Goal: Task Accomplishment & Management: Manage account settings

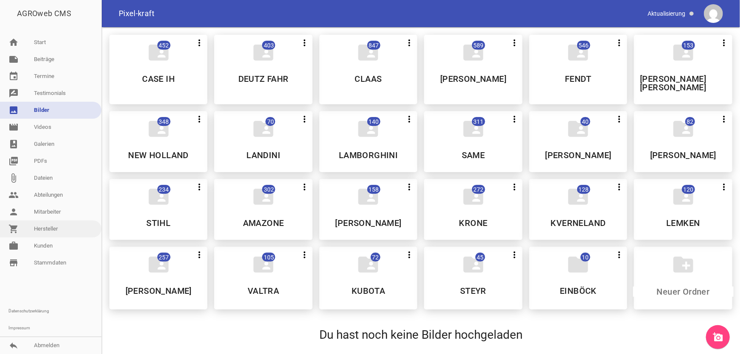
click at [69, 232] on link "shopping_cart Hersteller" at bounding box center [50, 229] width 101 height 17
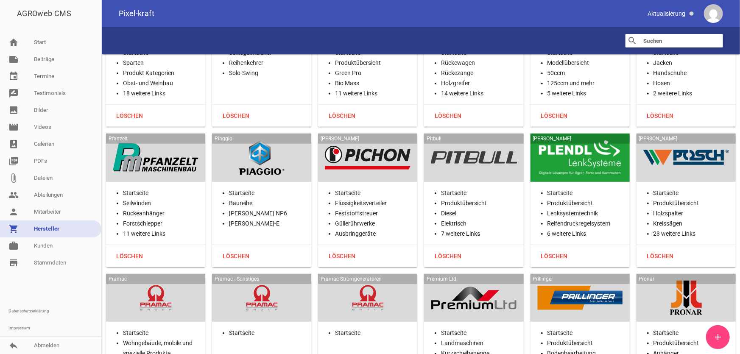
scroll to position [14833, 0]
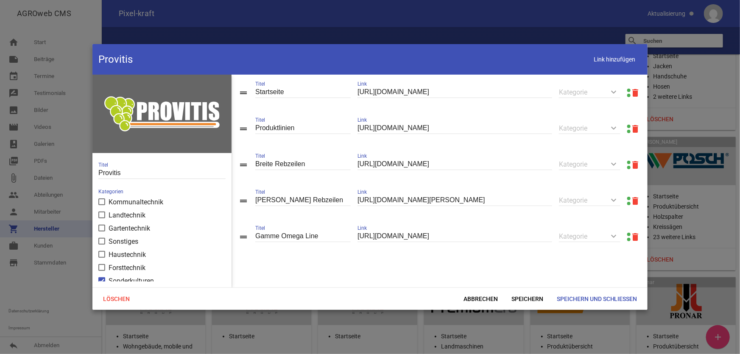
click at [627, 127] on link at bounding box center [628, 126] width 3 height 3
drag, startPoint x: 620, startPoint y: 64, endPoint x: 613, endPoint y: 67, distance: 7.1
click at [619, 64] on span "Link hinzufügen" at bounding box center [615, 59] width 54 height 17
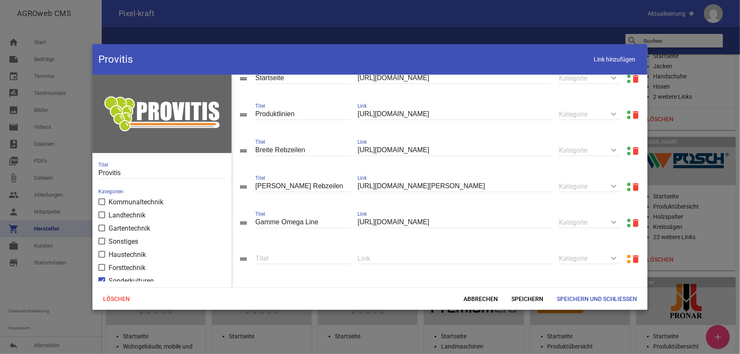
scroll to position [20, 0]
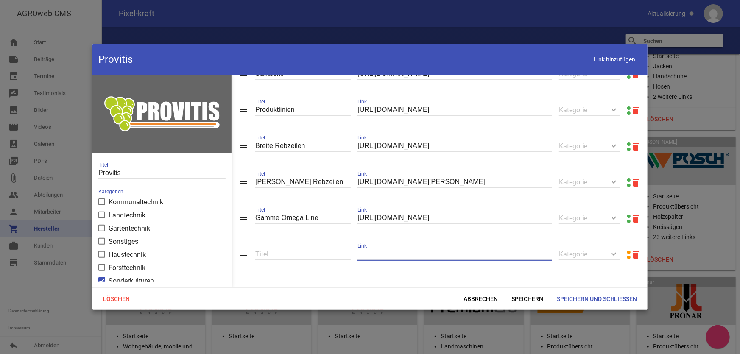
click at [375, 254] on input "text" at bounding box center [455, 254] width 195 height 11
paste input "[URL][DOMAIN_NAME]"
type input "[URL][DOMAIN_NAME]"
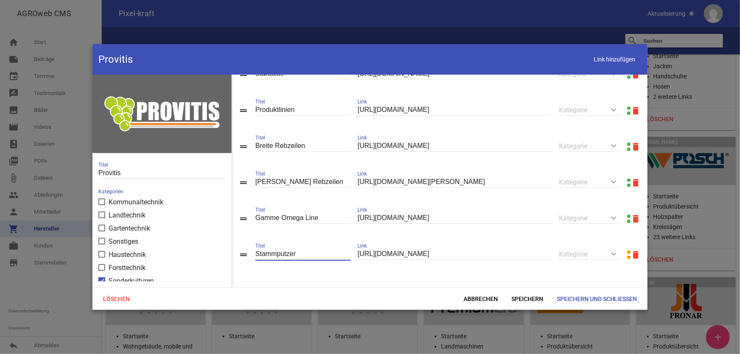
click at [318, 251] on input "Stammputzer" at bounding box center [302, 254] width 95 height 11
type input "Stammputzer SRB 22"
click at [522, 298] on span "Speichern" at bounding box center [527, 298] width 45 height 15
click at [617, 59] on span "Link hinzufügen" at bounding box center [615, 59] width 54 height 17
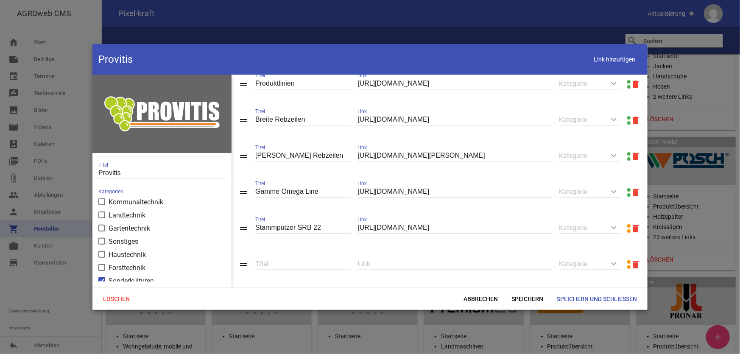
scroll to position [56, 0]
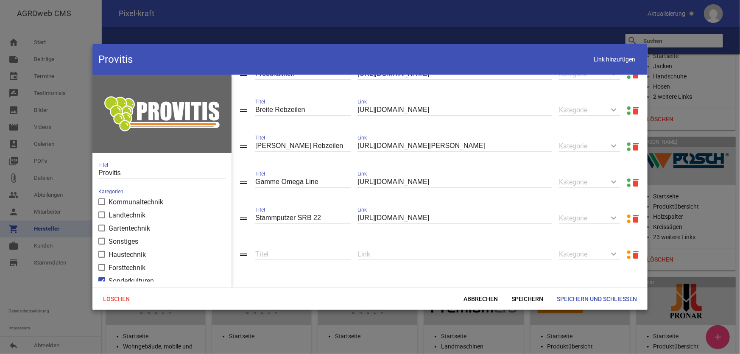
click at [451, 253] on input "text" at bounding box center [455, 254] width 195 height 11
paste input "[URL][DOMAIN_NAME]"
type input "[URL][DOMAIN_NAME]"
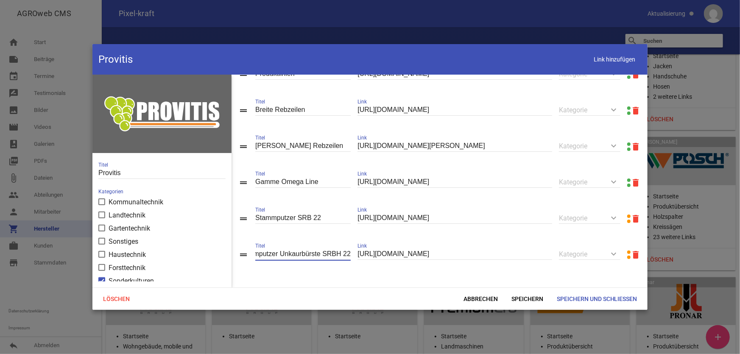
click at [298, 252] on input "Stammputzer Unkaurbürste SRBH 22" at bounding box center [302, 254] width 95 height 11
click at [513, 298] on span "Speichern" at bounding box center [527, 298] width 45 height 15
click at [339, 255] on input "Stammputzer Unkrautbürste SRBH 22" at bounding box center [302, 254] width 95 height 11
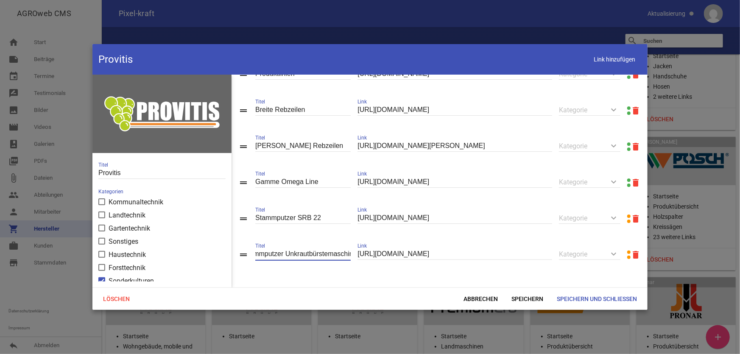
scroll to position [0, 20]
type input "Stammputzer Unkrautbürstemaschine SRBH 22"
click at [530, 296] on span "Speichern" at bounding box center [527, 298] width 45 height 15
click at [604, 56] on span "Link hinzufügen" at bounding box center [615, 59] width 54 height 17
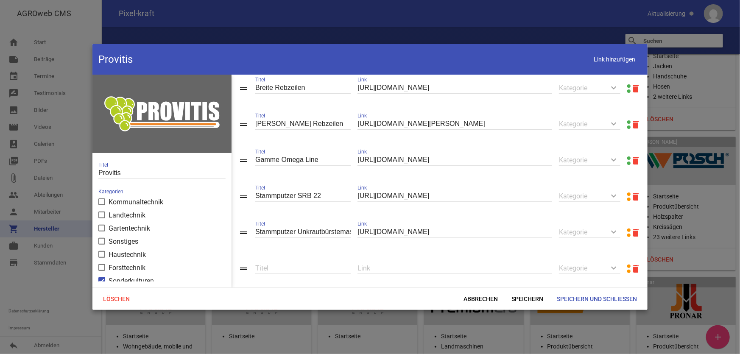
scroll to position [93, 0]
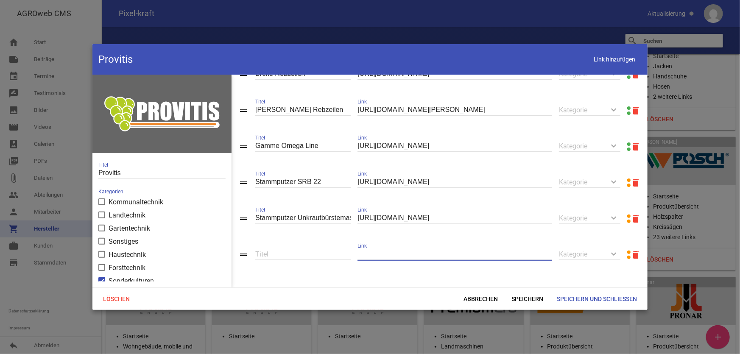
click at [440, 253] on input "text" at bounding box center [455, 254] width 195 height 11
paste input "[URL][DOMAIN_NAME]"
type input "[URL][DOMAIN_NAME]"
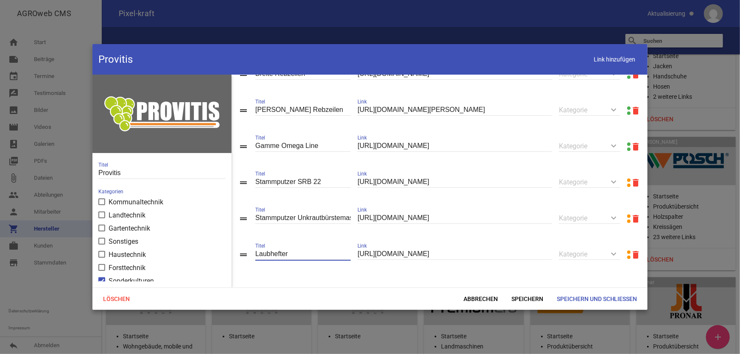
click at [316, 254] on input "Laubhefter" at bounding box center [302, 254] width 95 height 11
type input "Laubhefter PA 5000"
click at [531, 301] on span "Speichern" at bounding box center [527, 298] width 45 height 15
click at [601, 62] on span "Link hinzufügen" at bounding box center [615, 59] width 54 height 17
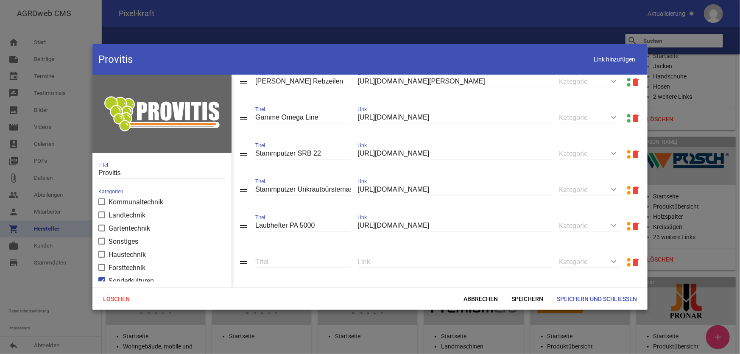
scroll to position [129, 0]
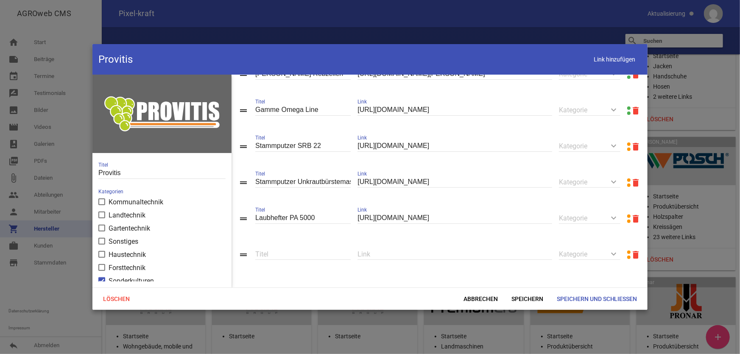
click at [401, 251] on input "text" at bounding box center [455, 254] width 195 height 11
paste input "[URL][DOMAIN_NAME]"
type input "[URL][DOMAIN_NAME]"
drag, startPoint x: 289, startPoint y: 253, endPoint x: 266, endPoint y: 257, distance: 23.8
click at [266, 257] on input "Laubhefter ST 120" at bounding box center [302, 254] width 95 height 11
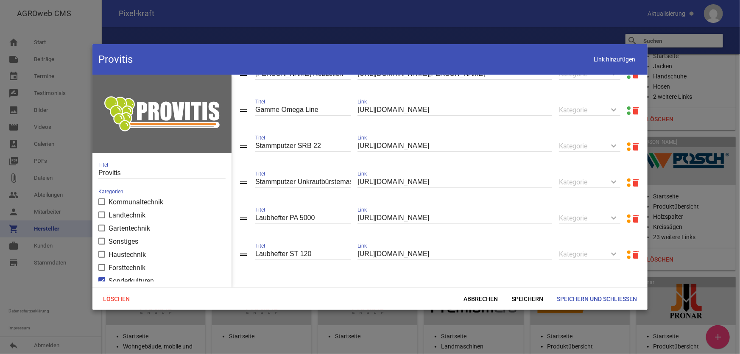
click at [266, 254] on input "Laubhefter ST 120" at bounding box center [302, 254] width 95 height 11
type input "Laubschneider ST 120"
click at [520, 297] on span "Speichern" at bounding box center [527, 298] width 45 height 15
click at [608, 61] on span "Link hinzufügen" at bounding box center [615, 59] width 54 height 17
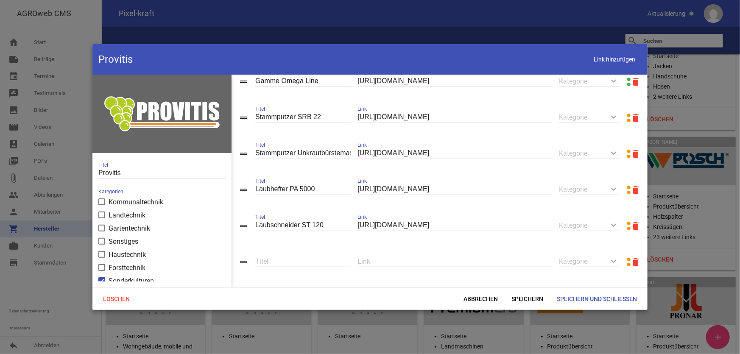
scroll to position [166, 0]
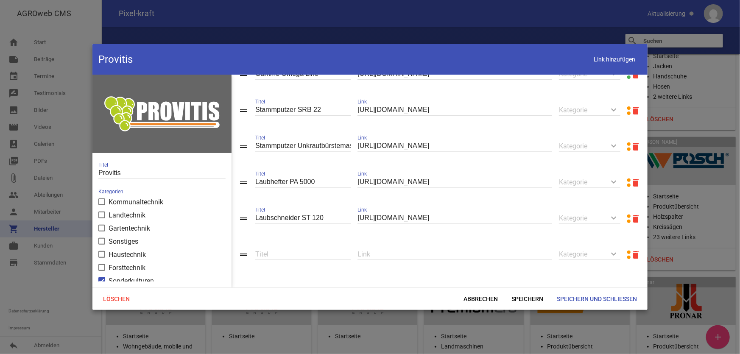
click at [457, 253] on input "text" at bounding box center [455, 254] width 195 height 11
paste input "[URL][DOMAIN_NAME]"
type input "[URL][DOMAIN_NAME]"
drag, startPoint x: 289, startPoint y: 250, endPoint x: 241, endPoint y: 253, distance: 48.0
click at [241, 253] on div "drag_handle Laubh Titel [URL][DOMAIN_NAME] Link keyboard_arrow_down Kategorie S…" at bounding box center [440, 255] width 416 height 36
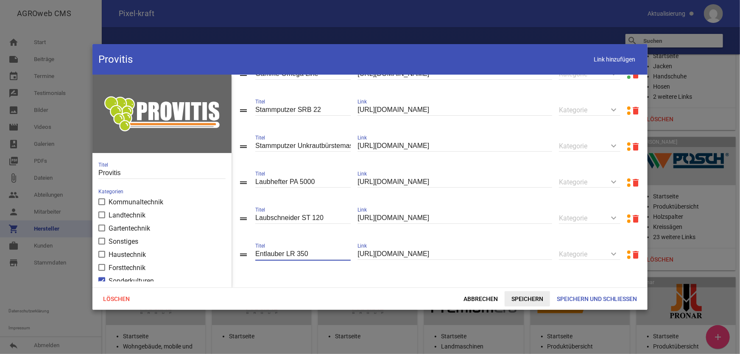
type input "Entlauber LR 350"
click at [518, 297] on span "Speichern" at bounding box center [527, 298] width 45 height 15
drag, startPoint x: 611, startPoint y: 63, endPoint x: 607, endPoint y: 69, distance: 7.3
click at [610, 63] on span "Link hinzufügen" at bounding box center [615, 59] width 54 height 17
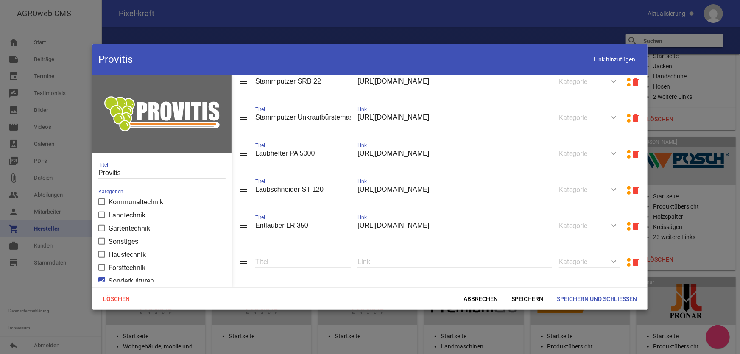
scroll to position [203, 0]
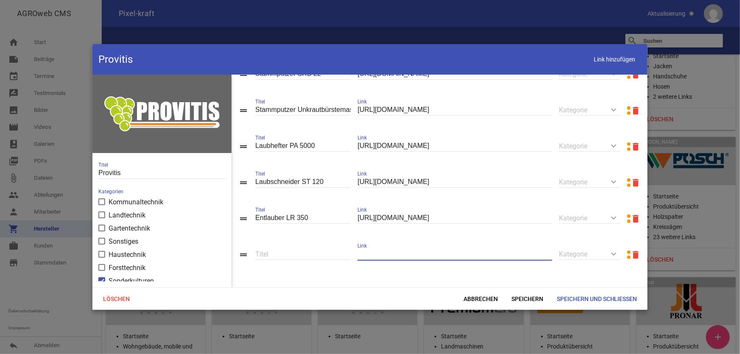
click at [419, 251] on input "text" at bounding box center [455, 254] width 195 height 11
paste input "[URL][DOMAIN_NAME][PERSON_NAME]"
type input "[URL][DOMAIN_NAME][PERSON_NAME]"
click at [315, 255] on input "text" at bounding box center [302, 254] width 95 height 11
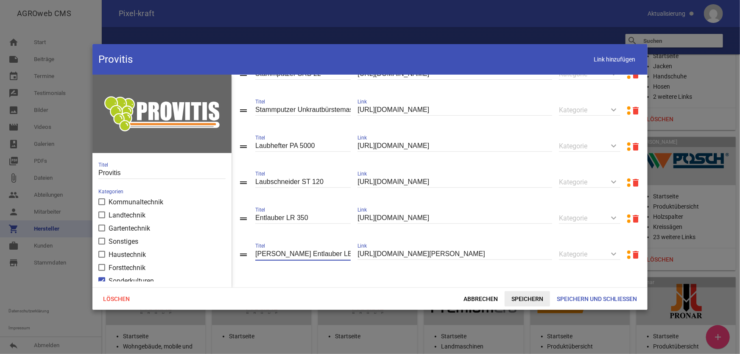
type input "[PERSON_NAME] Entlauber LB 260"
click at [526, 298] on span "Speichern" at bounding box center [527, 298] width 45 height 15
click at [600, 61] on span "Link hinzufügen" at bounding box center [615, 59] width 54 height 17
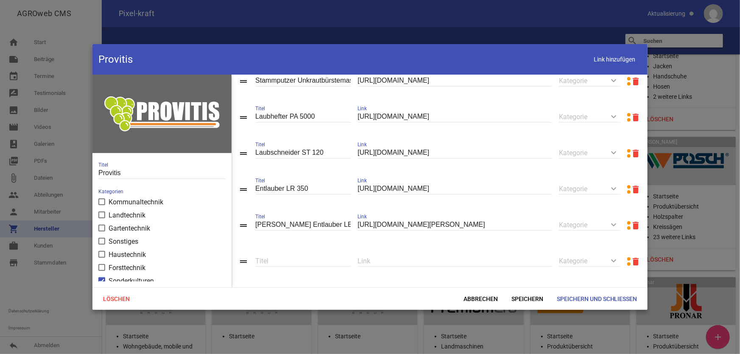
scroll to position [239, 0]
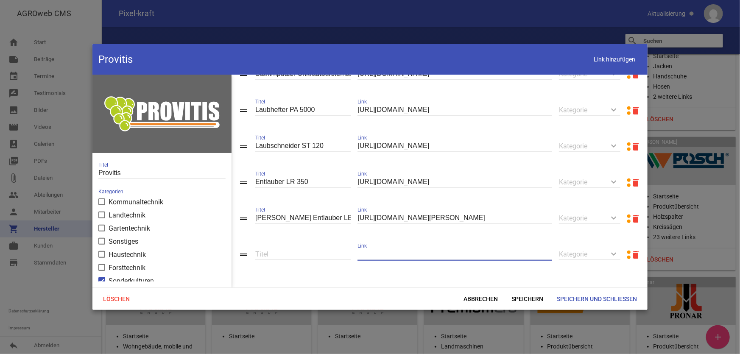
click at [420, 256] on input "text" at bounding box center [455, 254] width 195 height 11
paste input "[URL][DOMAIN_NAME]"
type input "[URL][DOMAIN_NAME]"
click at [264, 255] on input "text" at bounding box center [302, 254] width 95 height 11
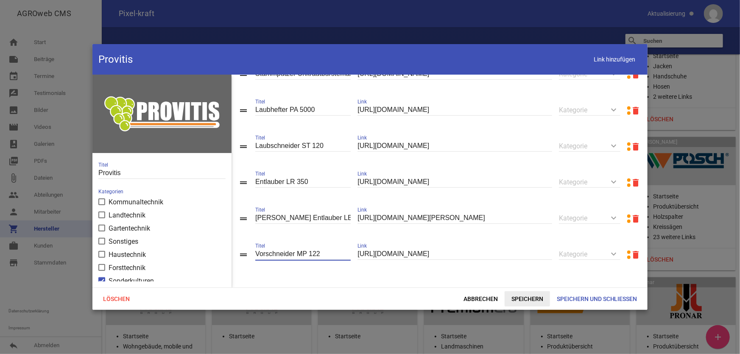
type input "Vorschneider MP 122"
click at [526, 298] on span "Speichern" at bounding box center [527, 298] width 45 height 15
click at [614, 60] on span "Link hinzufügen" at bounding box center [615, 59] width 54 height 17
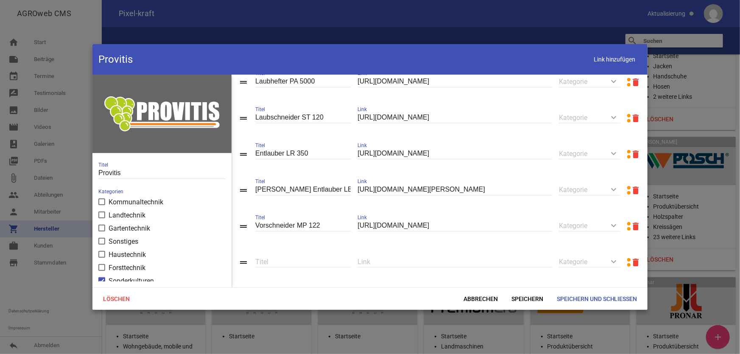
scroll to position [276, 0]
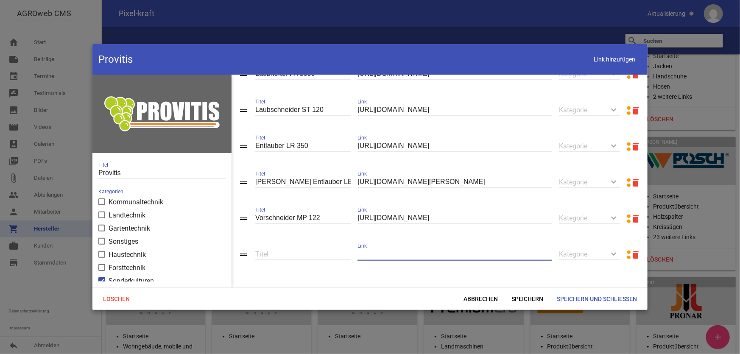
click at [421, 251] on input "text" at bounding box center [455, 254] width 195 height 11
paste input "[URL][DOMAIN_NAME]"
type input "[URL][DOMAIN_NAME]"
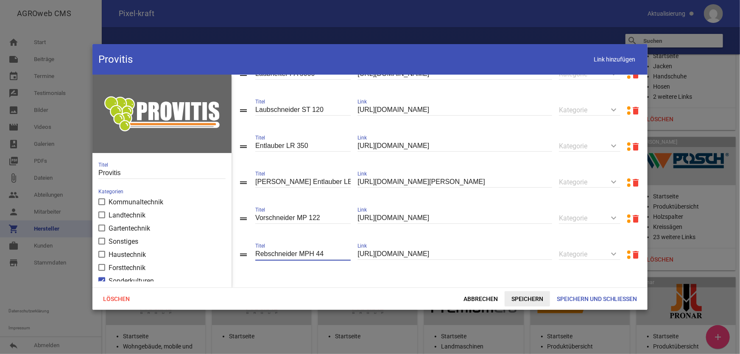
type input "Rebschneider MPH 44"
click at [518, 297] on span "Speichern" at bounding box center [527, 298] width 45 height 15
click at [605, 63] on span "Link hinzufügen" at bounding box center [615, 59] width 54 height 17
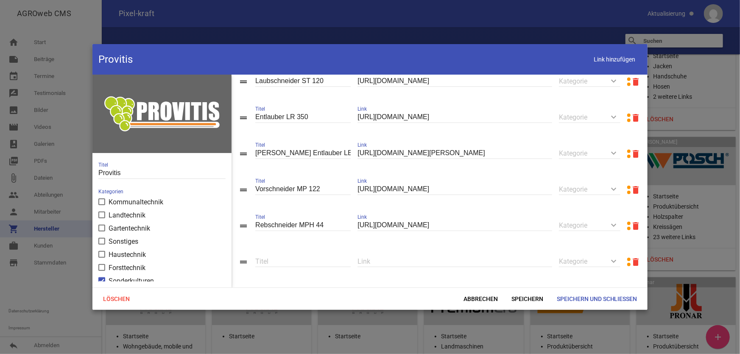
scroll to position [312, 0]
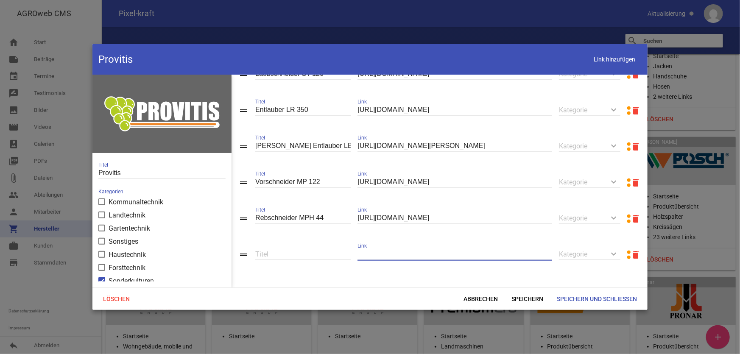
click at [424, 256] on input "text" at bounding box center [455, 254] width 195 height 11
paste input "[URL][DOMAIN_NAME]"
type input "[URL][DOMAIN_NAME]"
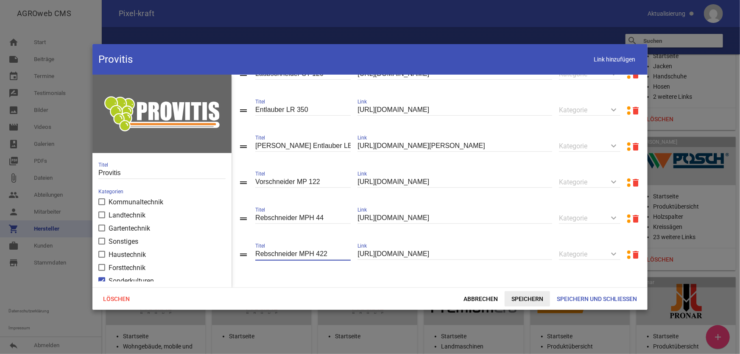
type input "Rebschneider MPH 422"
click at [531, 304] on span "Speichern" at bounding box center [527, 298] width 45 height 15
click at [532, 297] on span "Speichern" at bounding box center [527, 298] width 45 height 15
click at [605, 56] on span "Link hinzufügen" at bounding box center [615, 59] width 54 height 17
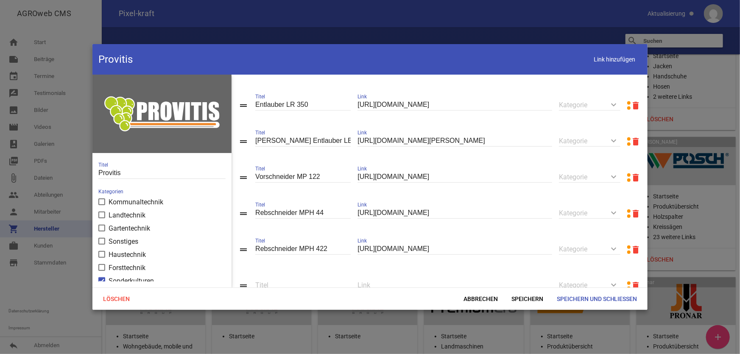
scroll to position [348, 0]
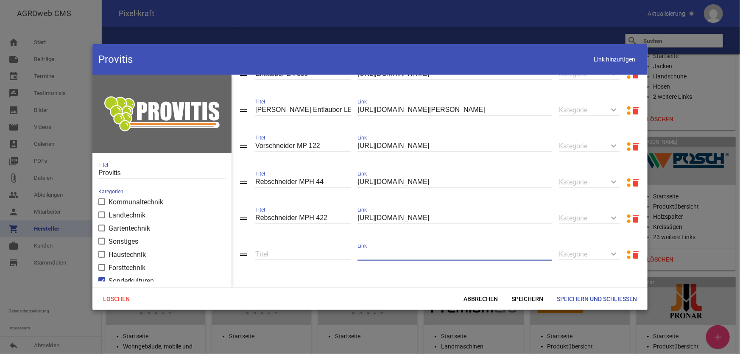
click at [402, 255] on input "text" at bounding box center [455, 254] width 195 height 11
paste input "[URL][DOMAIN_NAME]"
type input "[URL][DOMAIN_NAME]"
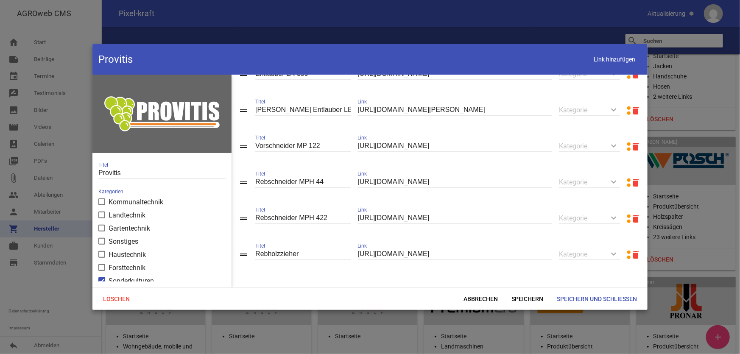
click at [327, 250] on input "Rebholzzieher" at bounding box center [302, 254] width 95 height 11
type input "Rebholzzieher VSE 230"
click at [532, 302] on span "Speichern" at bounding box center [527, 298] width 45 height 15
click at [598, 64] on span "Link hinzufügen" at bounding box center [615, 59] width 54 height 17
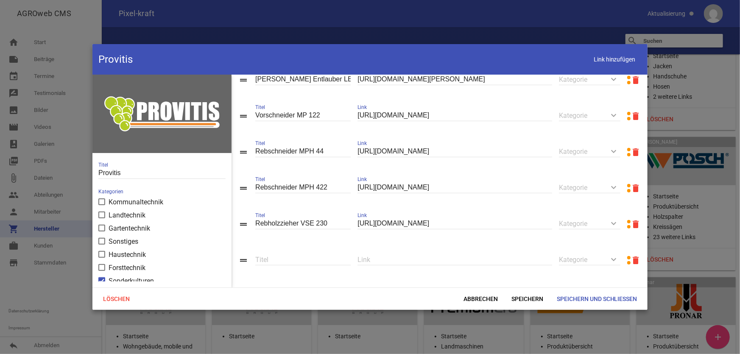
scroll to position [385, 0]
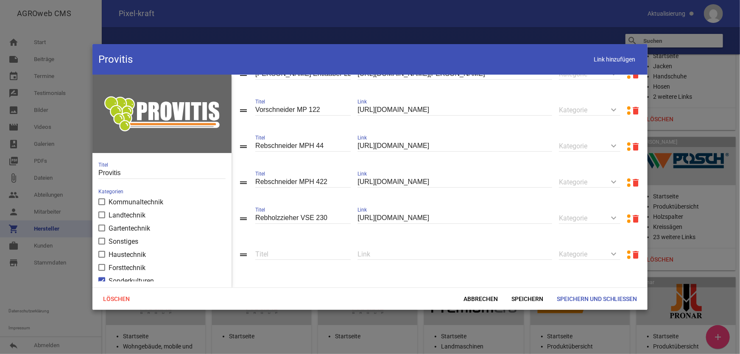
click at [430, 250] on input "text" at bounding box center [455, 254] width 195 height 11
paste input "[URL][DOMAIN_NAME]"
type input "[URL][DOMAIN_NAME]"
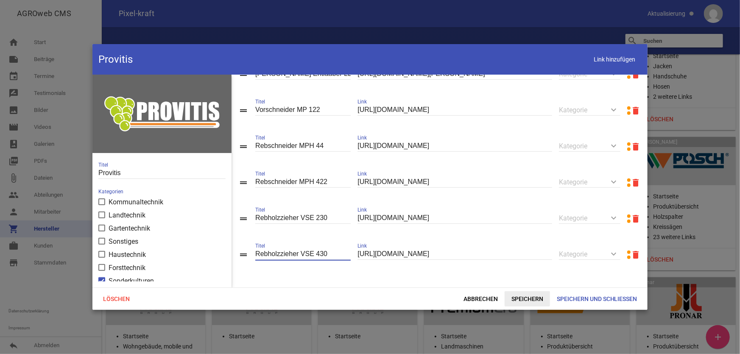
type input "Rebholzzieher VSE 430"
click at [522, 298] on span "Speichern" at bounding box center [527, 298] width 45 height 15
click at [578, 298] on span "Speichern und Schließen" at bounding box center [597, 298] width 94 height 15
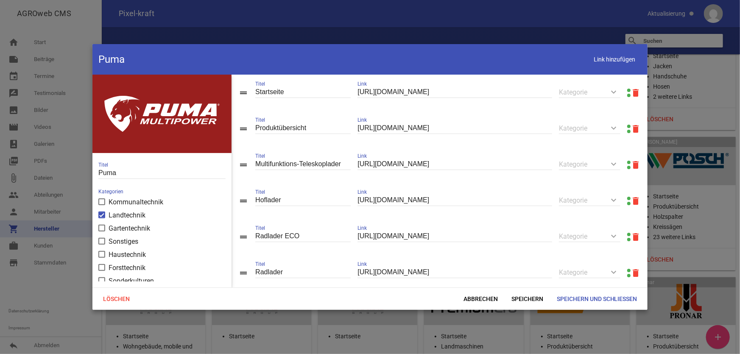
click at [627, 126] on link at bounding box center [628, 126] width 3 height 3
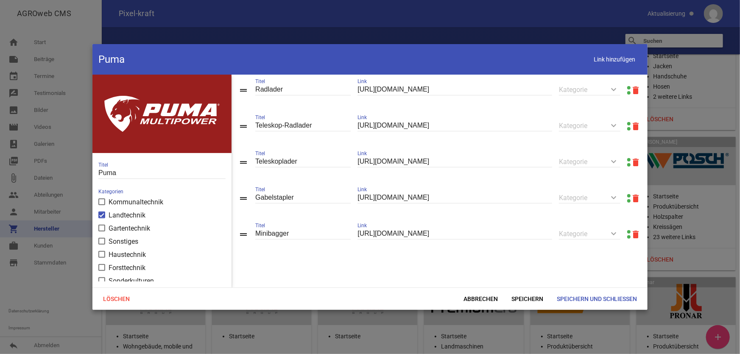
scroll to position [187, 0]
click at [478, 303] on span "Abbrechen" at bounding box center [481, 298] width 48 height 15
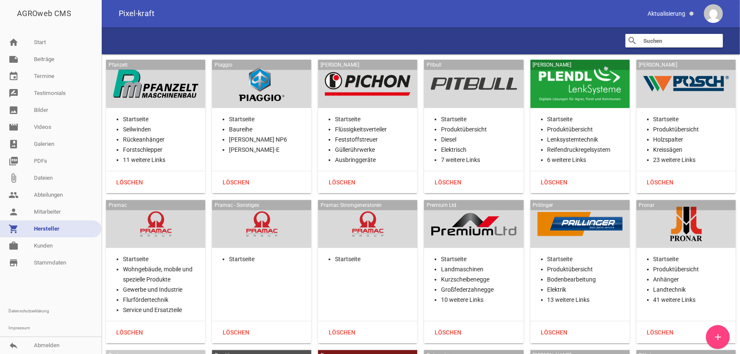
scroll to position [14948, 0]
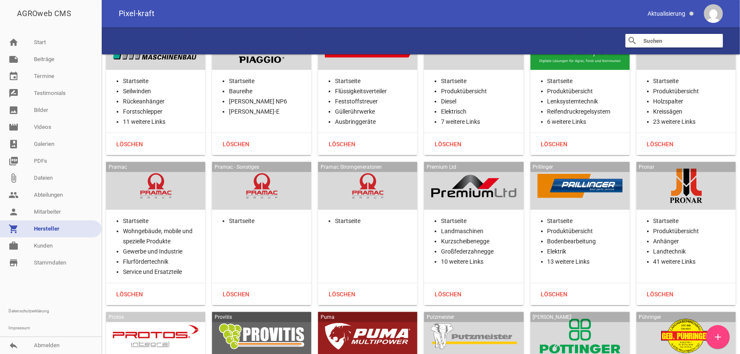
click at [472, 319] on div at bounding box center [474, 336] width 86 height 35
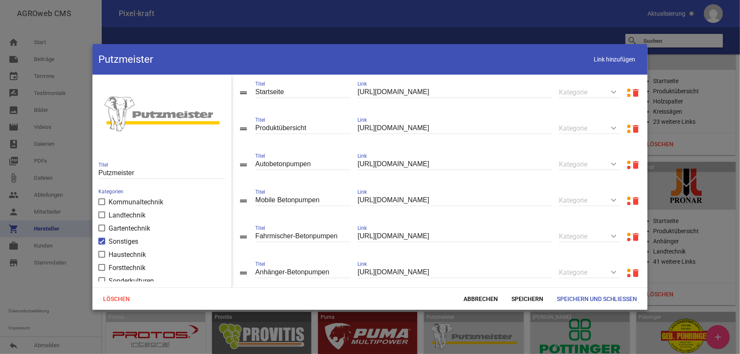
click at [627, 126] on link at bounding box center [628, 126] width 3 height 3
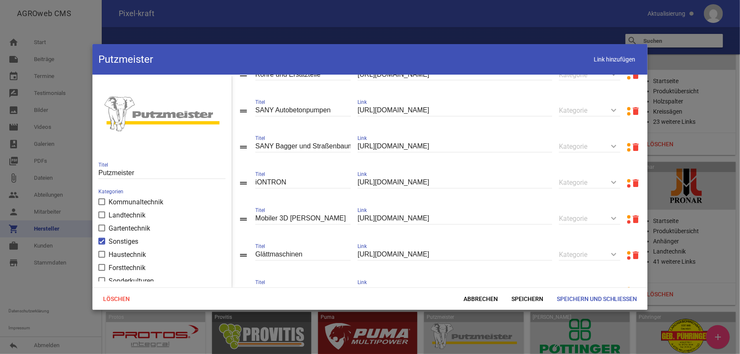
scroll to position [859, 0]
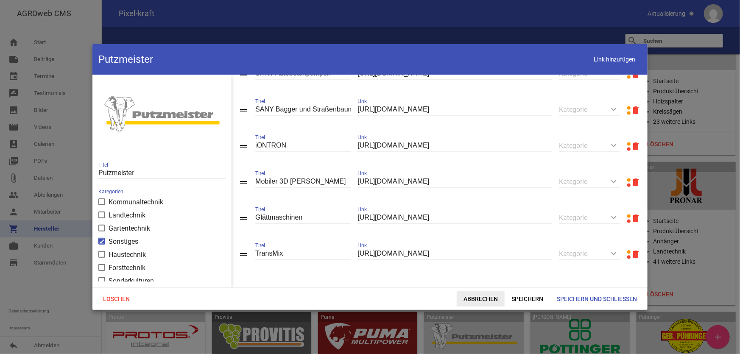
click at [484, 297] on span "Abbrechen" at bounding box center [481, 298] width 48 height 15
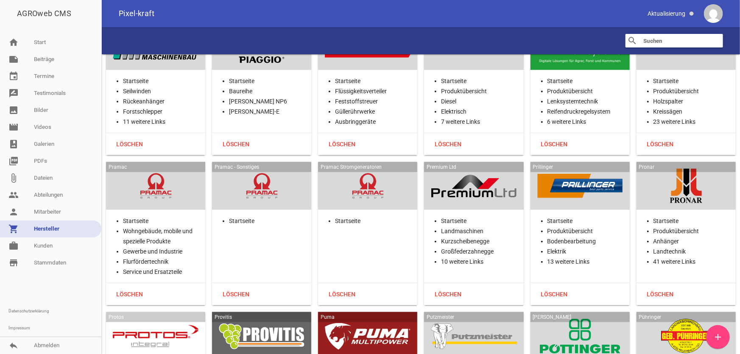
click at [568, 319] on div at bounding box center [580, 336] width 86 height 35
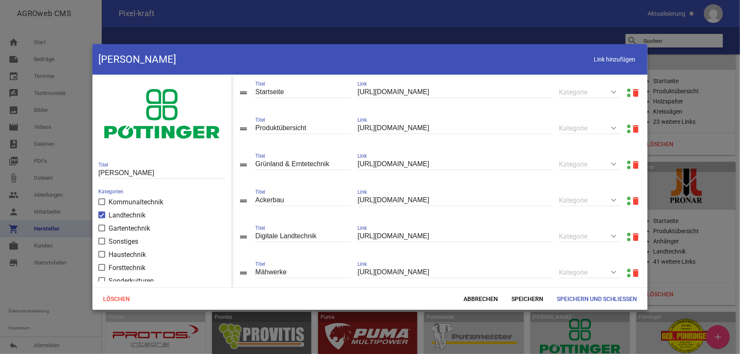
click at [627, 125] on link at bounding box center [628, 126] width 3 height 3
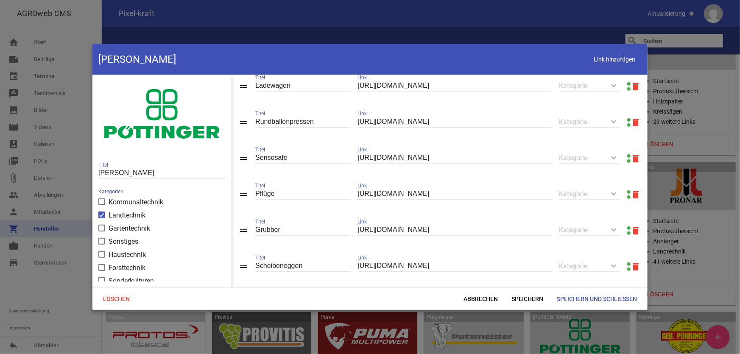
scroll to position [293, 0]
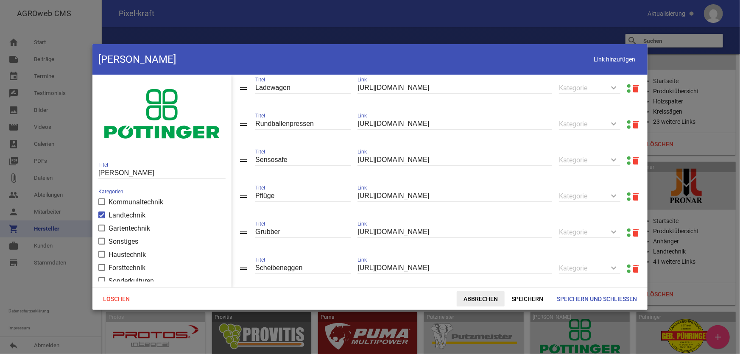
click at [461, 295] on span "Abbrechen" at bounding box center [481, 298] width 48 height 15
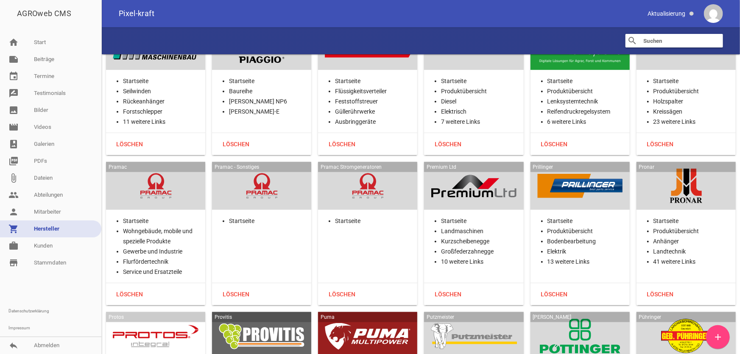
click at [676, 312] on div "Pühringer" at bounding box center [686, 336] width 99 height 48
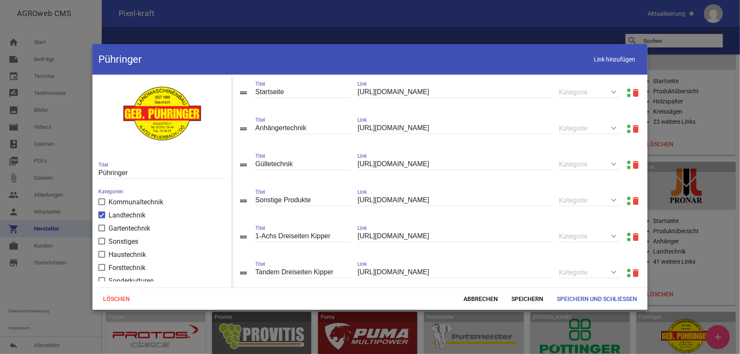
click at [627, 89] on link at bounding box center [628, 90] width 3 height 3
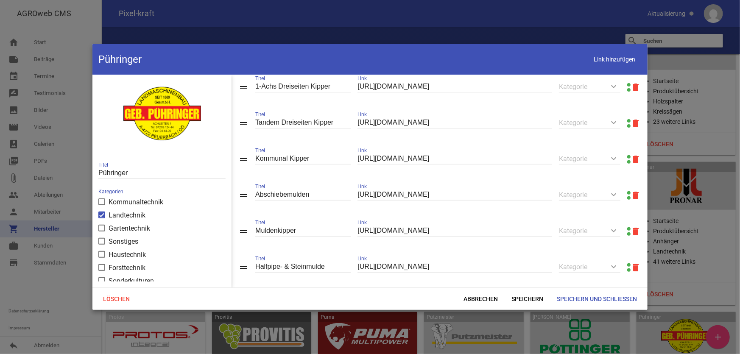
scroll to position [154, 0]
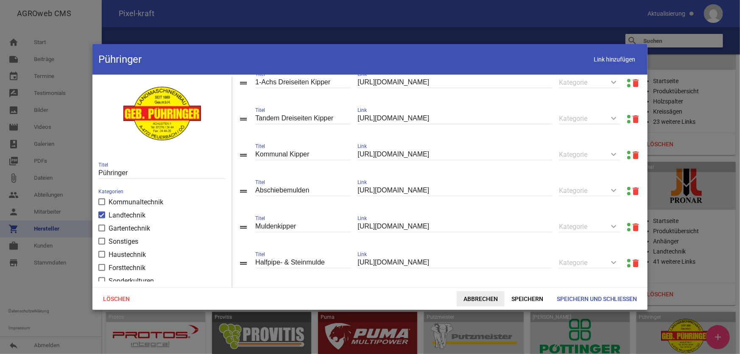
click at [487, 297] on span "Abbrechen" at bounding box center [481, 298] width 48 height 15
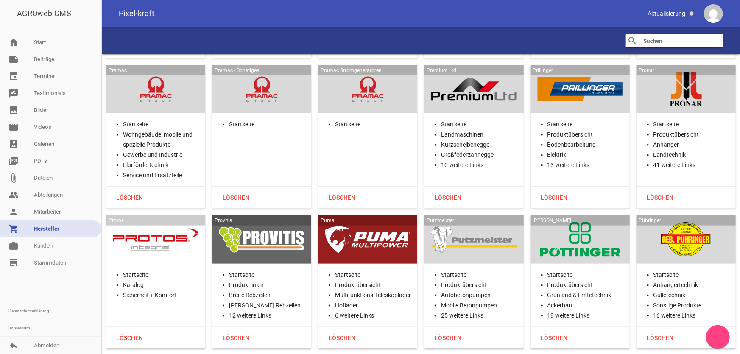
scroll to position [15103, 0]
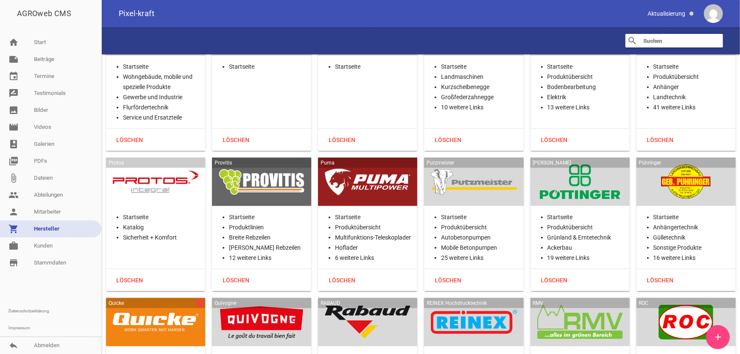
click at [177, 305] on div at bounding box center [156, 322] width 86 height 35
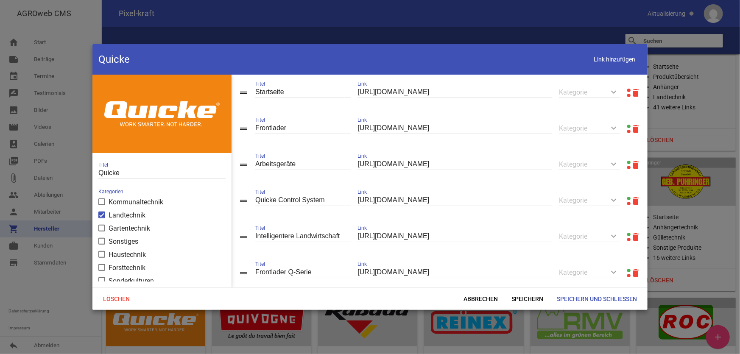
click at [627, 90] on link at bounding box center [628, 90] width 3 height 3
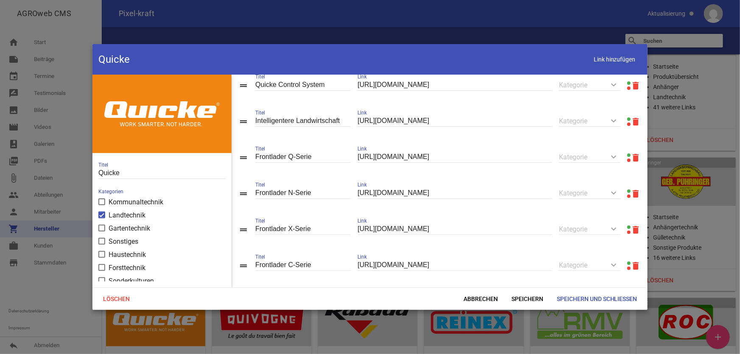
scroll to position [38, 0]
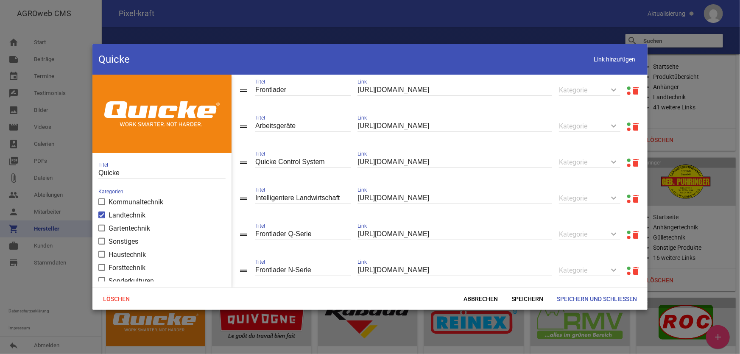
click at [632, 199] on icon "delete" at bounding box center [636, 199] width 10 height 10
click at [526, 295] on span "Speichern" at bounding box center [527, 298] width 45 height 15
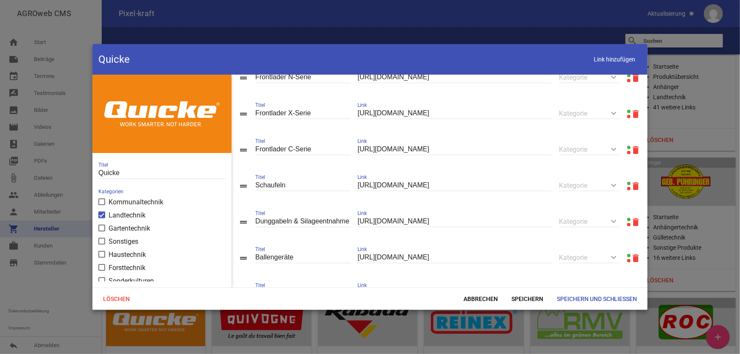
scroll to position [231, 0]
click at [288, 189] on input "Dunggabeln & Silageentnahme" at bounding box center [302, 185] width 95 height 11
type input "Dunggabel & Silageentnahme"
click at [524, 302] on span "Speichern" at bounding box center [527, 298] width 45 height 15
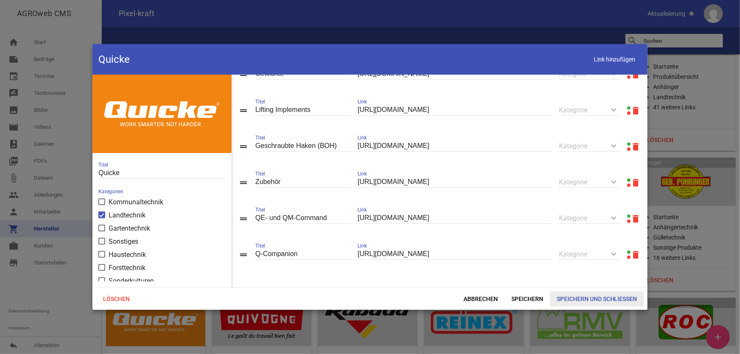
click at [585, 297] on span "Speichern und Schließen" at bounding box center [597, 298] width 94 height 15
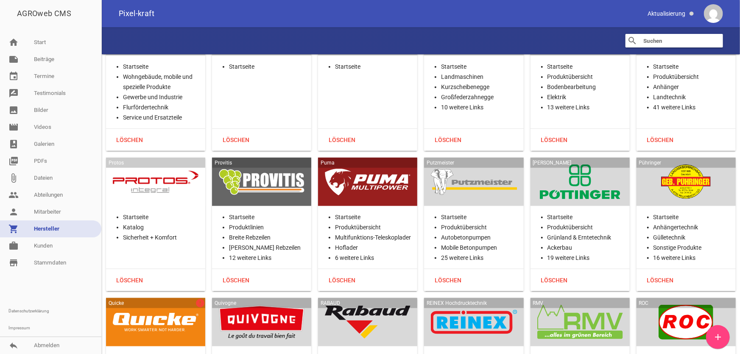
click at [276, 305] on div at bounding box center [262, 322] width 86 height 35
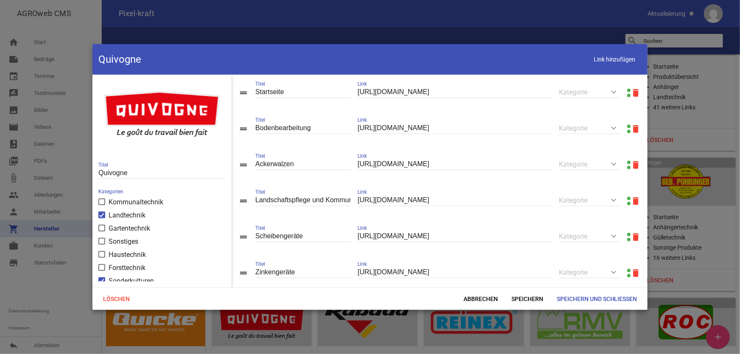
click at [627, 126] on link at bounding box center [628, 126] width 3 height 3
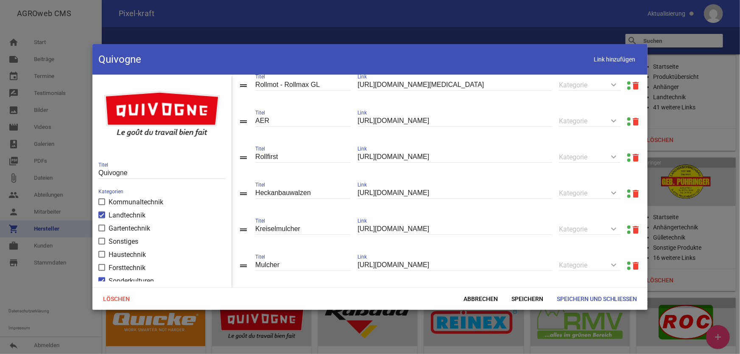
scroll to position [366, 0]
drag, startPoint x: 244, startPoint y: 126, endPoint x: 243, endPoint y: 146, distance: 20.0
click at [517, 298] on span "Speichern" at bounding box center [527, 298] width 45 height 15
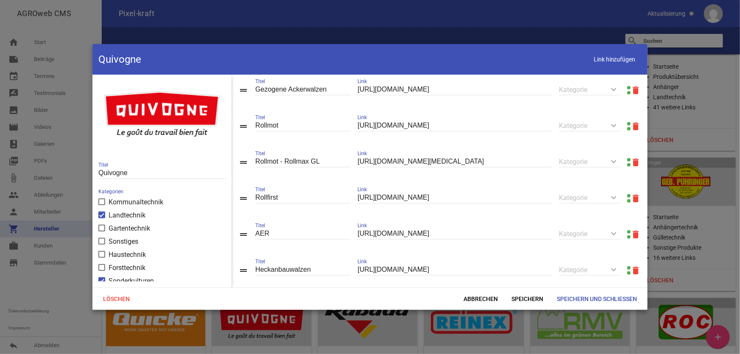
scroll to position [289, 0]
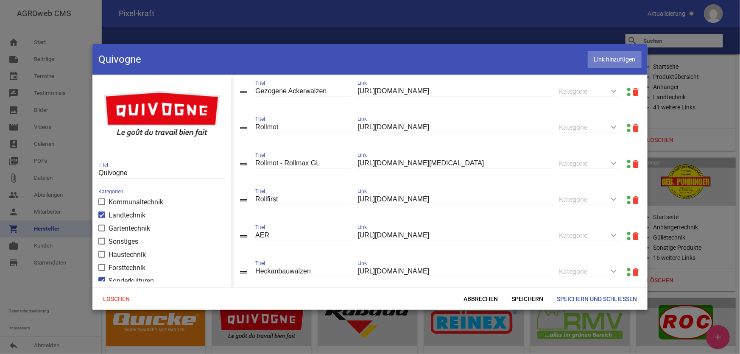
click at [624, 60] on span "Link hinzufügen" at bounding box center [615, 59] width 54 height 17
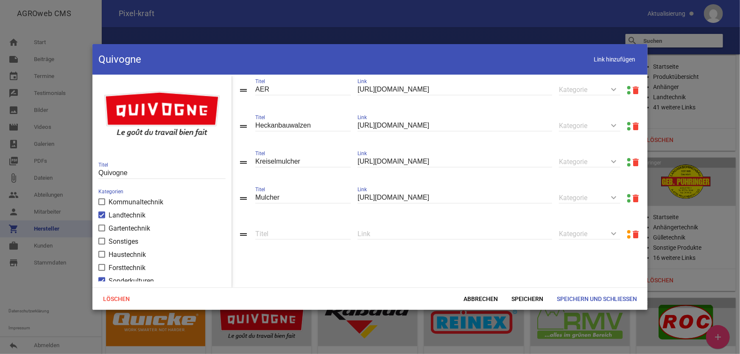
scroll to position [442, 0]
click at [400, 235] on input "text" at bounding box center [455, 233] width 195 height 11
paste input "[URL][DOMAIN_NAME]"
type input "[URL][DOMAIN_NAME]"
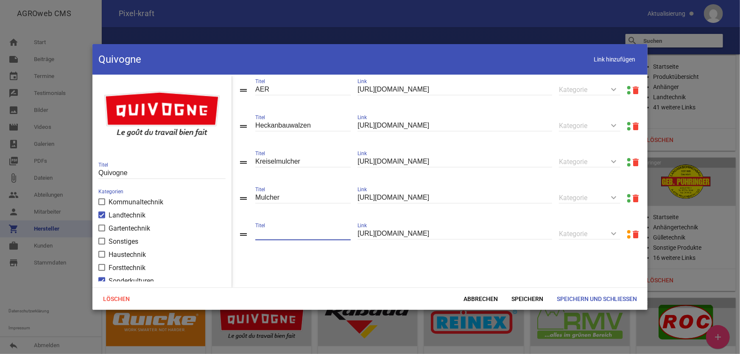
scroll to position [0, 0]
type input "Cultipacker und Landpacker"
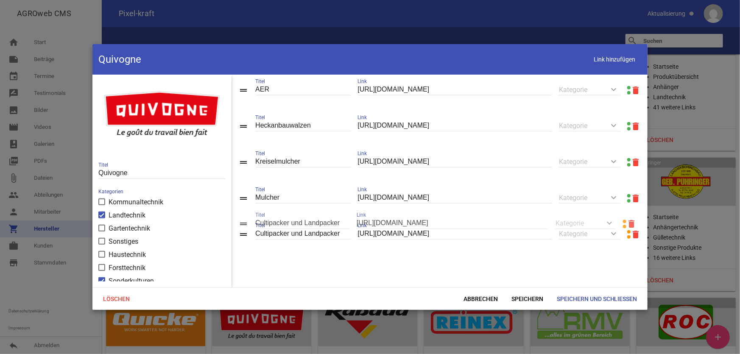
scroll to position [426, 0]
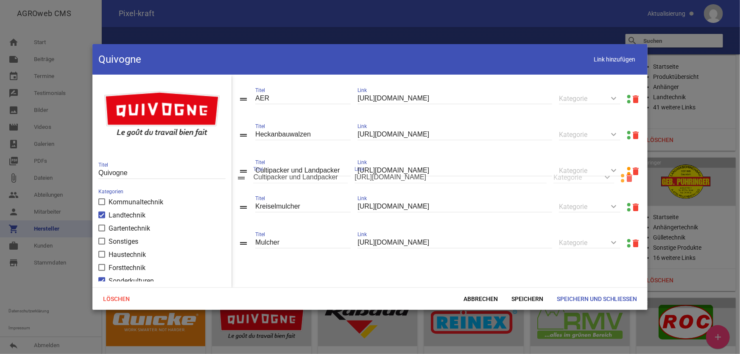
drag, startPoint x: 247, startPoint y: 233, endPoint x: 245, endPoint y: 177, distance: 56.0
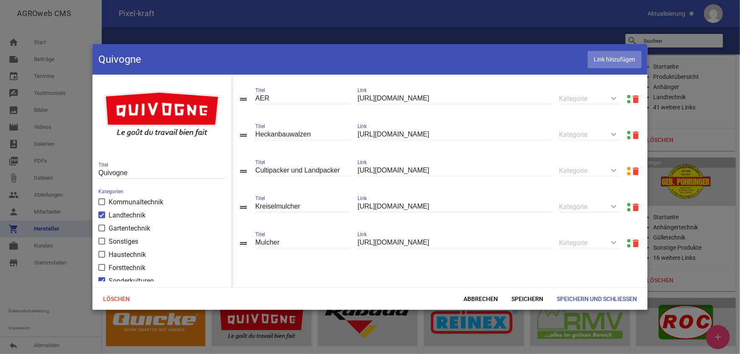
click at [596, 64] on span "Link hinzufügen" at bounding box center [615, 59] width 54 height 17
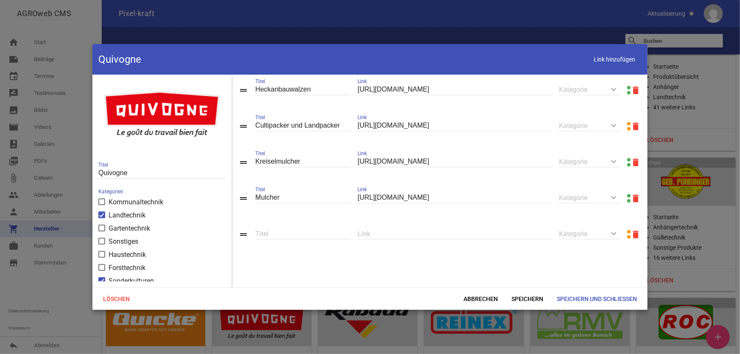
scroll to position [478, 0]
click at [406, 239] on input "text" at bounding box center [455, 233] width 195 height 11
paste input "[URL][DOMAIN_NAME]"
type input "[URL][DOMAIN_NAME]"
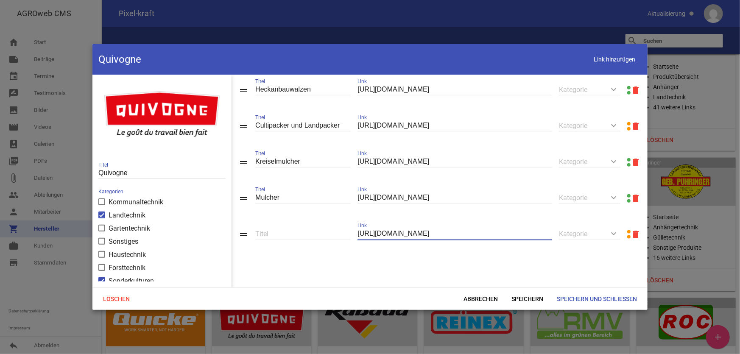
scroll to position [0, 0]
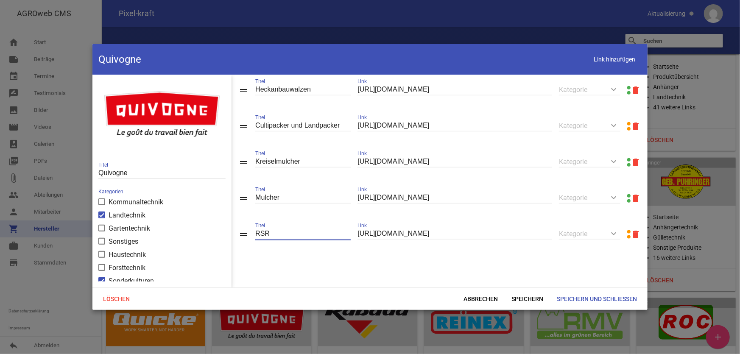
type input "RSR"
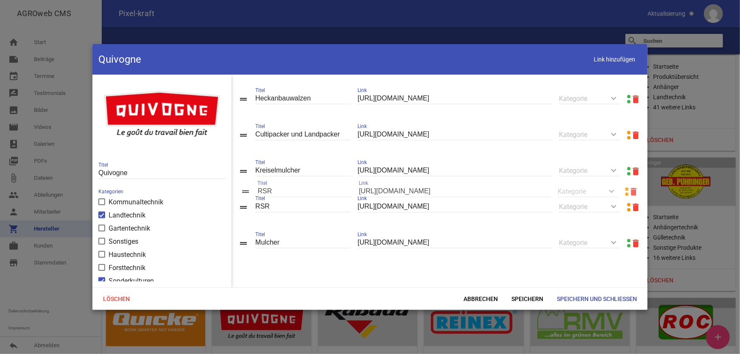
scroll to position [478, 0]
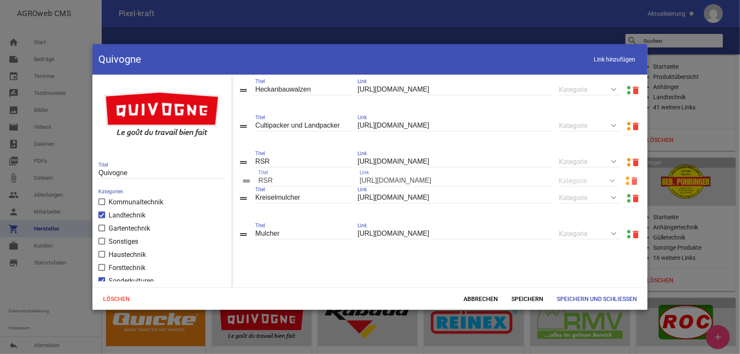
drag, startPoint x: 243, startPoint y: 234, endPoint x: 246, endPoint y: 180, distance: 53.5
click at [524, 297] on span "Speichern" at bounding box center [527, 298] width 45 height 15
click at [600, 60] on span "Link hinzufügen" at bounding box center [615, 59] width 54 height 17
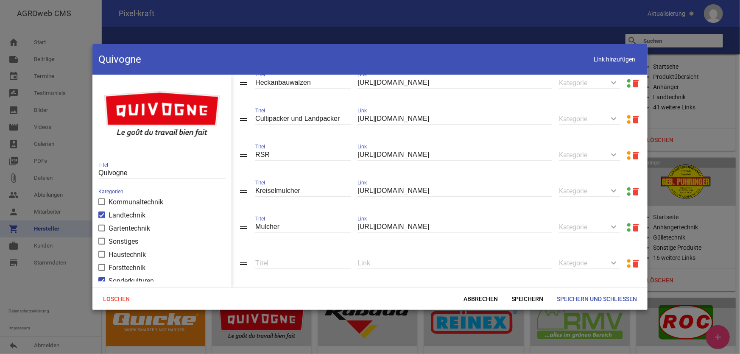
click at [389, 269] on input "text" at bounding box center [455, 262] width 195 height 11
paste input "[URL][DOMAIN_NAME]"
type input "[URL][DOMAIN_NAME]"
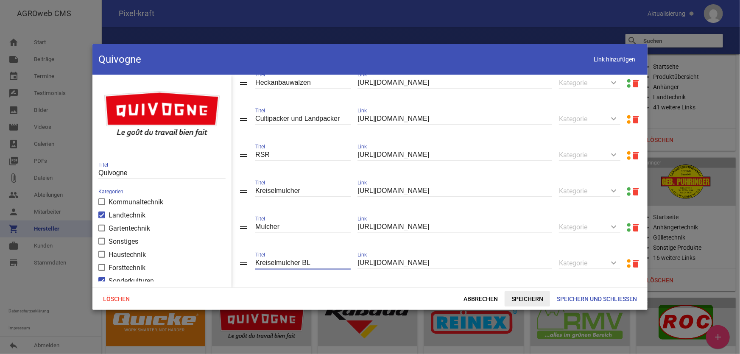
type input "Kreiselmulcher BL"
click at [518, 297] on span "Speichern" at bounding box center [527, 298] width 45 height 15
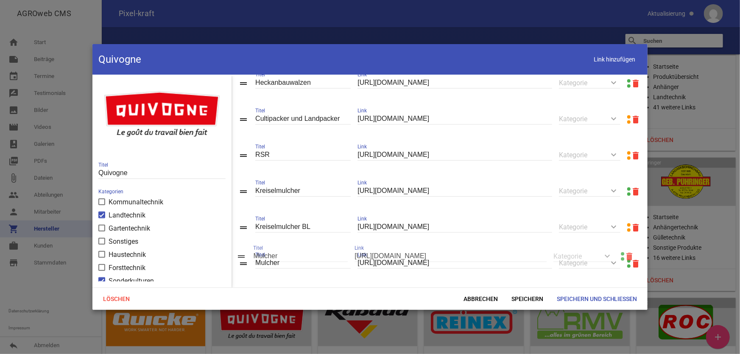
drag, startPoint x: 243, startPoint y: 235, endPoint x: 241, endPoint y: 257, distance: 22.1
click at [620, 60] on span "Link hinzufügen" at bounding box center [615, 59] width 54 height 17
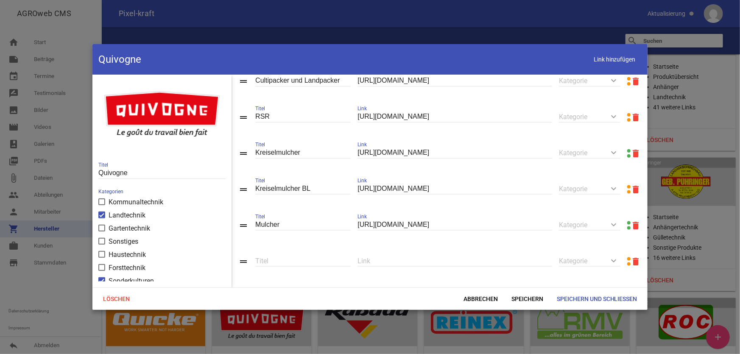
scroll to position [551, 0]
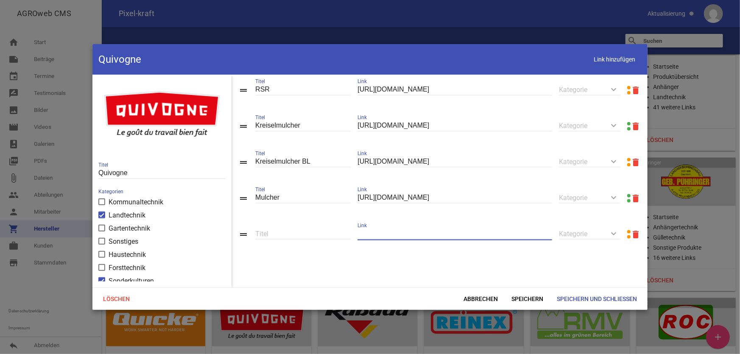
click at [390, 235] on input "text" at bounding box center [455, 233] width 195 height 11
paste input "[URL][DOMAIN_NAME]"
type input "[URL][DOMAIN_NAME]"
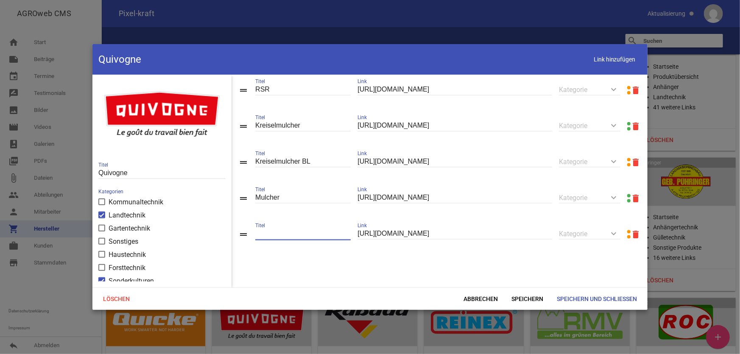
scroll to position [0, 0]
type input "Kreiselmulcher BLSN"
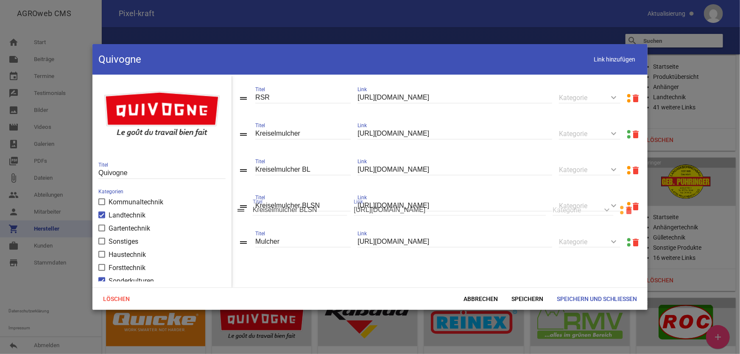
drag, startPoint x: 245, startPoint y: 237, endPoint x: 242, endPoint y: 212, distance: 25.2
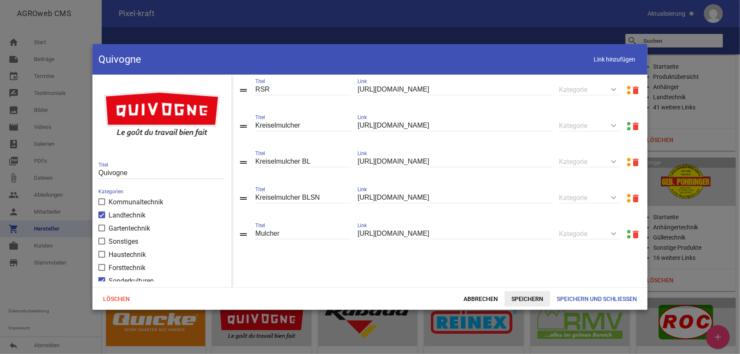
click at [530, 297] on span "Speichern" at bounding box center [527, 298] width 45 height 15
click at [604, 64] on span "Link hinzufügen" at bounding box center [615, 59] width 54 height 17
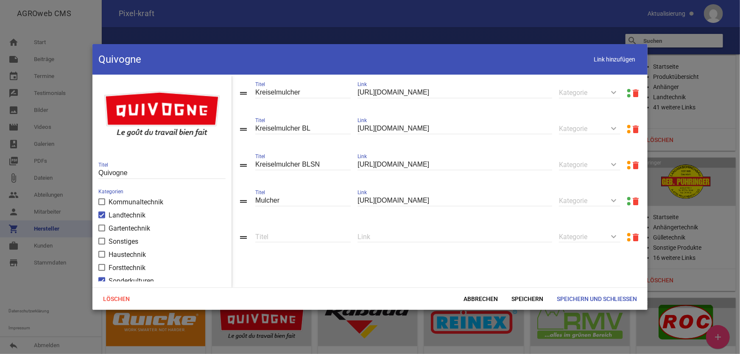
scroll to position [587, 0]
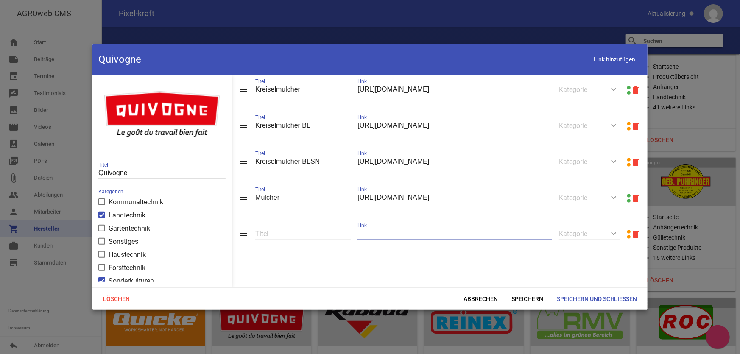
click at [427, 238] on input "text" at bounding box center [455, 233] width 195 height 11
paste input "[URL][DOMAIN_NAME]"
type input "[URL][DOMAIN_NAME]"
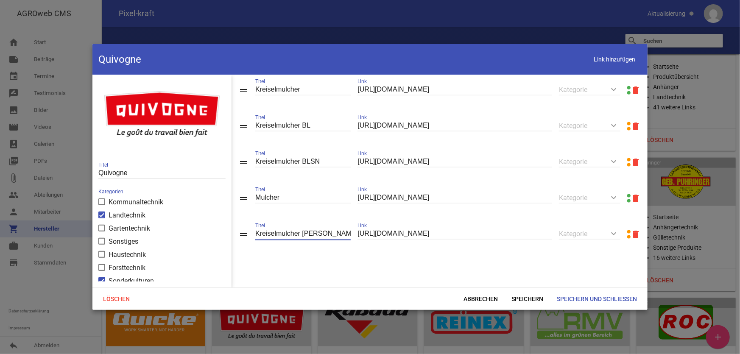
type input "Kreiselmulcher [PERSON_NAME]"
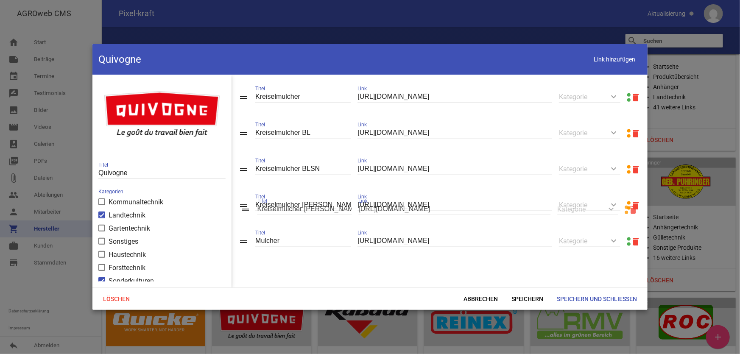
drag, startPoint x: 242, startPoint y: 235, endPoint x: 244, endPoint y: 211, distance: 24.7
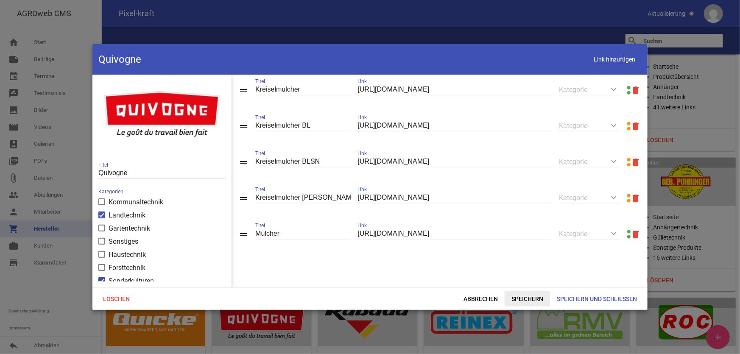
click at [529, 297] on span "Speichern" at bounding box center [527, 298] width 45 height 15
click at [620, 66] on span "Link hinzufügen" at bounding box center [615, 59] width 54 height 17
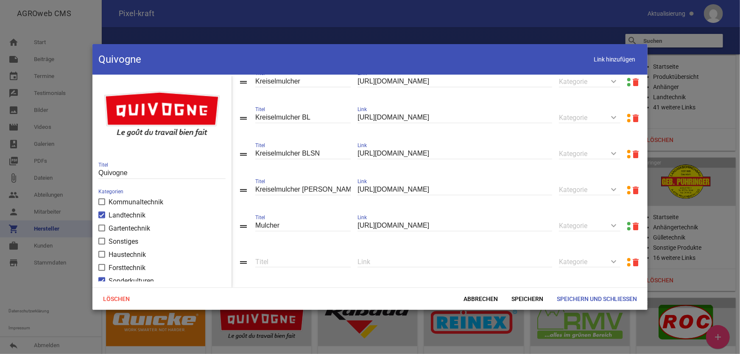
scroll to position [624, 0]
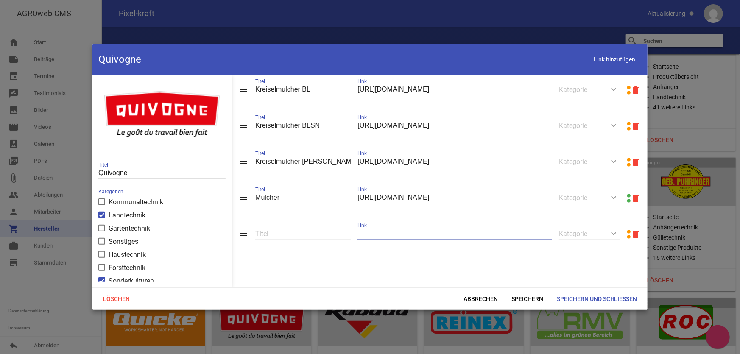
click at [425, 236] on input "text" at bounding box center [455, 233] width 195 height 11
paste input "[URL][DOMAIN_NAME]"
type input "[URL][DOMAIN_NAME]"
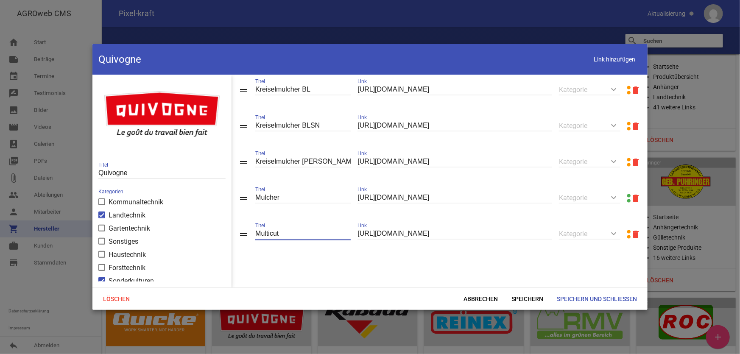
type input "Multicut"
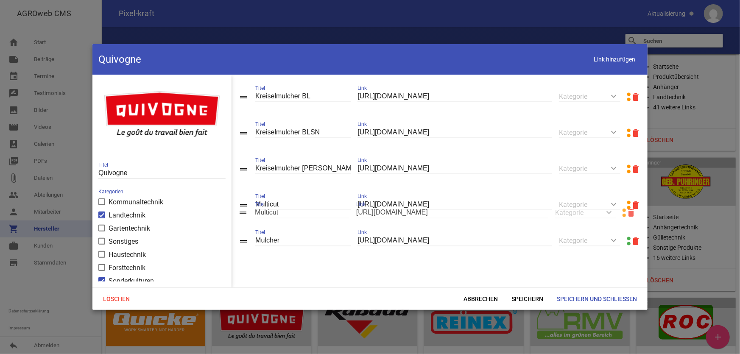
drag, startPoint x: 246, startPoint y: 231, endPoint x: 246, endPoint y: 210, distance: 21.2
click at [512, 300] on span "Speichern" at bounding box center [527, 298] width 45 height 15
drag, startPoint x: 591, startPoint y: 60, endPoint x: 590, endPoint y: 67, distance: 6.4
click at [591, 60] on span "Link hinzufügen" at bounding box center [615, 59] width 54 height 17
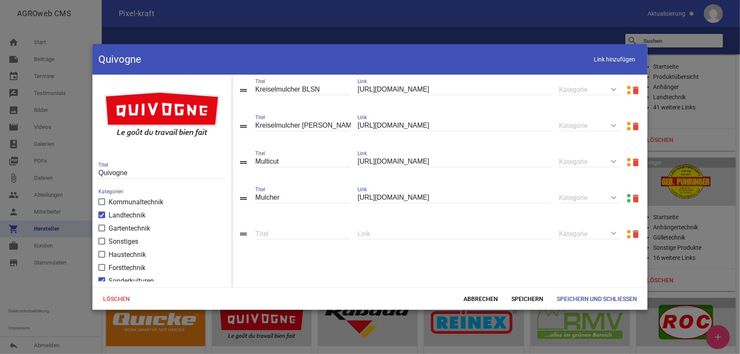
scroll to position [660, 0]
click at [400, 232] on input "text" at bounding box center [455, 233] width 195 height 11
paste input "[URL][DOMAIN_NAME]"
type input "[URL][DOMAIN_NAME]"
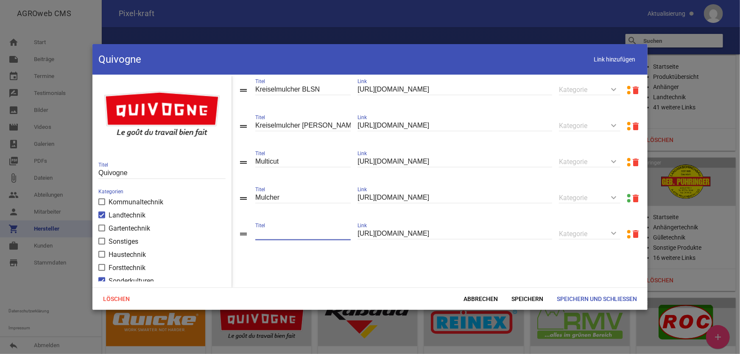
scroll to position [0, 0]
type input "[GEOGRAPHIC_DATA][PERSON_NAME]"
click at [520, 297] on span "Speichern" at bounding box center [527, 298] width 45 height 15
drag, startPoint x: 593, startPoint y: 64, endPoint x: 584, endPoint y: 71, distance: 11.2
click at [593, 64] on span "Link hinzufügen" at bounding box center [615, 59] width 54 height 17
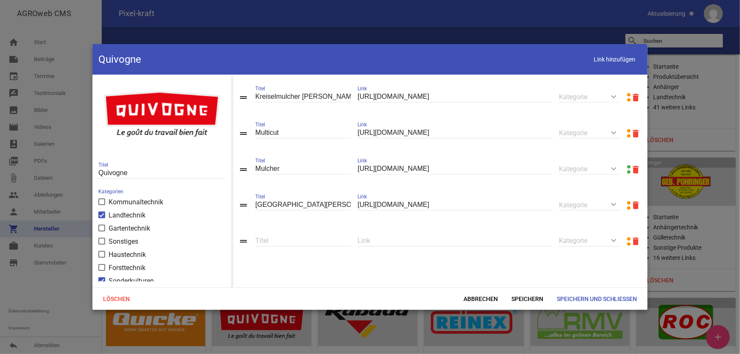
scroll to position [697, 0]
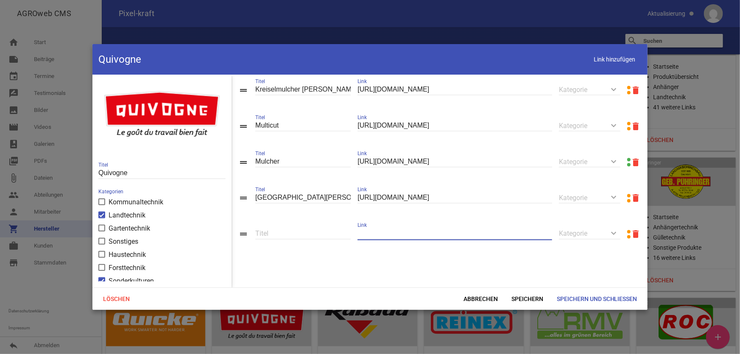
click at [408, 230] on input "text" at bounding box center [455, 233] width 195 height 11
paste input "[URL][DOMAIN_NAME]"
type input "[URL][DOMAIN_NAME]"
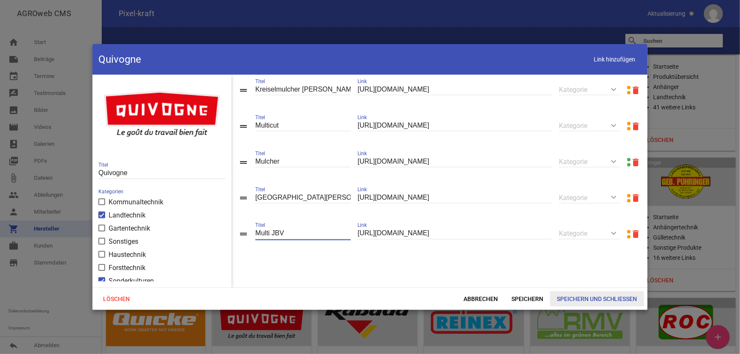
type input "Multi JBV"
click at [567, 296] on span "Speichern und Schließen" at bounding box center [597, 298] width 94 height 15
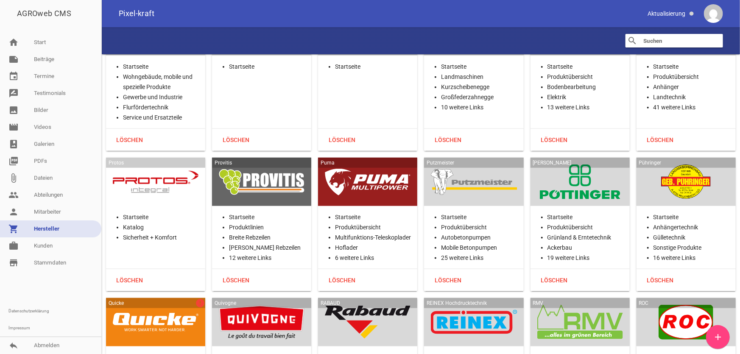
click at [369, 305] on div at bounding box center [368, 322] width 86 height 35
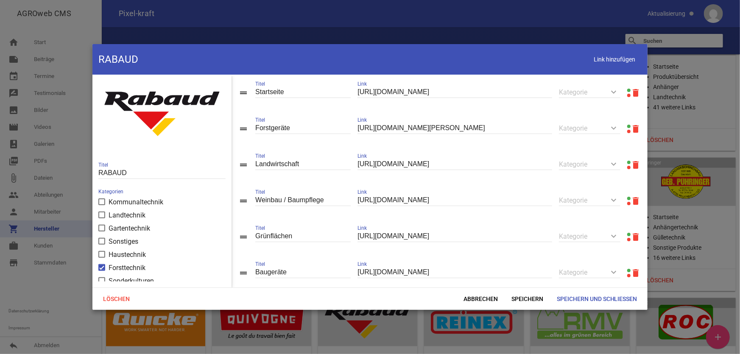
click at [627, 89] on link at bounding box center [628, 90] width 3 height 3
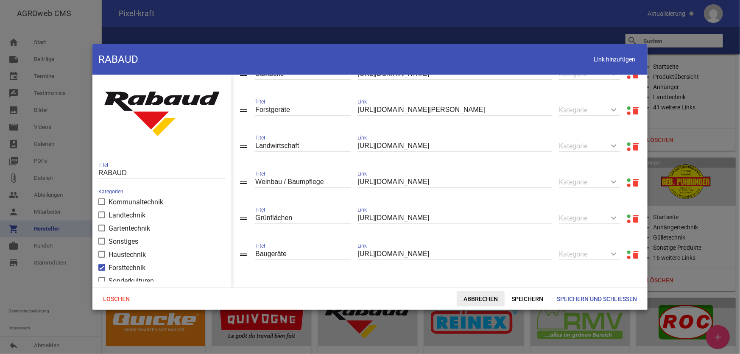
click at [466, 303] on span "Abbrechen" at bounding box center [481, 298] width 48 height 15
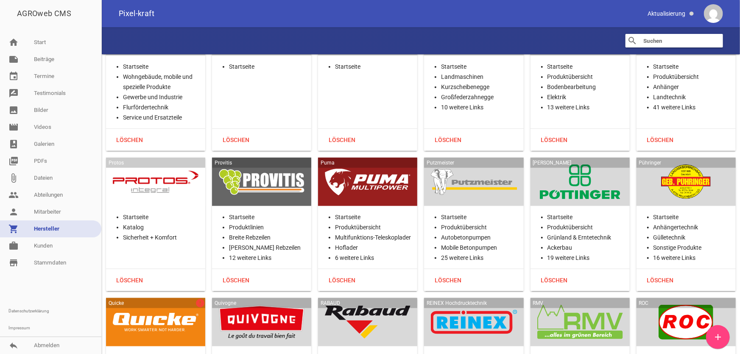
click at [465, 305] on div at bounding box center [474, 322] width 86 height 35
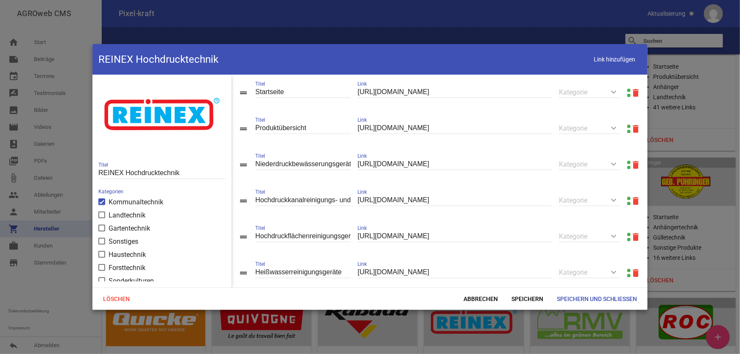
click at [627, 127] on link at bounding box center [628, 126] width 3 height 3
click at [491, 298] on span "Abbrechen" at bounding box center [481, 298] width 48 height 15
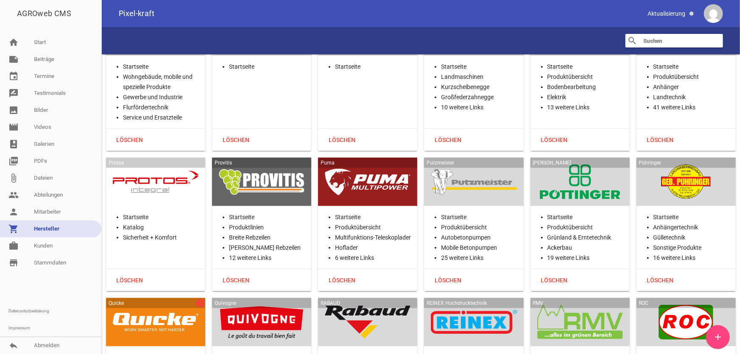
click at [579, 305] on div at bounding box center [580, 322] width 86 height 35
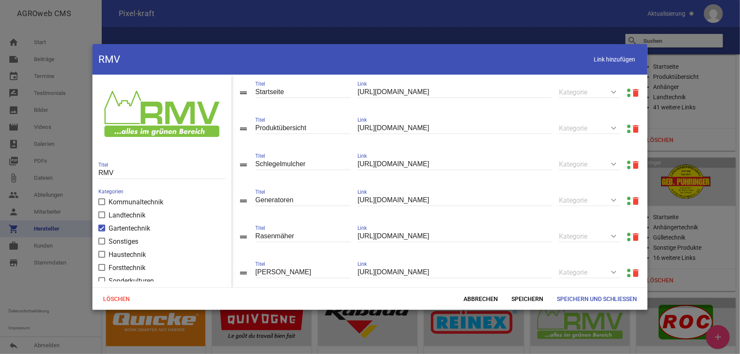
click at [627, 126] on link at bounding box center [628, 126] width 3 height 3
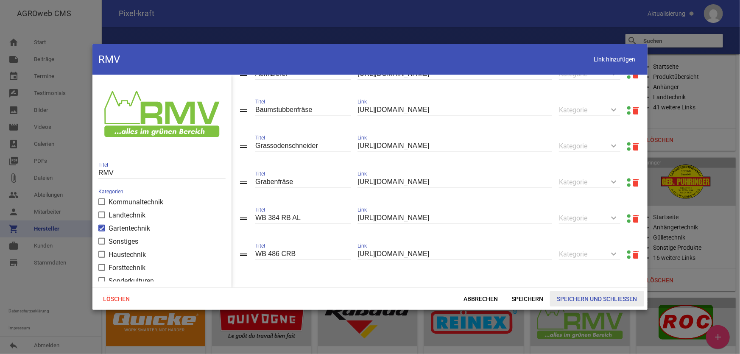
click at [580, 302] on span "Speichern und Schließen" at bounding box center [597, 298] width 94 height 15
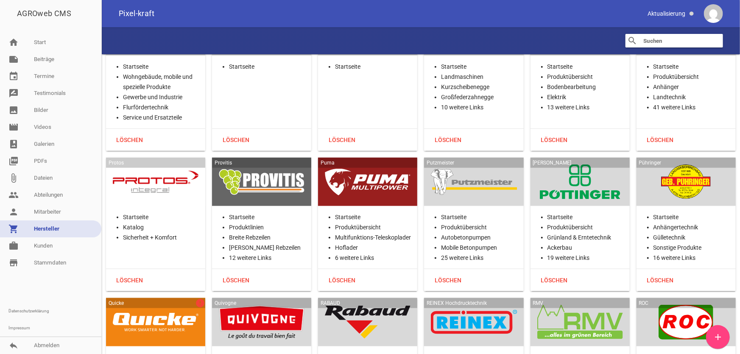
click at [696, 298] on div "ROC" at bounding box center [686, 322] width 99 height 48
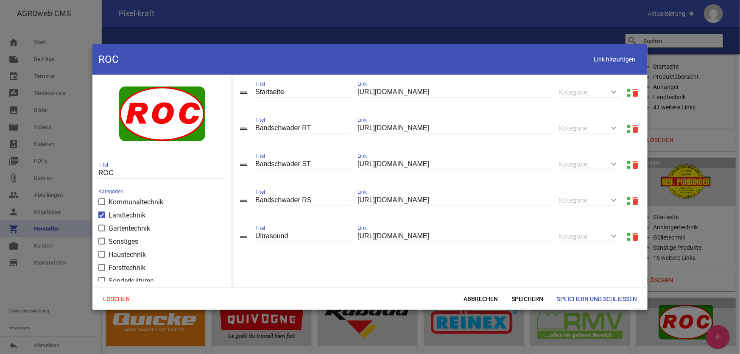
click at [627, 89] on link at bounding box center [628, 90] width 3 height 3
click at [479, 295] on span "Abbrechen" at bounding box center [481, 298] width 48 height 15
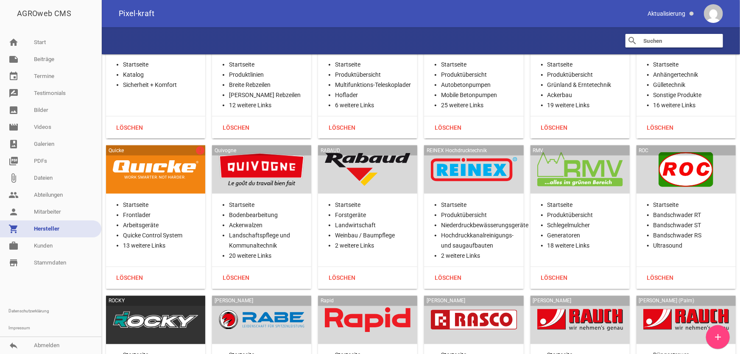
scroll to position [15257, 0]
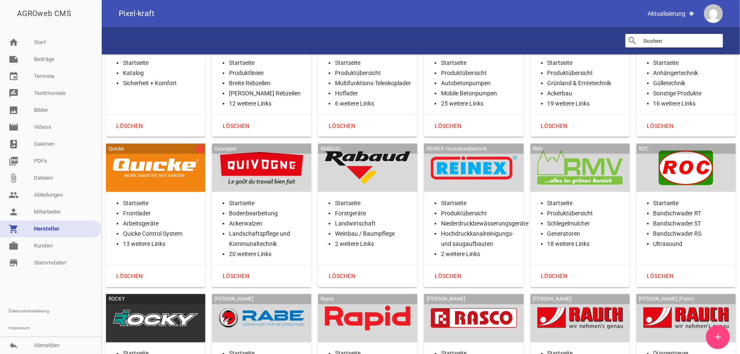
click at [151, 301] on div at bounding box center [156, 318] width 86 height 35
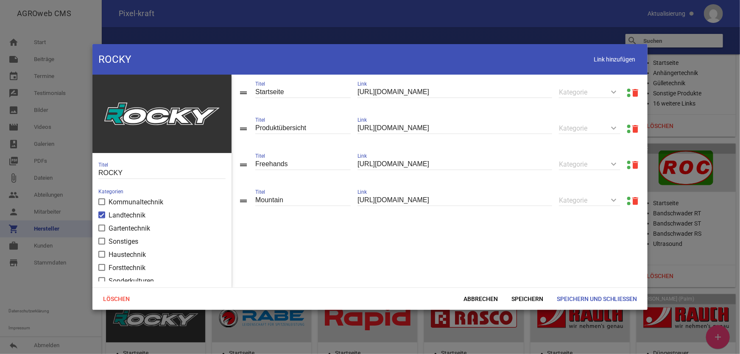
click at [627, 126] on link at bounding box center [628, 126] width 3 height 3
click at [467, 300] on span "Abbrechen" at bounding box center [481, 298] width 48 height 15
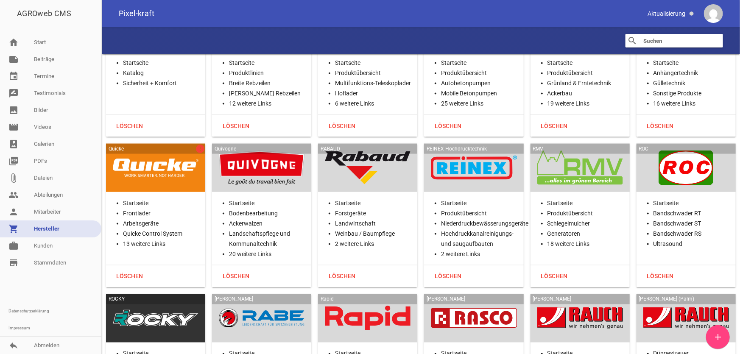
click at [256, 301] on div at bounding box center [262, 318] width 86 height 35
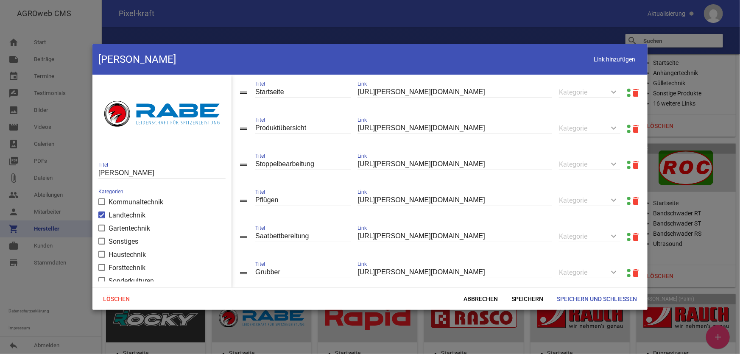
click at [627, 126] on link at bounding box center [628, 126] width 3 height 3
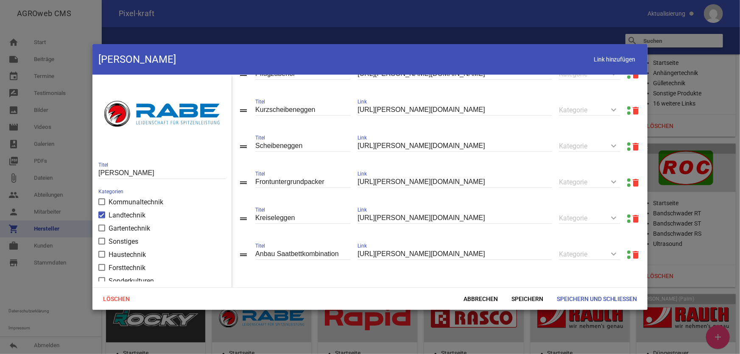
scroll to position [348, 0]
click at [482, 299] on span "Abbrechen" at bounding box center [481, 298] width 48 height 15
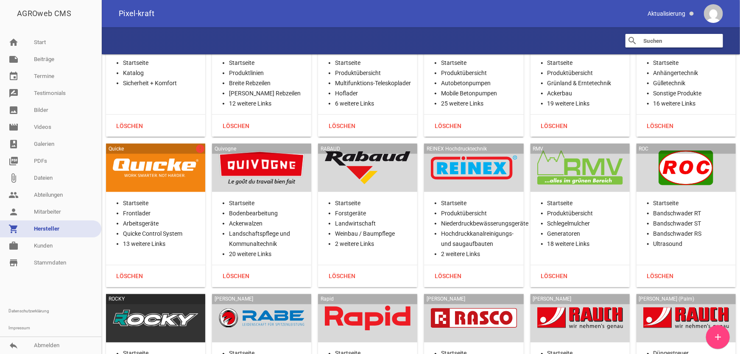
click at [383, 301] on div at bounding box center [368, 318] width 86 height 35
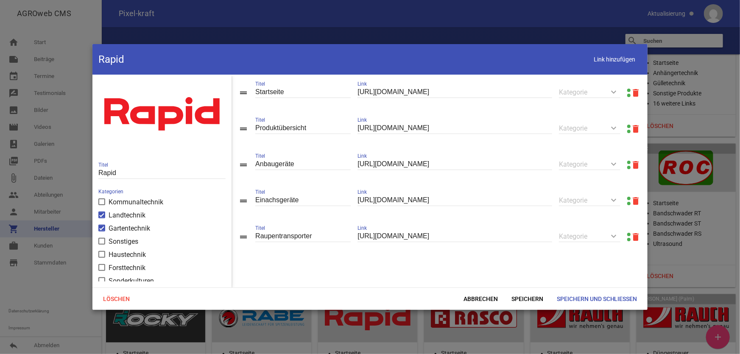
click at [627, 90] on link at bounding box center [628, 90] width 3 height 3
click at [479, 294] on span "Abbrechen" at bounding box center [481, 298] width 48 height 15
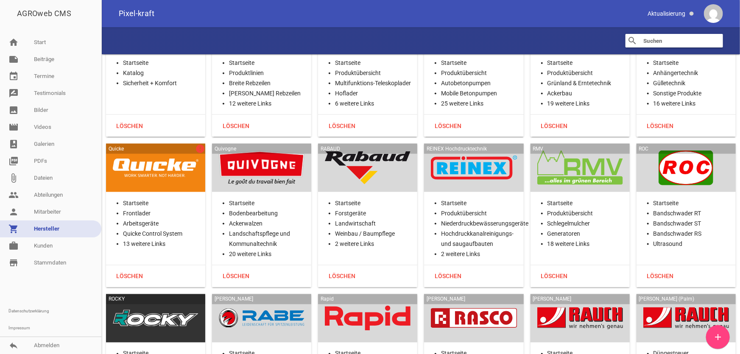
click at [485, 301] on div at bounding box center [474, 318] width 86 height 35
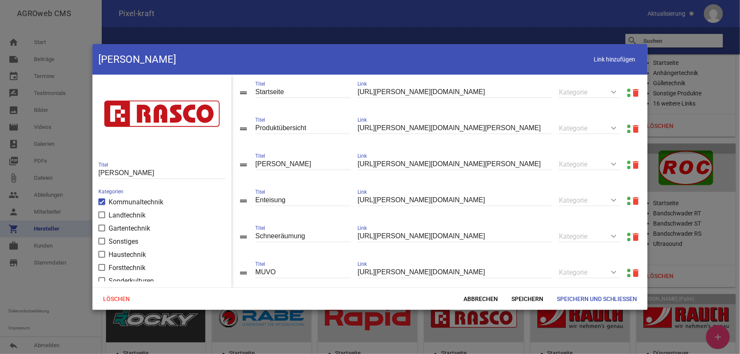
click at [627, 127] on link at bounding box center [628, 126] width 3 height 3
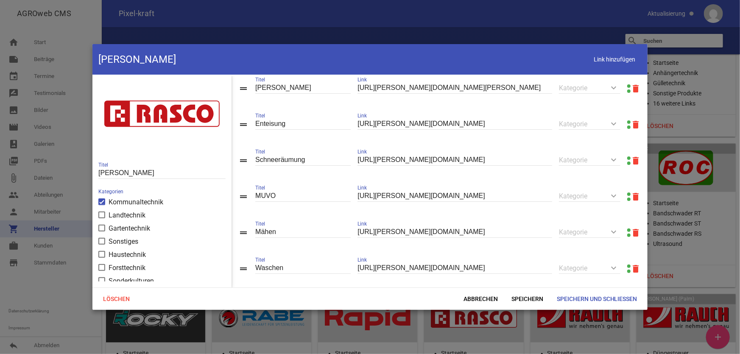
scroll to position [115, 0]
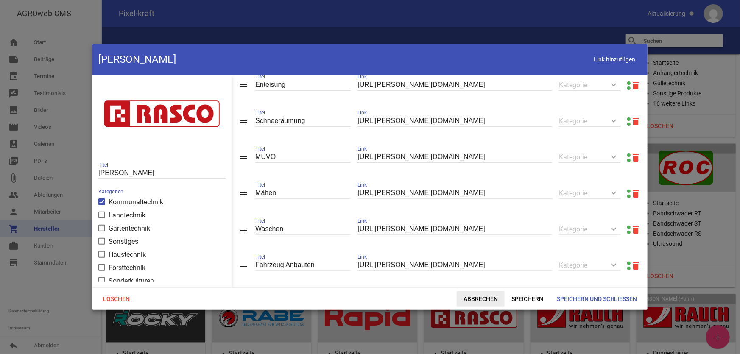
drag, startPoint x: 492, startPoint y: 301, endPoint x: 471, endPoint y: 296, distance: 21.8
click at [492, 301] on span "Abbrechen" at bounding box center [481, 298] width 48 height 15
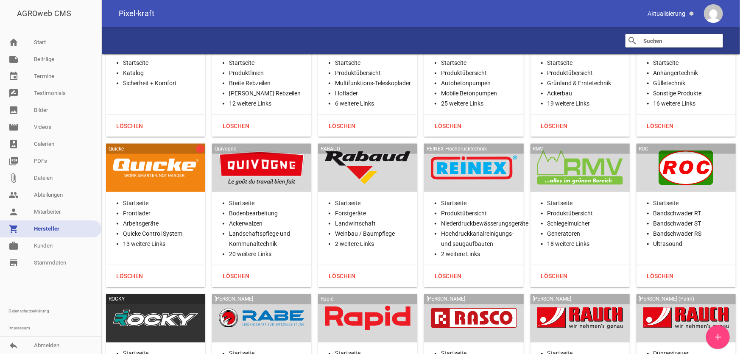
click at [581, 301] on div at bounding box center [580, 318] width 86 height 35
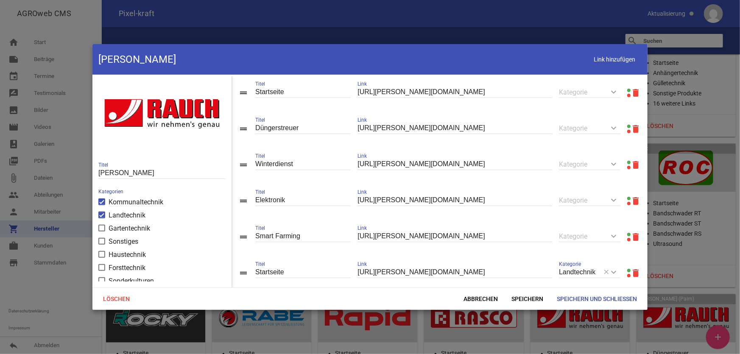
click at [627, 90] on link at bounding box center [628, 90] width 3 height 3
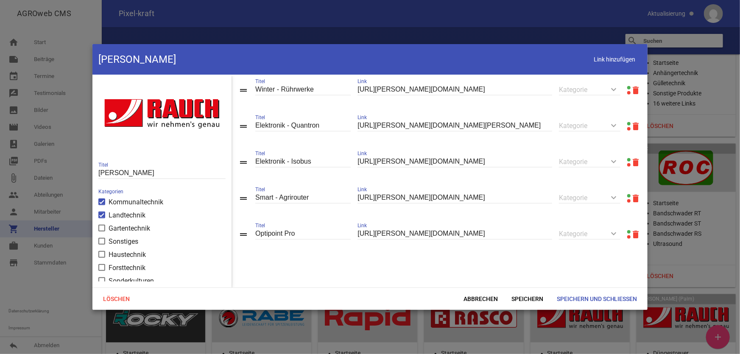
scroll to position [442, 0]
drag, startPoint x: 256, startPoint y: 236, endPoint x: 259, endPoint y: 241, distance: 5.5
click at [255, 238] on input "Optipoint Pro" at bounding box center [302, 233] width 95 height 11
type input "Smart - Optipoint Pro"
click at [596, 297] on span "Speichern und Schließen" at bounding box center [597, 298] width 94 height 15
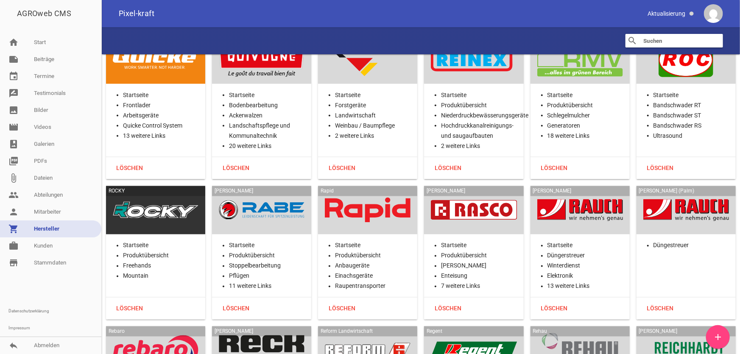
scroll to position [15411, 0]
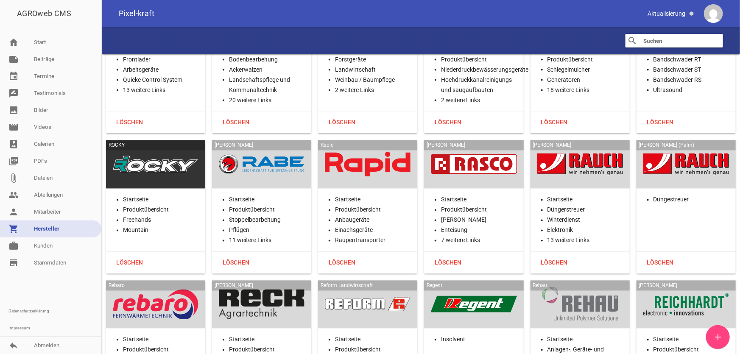
click at [182, 288] on div at bounding box center [156, 305] width 86 height 35
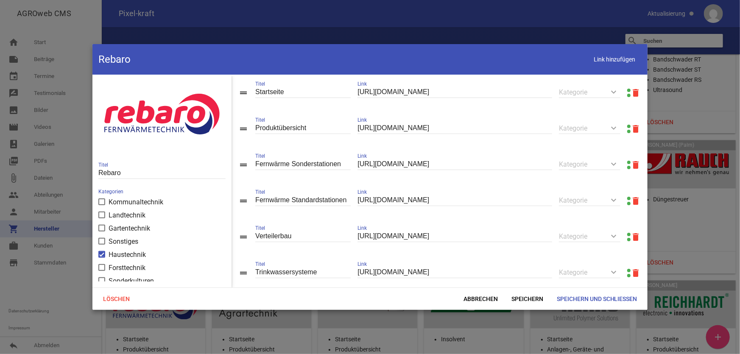
click at [627, 127] on link at bounding box center [628, 126] width 3 height 3
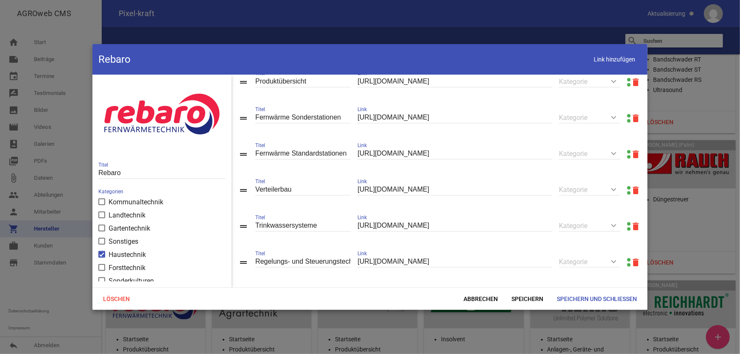
scroll to position [56, 0]
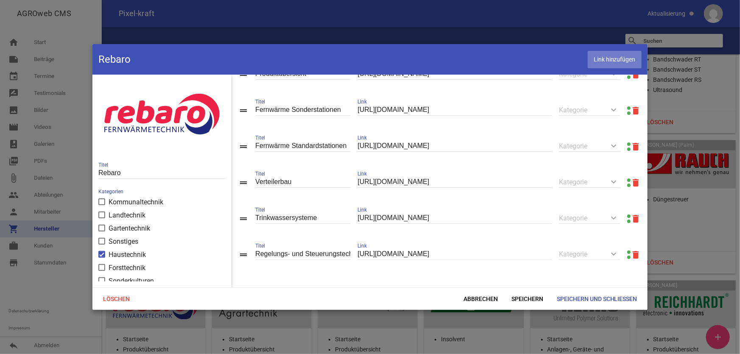
click at [607, 56] on span "Link hinzufügen" at bounding box center [615, 59] width 54 height 17
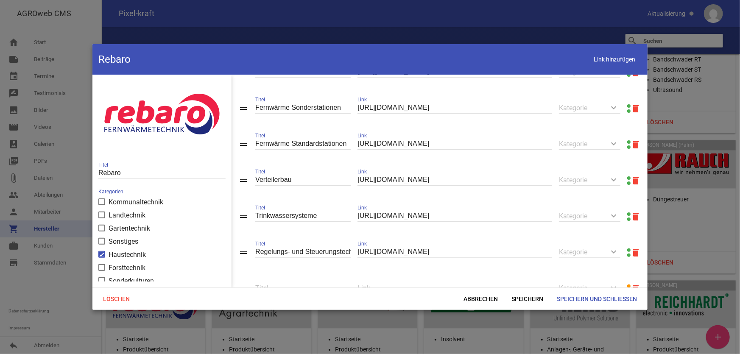
scroll to position [93, 0]
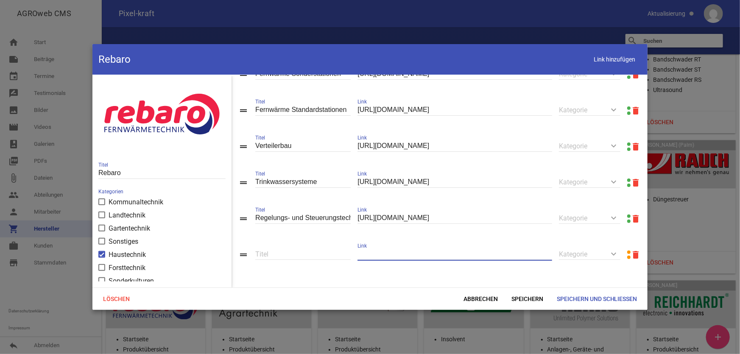
click at [426, 256] on input "text" at bounding box center [455, 254] width 195 height 11
paste input "[URL][DOMAIN_NAME]"
type input "[URL][DOMAIN_NAME]"
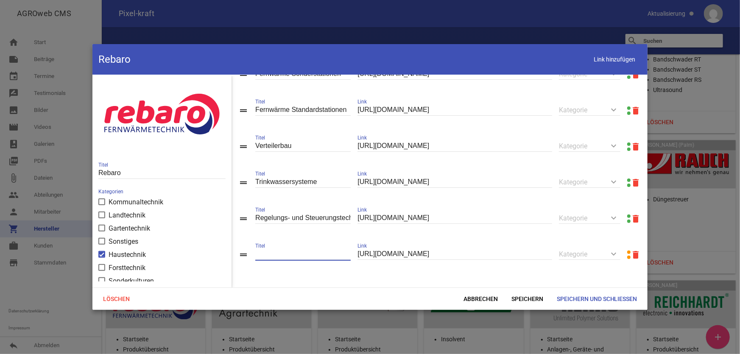
scroll to position [0, 0]
type input "Fernwärme - Matrix Modul"
click at [530, 302] on span "Speichern" at bounding box center [527, 298] width 45 height 15
drag, startPoint x: 604, startPoint y: 62, endPoint x: 600, endPoint y: 67, distance: 6.6
click at [604, 62] on span "Link hinzufügen" at bounding box center [615, 59] width 54 height 17
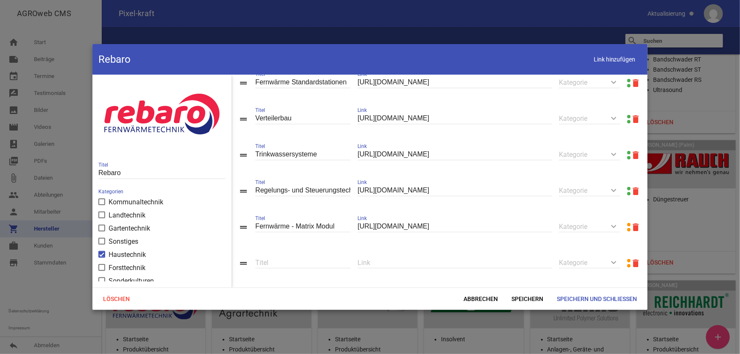
scroll to position [129, 0]
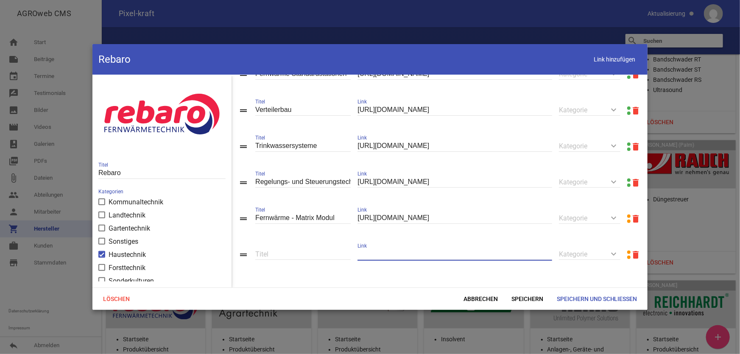
click at [460, 252] on input "text" at bounding box center [455, 254] width 195 height 11
paste input "[URL][DOMAIN_NAME]"
type input "[URL][DOMAIN_NAME]"
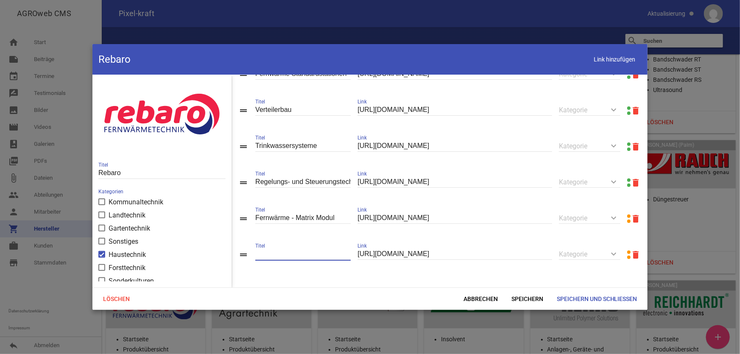
scroll to position [0, 0]
type input "Fernwärme - Compakt"
click at [530, 300] on span "Speichern" at bounding box center [527, 298] width 45 height 15
click at [587, 60] on header "Rebaro Link hinzufügen" at bounding box center [369, 59] width 555 height 31
click at [590, 60] on span "Link hinzufügen" at bounding box center [615, 59] width 54 height 17
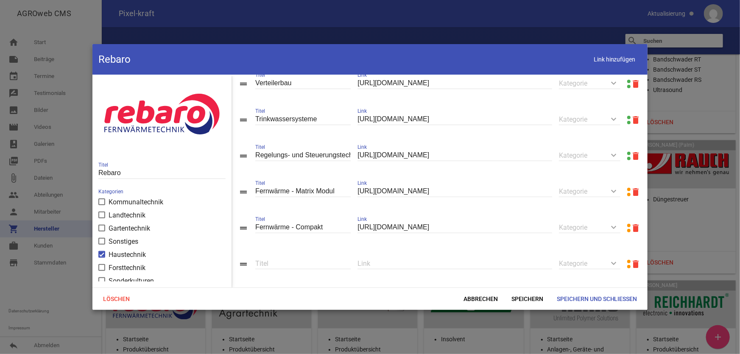
scroll to position [166, 0]
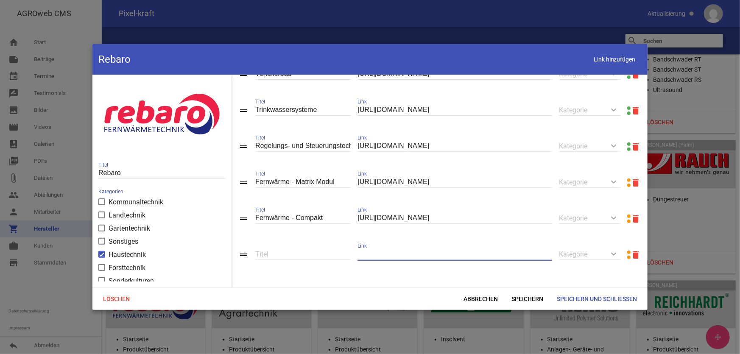
click at [411, 254] on input "text" at bounding box center [455, 254] width 195 height 11
paste input "[URL][DOMAIN_NAME]"
type input "[URL][DOMAIN_NAME]"
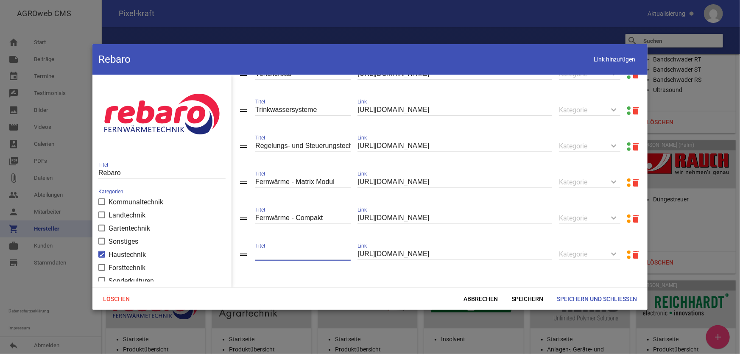
scroll to position [0, 0]
type input "Fernwärme - Primax-Modul"
click at [529, 294] on span "Speichern" at bounding box center [527, 298] width 45 height 15
click at [575, 297] on span "Speichern und Schließen" at bounding box center [597, 298] width 94 height 15
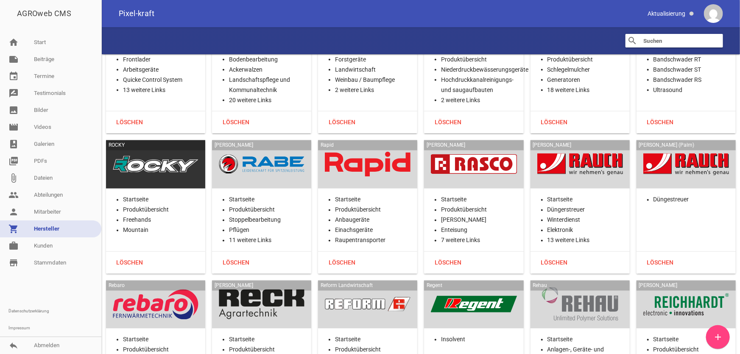
click at [285, 288] on div at bounding box center [262, 305] width 86 height 35
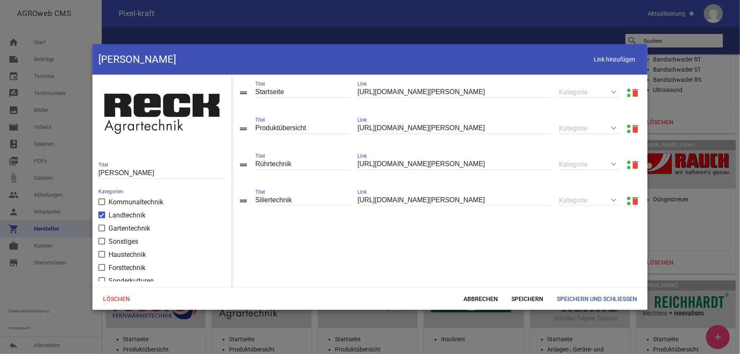
click at [627, 126] on link at bounding box center [628, 126] width 3 height 3
click at [475, 301] on span "Abbrechen" at bounding box center [481, 298] width 48 height 15
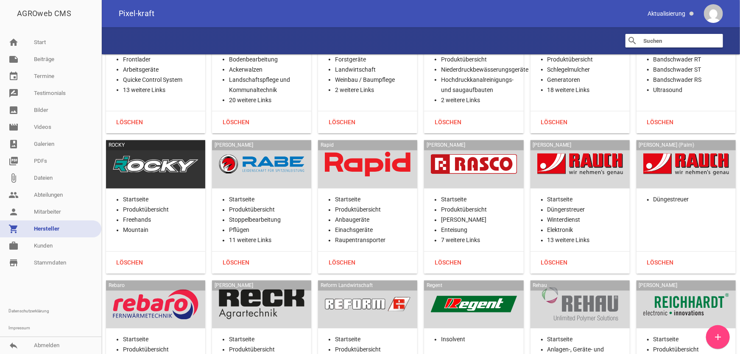
click at [377, 288] on div at bounding box center [368, 305] width 86 height 35
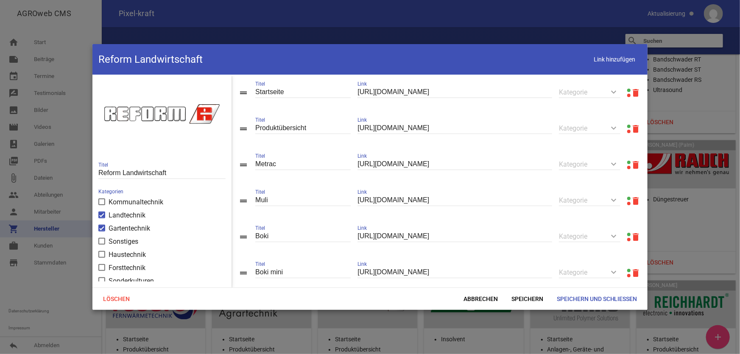
click at [627, 127] on link at bounding box center [628, 126] width 3 height 3
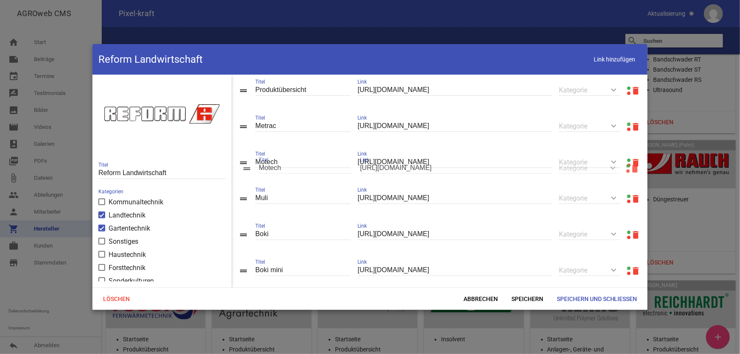
drag, startPoint x: 242, startPoint y: 271, endPoint x: 246, endPoint y: 167, distance: 104.4
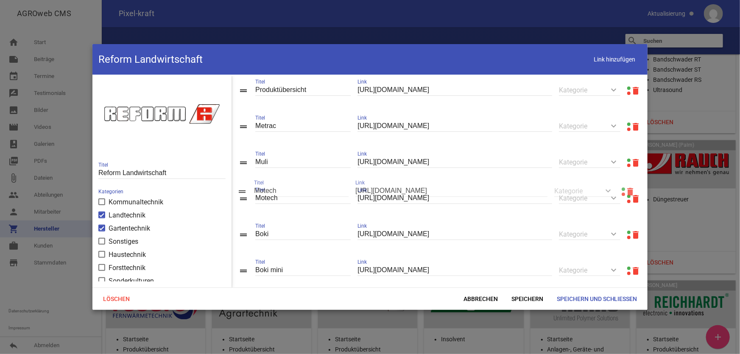
drag, startPoint x: 245, startPoint y: 162, endPoint x: 246, endPoint y: 190, distance: 28.0
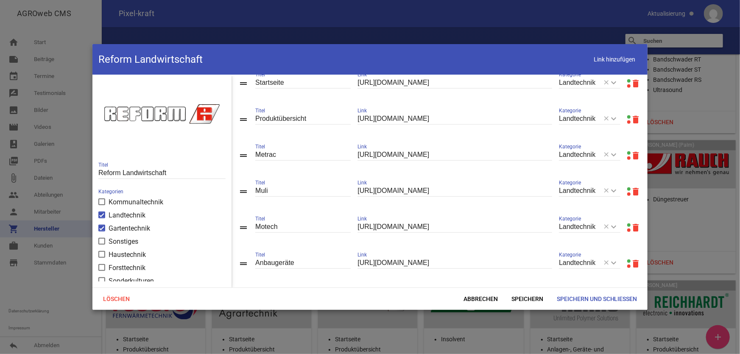
scroll to position [347, 0]
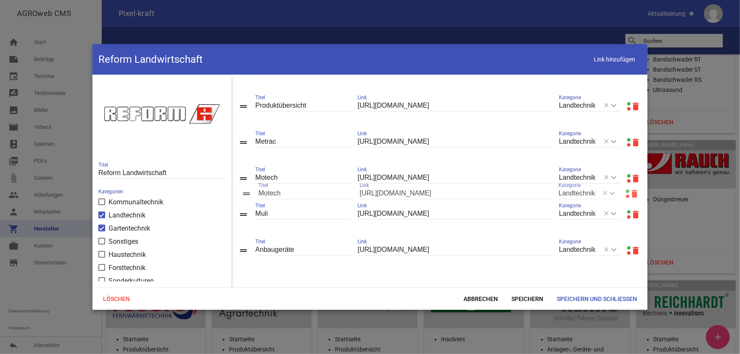
drag, startPoint x: 243, startPoint y: 216, endPoint x: 245, endPoint y: 194, distance: 21.7
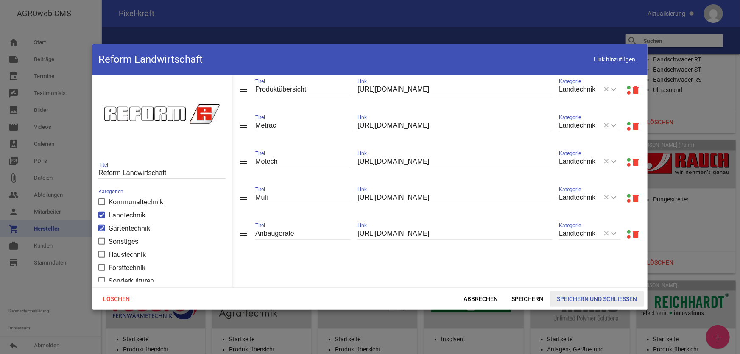
click at [576, 299] on span "Speichern und Schließen" at bounding box center [597, 298] width 94 height 15
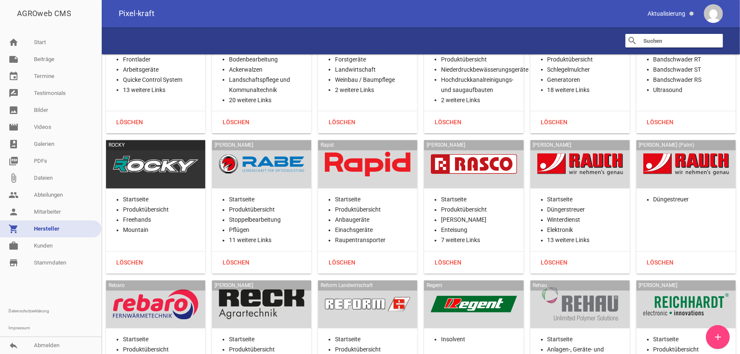
click at [464, 288] on div at bounding box center [474, 305] width 86 height 35
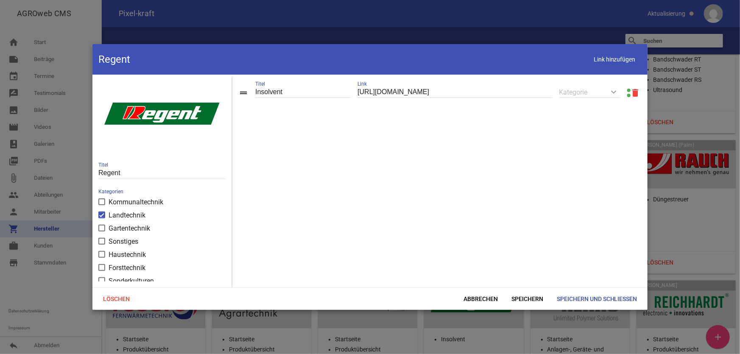
click at [627, 90] on link at bounding box center [628, 90] width 3 height 3
click at [469, 295] on span "Abbrechen" at bounding box center [481, 298] width 48 height 15
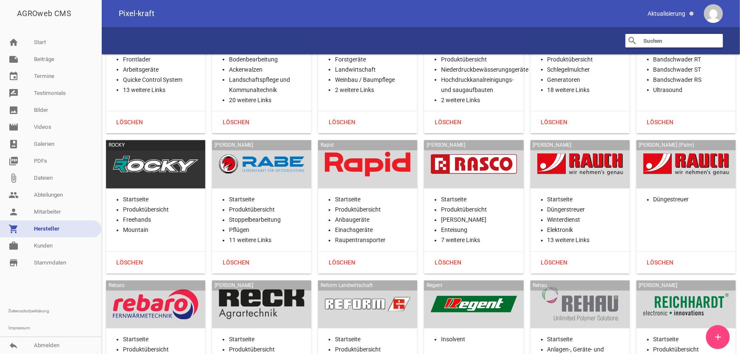
click at [562, 288] on div at bounding box center [580, 305] width 86 height 35
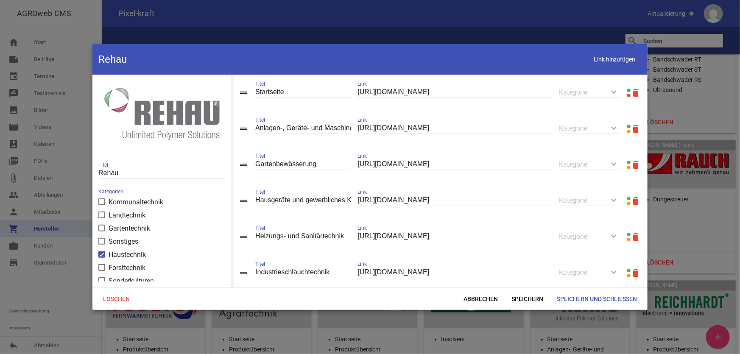
click at [627, 126] on link at bounding box center [628, 126] width 3 height 3
drag, startPoint x: 465, startPoint y: 88, endPoint x: 346, endPoint y: 95, distance: 119.0
click at [344, 96] on div "drag_handle Startseite Titel [URL][DOMAIN_NAME] Link keyboard_arrow_down Katego…" at bounding box center [440, 93] width 416 height 36
click at [529, 301] on span "Speichern" at bounding box center [527, 298] width 45 height 15
click at [573, 297] on span "Speichern und Schließen" at bounding box center [597, 298] width 94 height 15
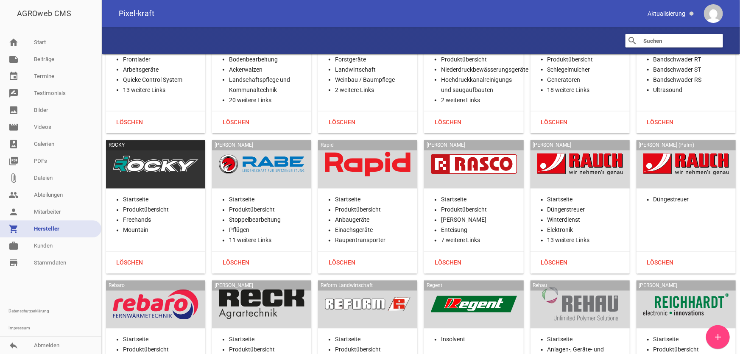
click at [699, 288] on div at bounding box center [686, 305] width 86 height 35
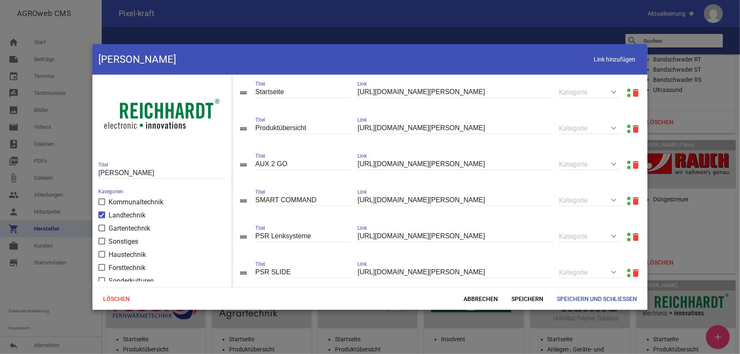
click at [627, 126] on link at bounding box center [628, 126] width 3 height 3
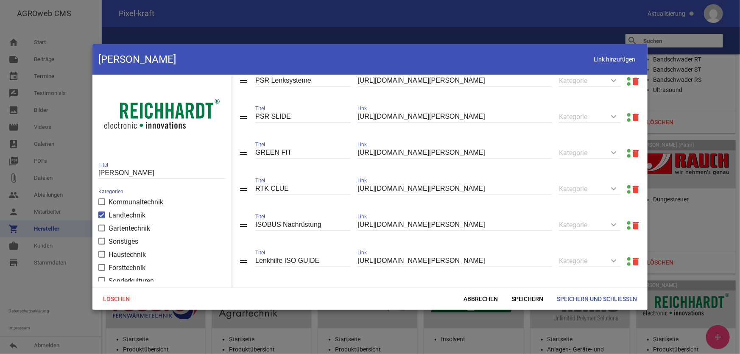
scroll to position [166, 0]
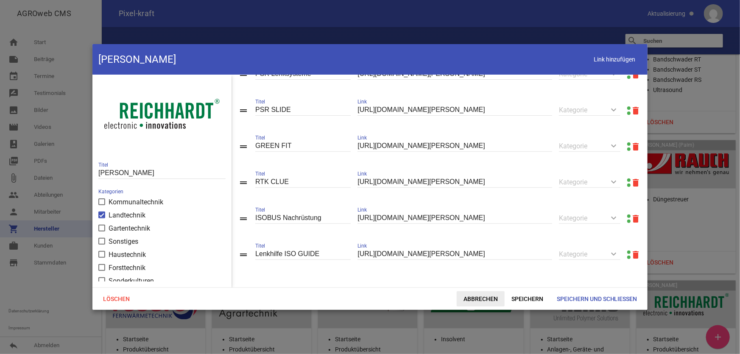
click at [468, 298] on span "Abbrechen" at bounding box center [481, 298] width 48 height 15
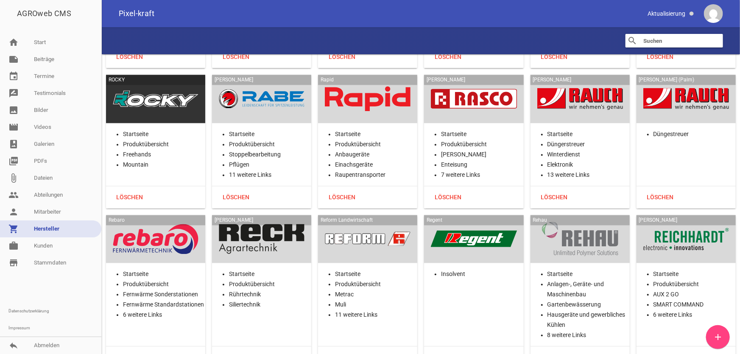
scroll to position [15488, 0]
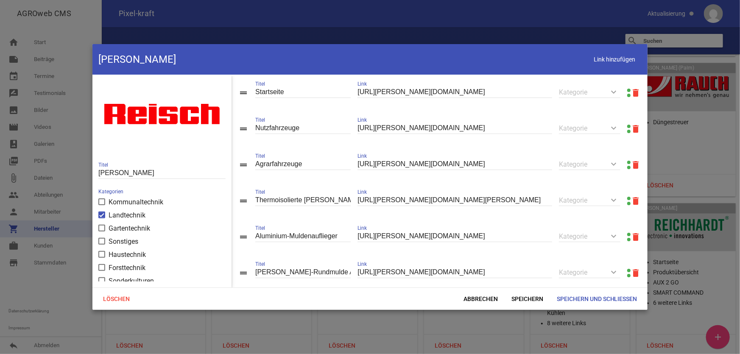
click at [627, 90] on link at bounding box center [628, 90] width 3 height 3
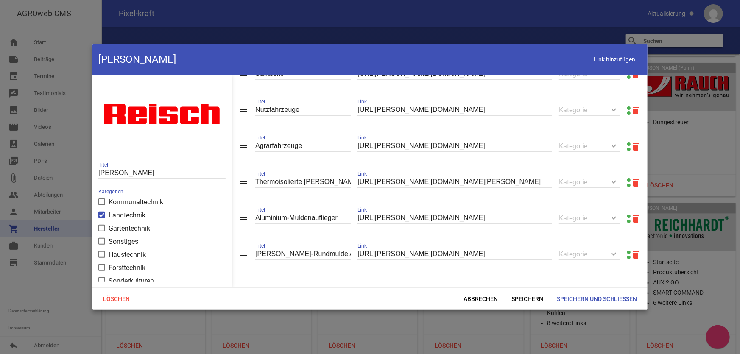
scroll to position [20, 0]
drag, startPoint x: 343, startPoint y: 218, endPoint x: 245, endPoint y: 221, distance: 98.0
click at [245, 221] on div "drag_handle Aluminium-Muldenauflieger Titel [URL][PERSON_NAME][DOMAIN_NAME] Lin…" at bounding box center [440, 219] width 416 height 36
type input "Alugroßraummulde alubox-R"
click at [526, 296] on span "Speichern" at bounding box center [527, 298] width 45 height 15
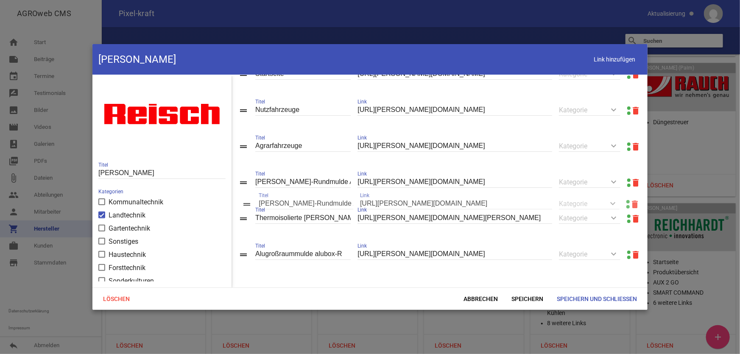
drag, startPoint x: 245, startPoint y: 253, endPoint x: 248, endPoint y: 202, distance: 50.6
click at [340, 180] on input "[PERSON_NAME]-Rundmulde Auflieger" at bounding box center [302, 181] width 95 height 11
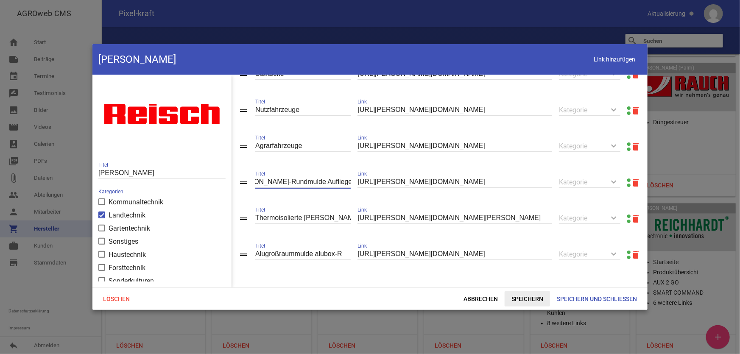
type input "[PERSON_NAME]-Rundmulde Auflieger steelpipe-R"
click at [520, 299] on span "Speichern" at bounding box center [527, 298] width 45 height 15
click at [320, 182] on input "[PERSON_NAME]-Rundmulde Auflieger steelpipe-R" at bounding box center [302, 181] width 95 height 11
click at [598, 58] on span "Link hinzufügen" at bounding box center [615, 59] width 54 height 17
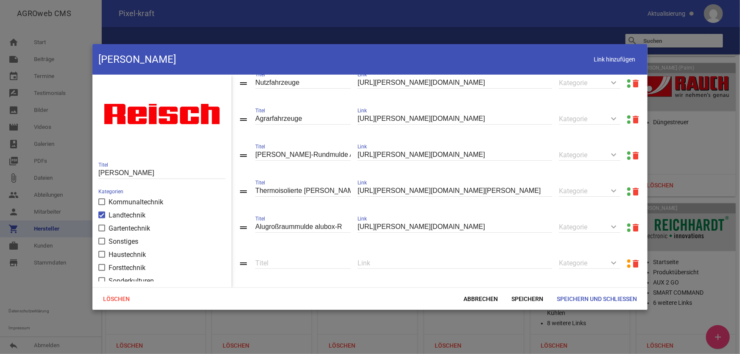
scroll to position [56, 0]
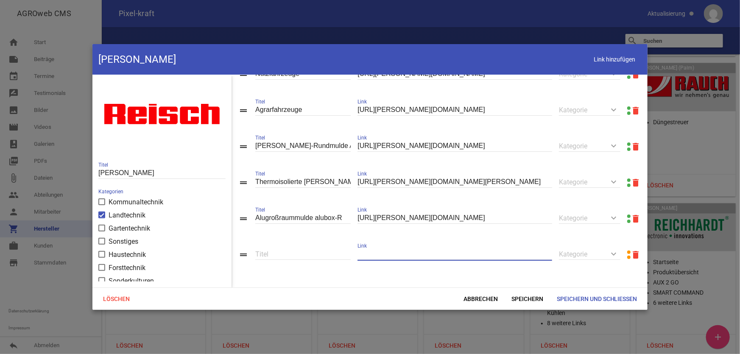
click at [486, 258] on input "text" at bounding box center [455, 254] width 195 height 11
paste input "[URL][PERSON_NAME][DOMAIN_NAME]"
type input "[URL][PERSON_NAME][DOMAIN_NAME]"
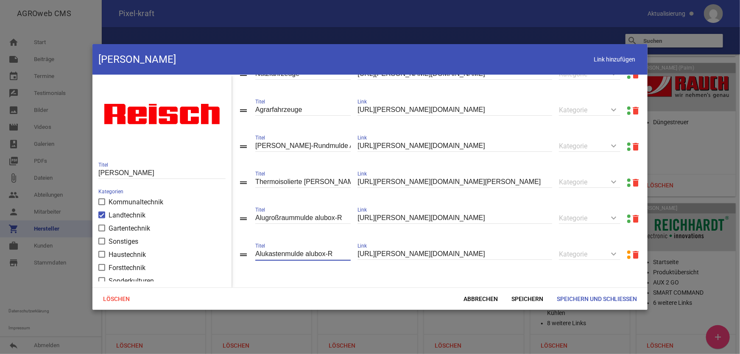
type input "Alukastenmulde alubox-R"
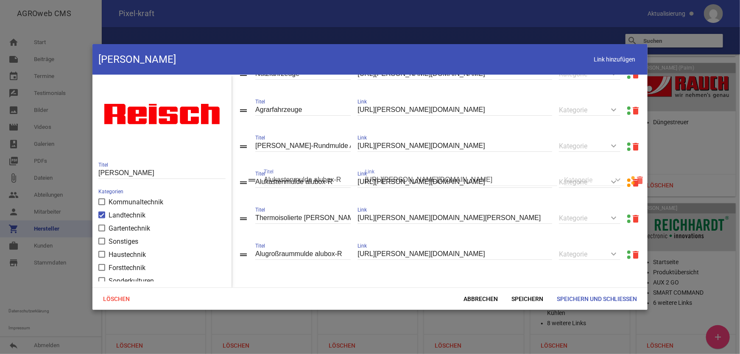
drag, startPoint x: 243, startPoint y: 254, endPoint x: 254, endPoint y: 183, distance: 71.7
click at [520, 298] on span "Speichern" at bounding box center [527, 298] width 45 height 15
drag, startPoint x: 238, startPoint y: 255, endPoint x: 248, endPoint y: 229, distance: 28.0
click at [248, 227] on div "drag_handle Startseite Titel [URL][PERSON_NAME][DOMAIN_NAME] Link keyboard_arro…" at bounding box center [440, 181] width 416 height 213
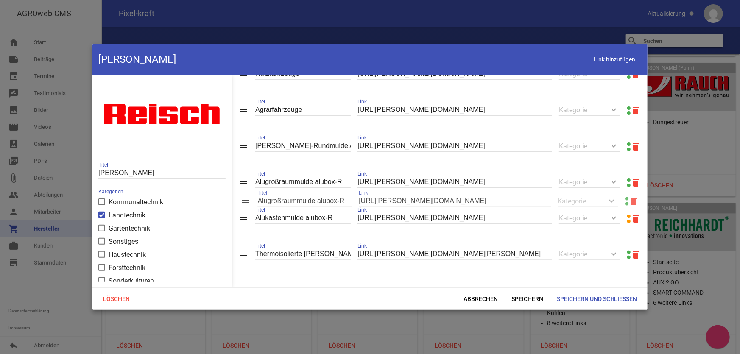
drag, startPoint x: 245, startPoint y: 254, endPoint x: 247, endPoint y: 200, distance: 53.9
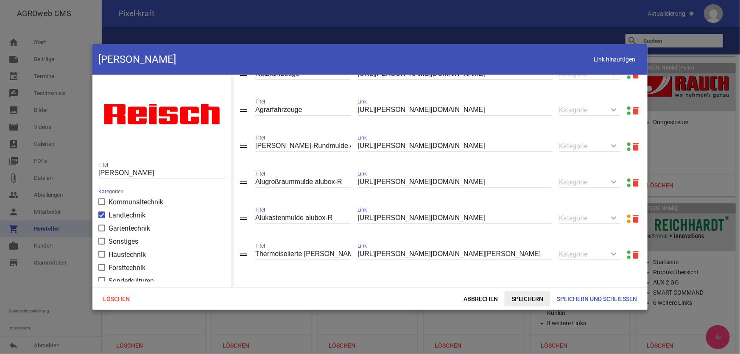
click at [526, 298] on span "Speichern" at bounding box center [527, 298] width 45 height 15
click at [627, 251] on link at bounding box center [628, 252] width 3 height 3
drag, startPoint x: 341, startPoint y: 252, endPoint x: 244, endPoint y: 248, distance: 96.8
click at [244, 248] on div "drag_handle Thermoisolierte [PERSON_NAME] Mulde Titel [URL][PERSON_NAME][DOMAIN…" at bounding box center [440, 255] width 416 height 36
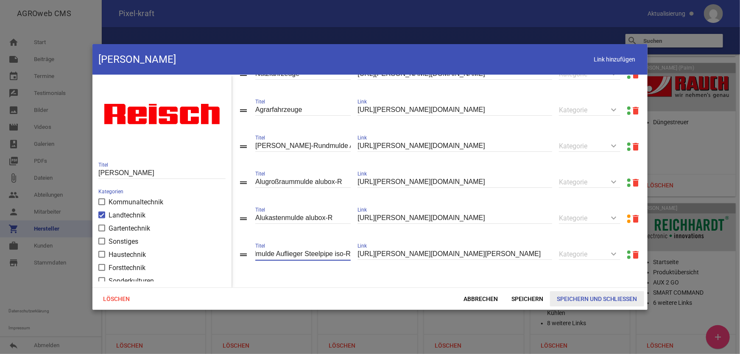
type input "Stahlrundmulde Auflieger Steelpipe iso-R"
click at [579, 296] on span "Speichern und Schließen" at bounding box center [597, 298] width 94 height 15
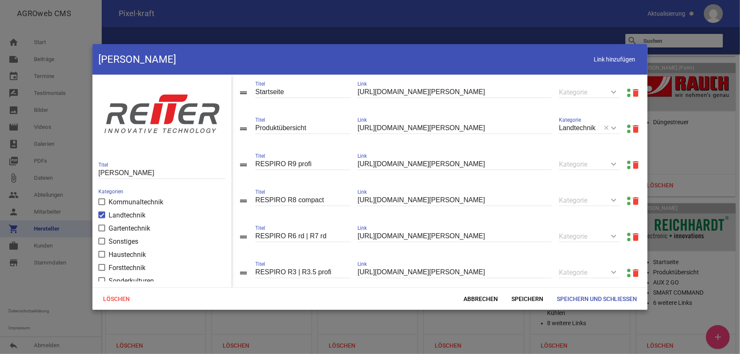
click at [627, 126] on link at bounding box center [628, 126] width 3 height 3
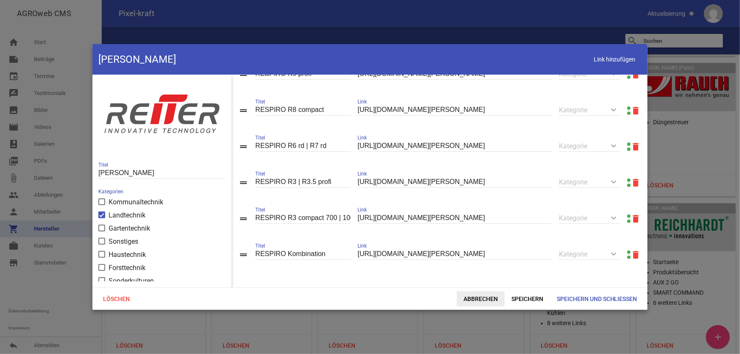
click at [490, 303] on span "Abbrechen" at bounding box center [481, 298] width 48 height 15
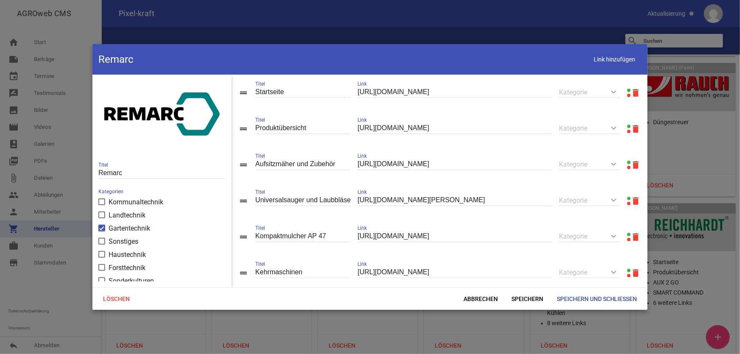
click at [627, 127] on link at bounding box center [628, 126] width 3 height 3
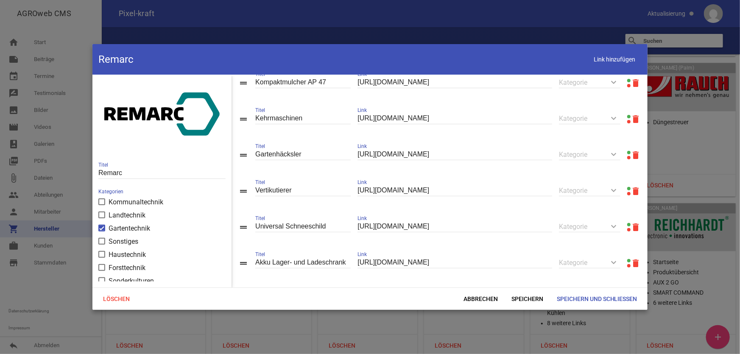
scroll to position [166, 0]
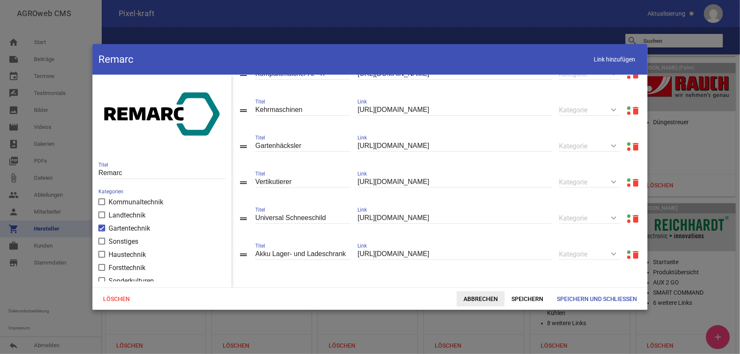
click at [488, 298] on span "Abbrechen" at bounding box center [481, 298] width 48 height 15
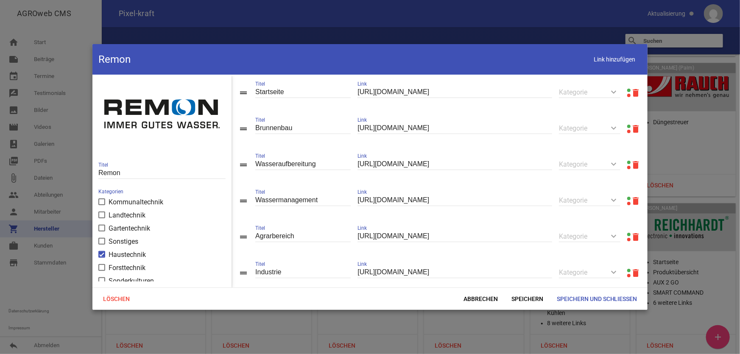
click at [627, 92] on div at bounding box center [628, 93] width 3 height 10
click at [627, 90] on link at bounding box center [628, 90] width 3 height 3
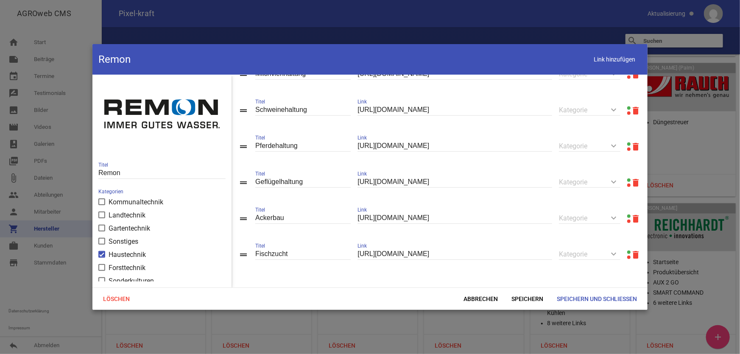
scroll to position [276, 0]
drag, startPoint x: 473, startPoint y: 299, endPoint x: 467, endPoint y: 298, distance: 6.1
click at [473, 299] on span "Abbrechen" at bounding box center [481, 298] width 48 height 15
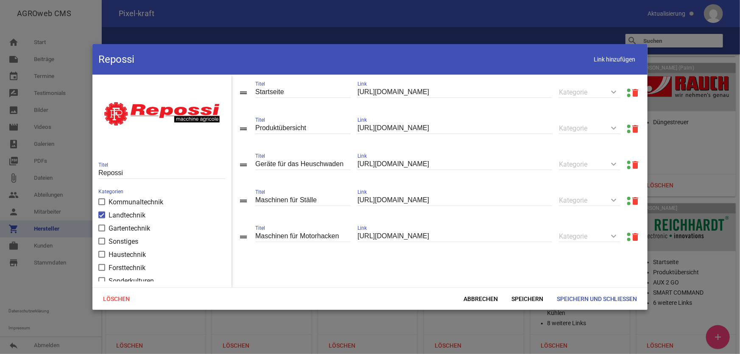
click at [627, 125] on link at bounding box center [628, 126] width 3 height 3
click at [614, 63] on span "Link hinzufügen" at bounding box center [615, 59] width 54 height 17
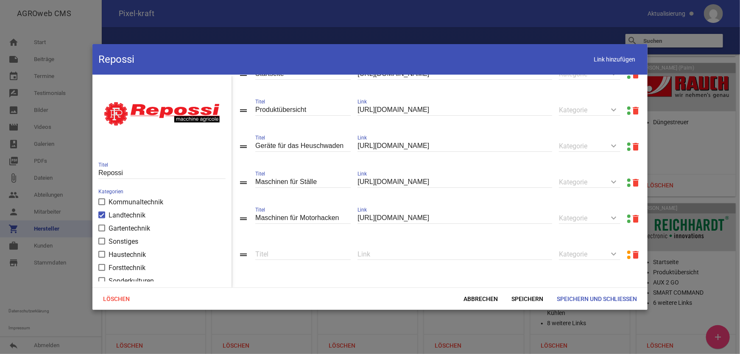
click at [442, 253] on input "text" at bounding box center [455, 254] width 195 height 11
paste input "[URL][DOMAIN_NAME]"
type input "[URL][DOMAIN_NAME]"
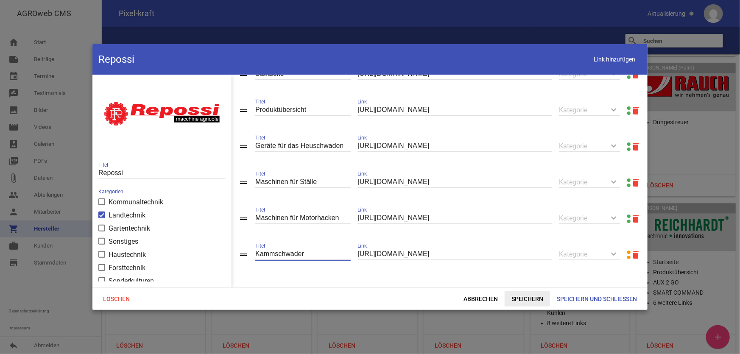
type input "Kammschwader"
click at [521, 300] on span "Speichern" at bounding box center [527, 298] width 45 height 15
drag, startPoint x: 613, startPoint y: 60, endPoint x: 613, endPoint y: 72, distance: 11.9
click at [613, 60] on span "Link hinzufügen" at bounding box center [615, 59] width 54 height 17
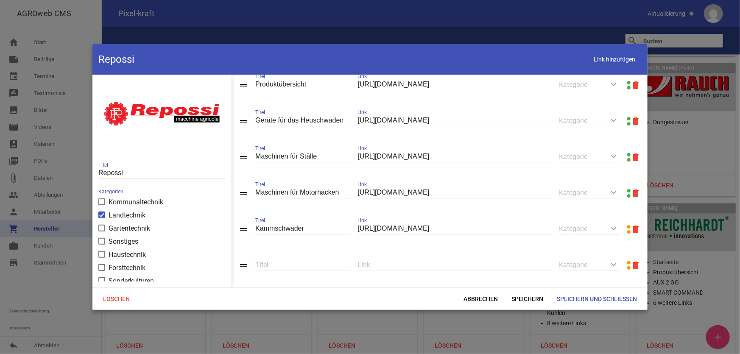
scroll to position [56, 0]
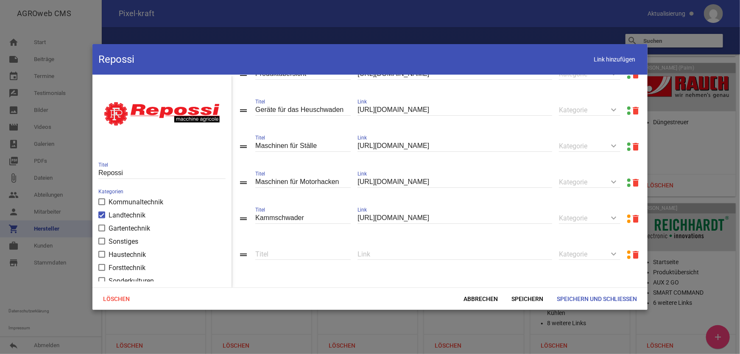
click at [506, 257] on input "text" at bounding box center [455, 254] width 195 height 11
paste input "[URL][DOMAIN_NAME]"
type input "[URL][DOMAIN_NAME]"
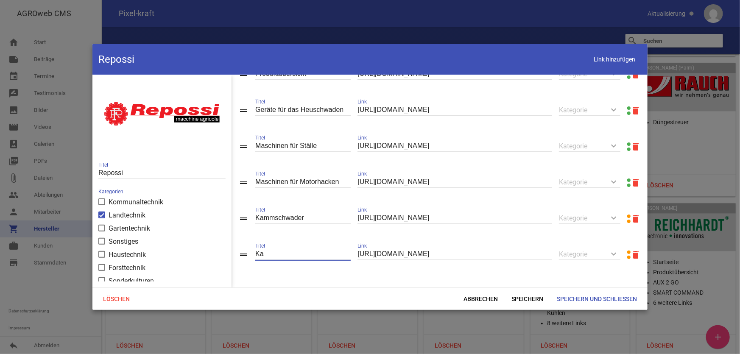
type input "K"
type input "Sternschwader "Ra-Rake""
click at [534, 302] on span "Speichern" at bounding box center [527, 298] width 45 height 15
click at [607, 61] on span "Link hinzufügen" at bounding box center [615, 59] width 54 height 17
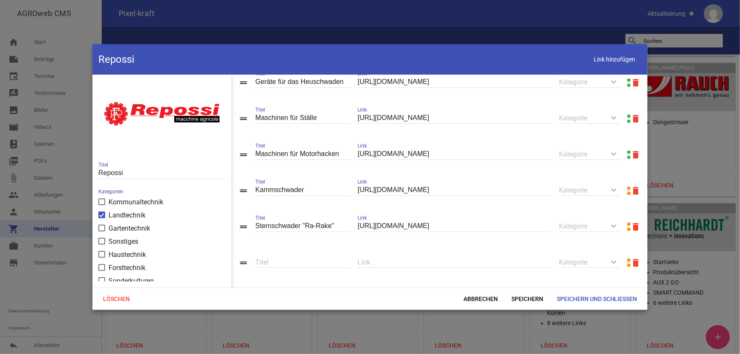
scroll to position [93, 0]
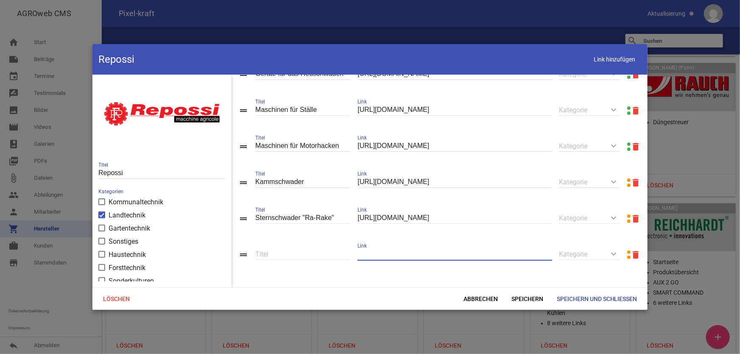
click at [420, 253] on input "text" at bounding box center [455, 254] width 195 height 11
paste input "[URL][DOMAIN_NAME]"
type input "[URL][DOMAIN_NAME]"
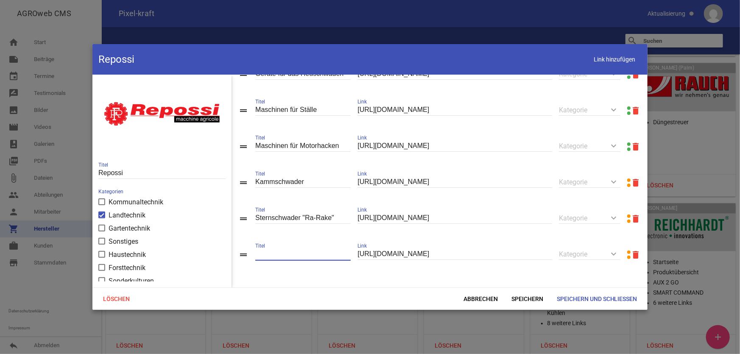
scroll to position [0, 0]
type input "Kreiselschwader"
click at [530, 304] on span "Speichern" at bounding box center [527, 298] width 45 height 15
drag, startPoint x: 606, startPoint y: 56, endPoint x: 602, endPoint y: 59, distance: 4.5
click at [605, 56] on span "Link hinzufügen" at bounding box center [615, 59] width 54 height 17
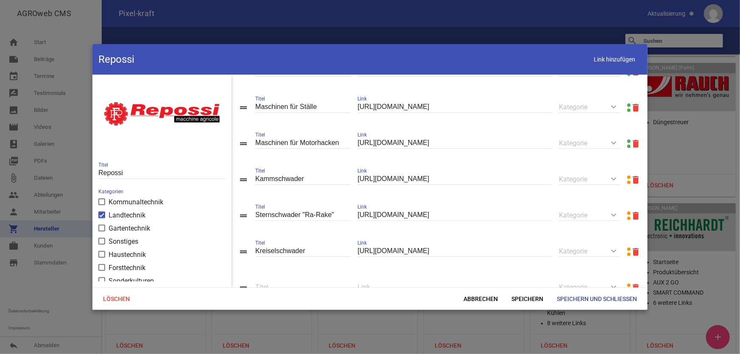
scroll to position [129, 0]
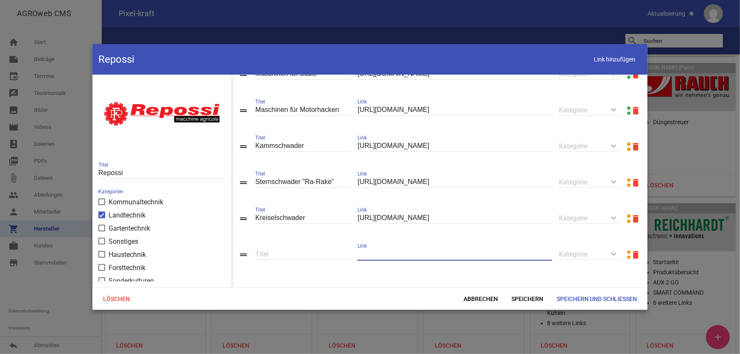
click at [469, 255] on input "text" at bounding box center [455, 254] width 195 height 11
paste input "[URL][DOMAIN_NAME]"
type input "[URL][DOMAIN_NAME]"
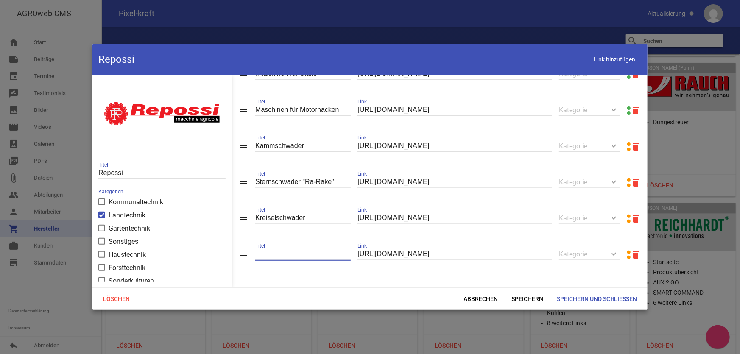
scroll to position [0, 0]
type input "Heuwender"
click at [523, 297] on span "Speichern" at bounding box center [527, 298] width 45 height 15
drag, startPoint x: 598, startPoint y: 59, endPoint x: 579, endPoint y: 82, distance: 29.9
click at [596, 61] on span "Link hinzufügen" at bounding box center [615, 59] width 54 height 17
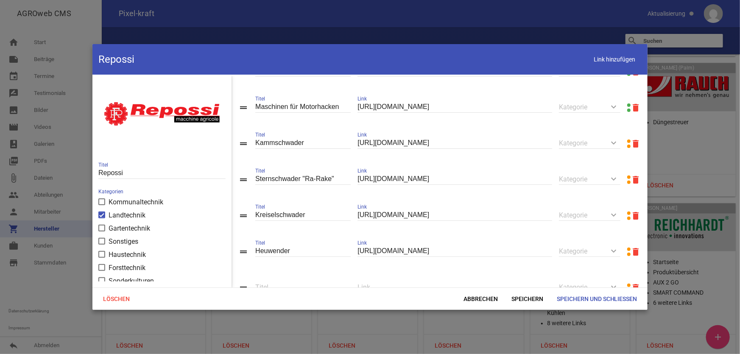
scroll to position [166, 0]
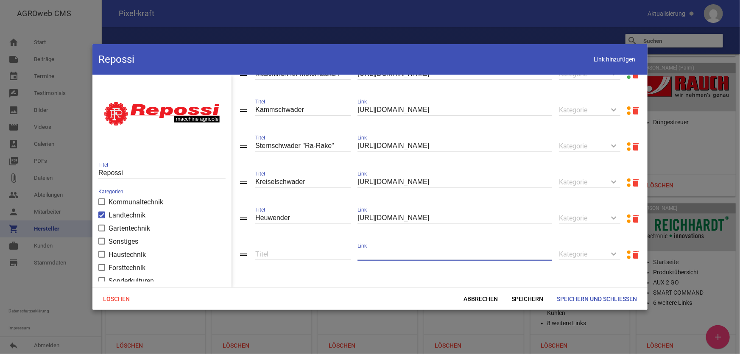
click at [428, 254] on input "text" at bounding box center [455, 254] width 195 height 11
paste input "[URL][DOMAIN_NAME]"
type input "[URL][DOMAIN_NAME]"
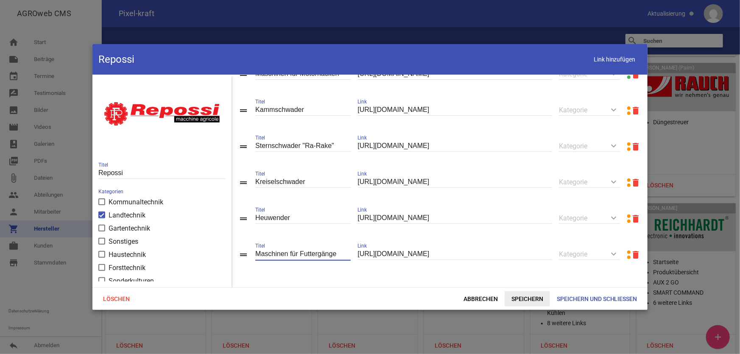
type input "Maschinen für Futtergänge"
click at [527, 300] on span "Speichern" at bounding box center [527, 298] width 45 height 15
click at [615, 59] on span "Link hinzufügen" at bounding box center [615, 59] width 54 height 17
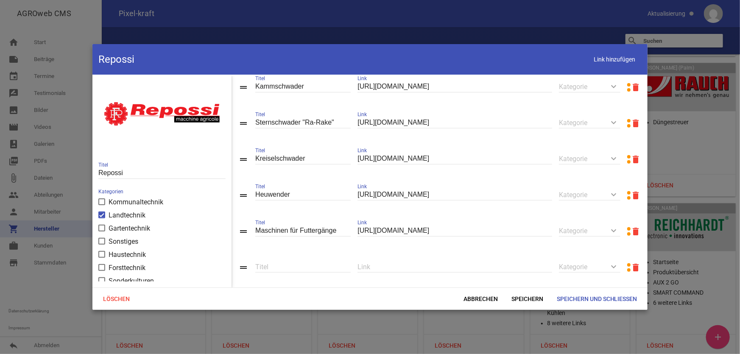
scroll to position [203, 0]
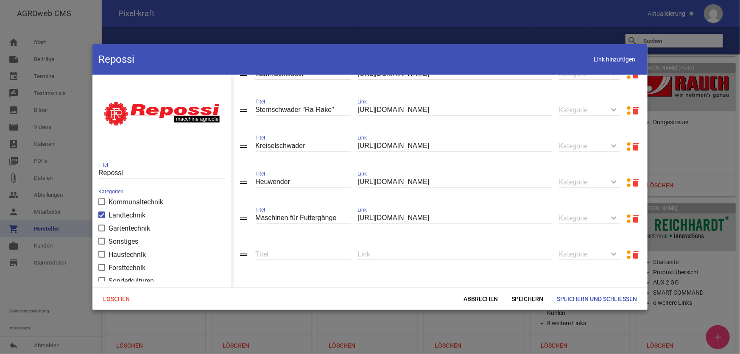
click at [460, 250] on input "text" at bounding box center [455, 254] width 195 height 11
paste input "[URL][DOMAIN_NAME]"
type input "[URL][DOMAIN_NAME]"
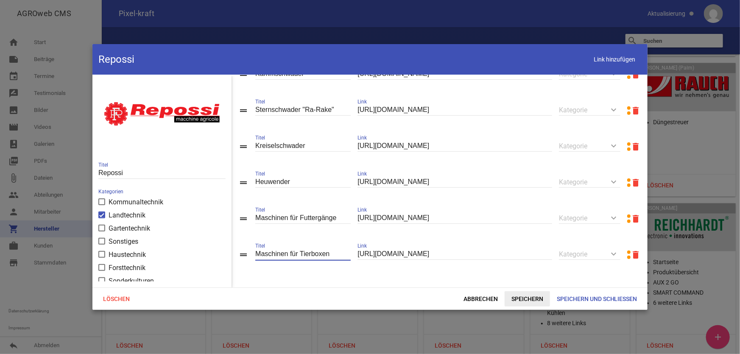
type input "Maschinen für Tierboxen"
click at [523, 297] on span "Speichern" at bounding box center [527, 298] width 45 height 15
click at [598, 59] on span "Link hinzufügen" at bounding box center [615, 59] width 54 height 17
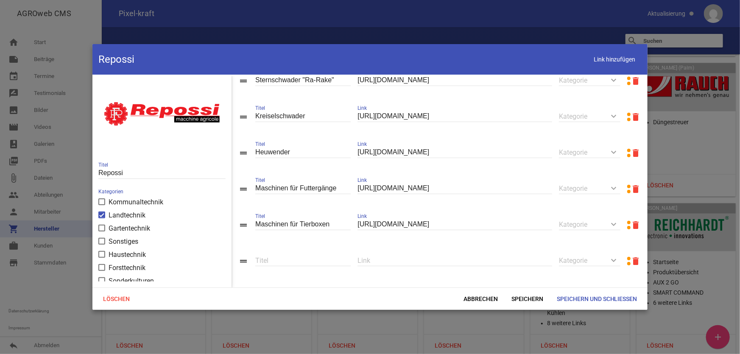
scroll to position [239, 0]
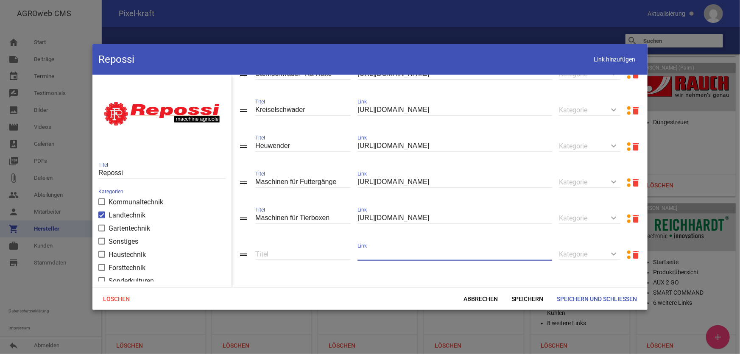
click at [381, 252] on input "text" at bounding box center [455, 254] width 195 height 11
paste input "[URL][DOMAIN_NAME]"
type input "[URL][DOMAIN_NAME]"
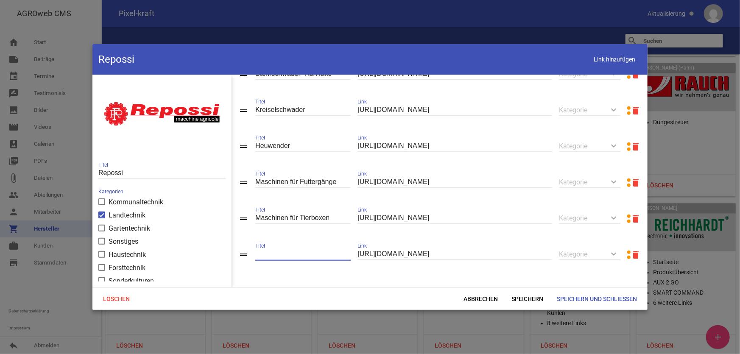
scroll to position [0, 0]
type input "Gurtschwader 1 Gurt"
click at [515, 294] on span "Speichern" at bounding box center [527, 298] width 45 height 15
click at [604, 59] on span "Link hinzufügen" at bounding box center [615, 59] width 54 height 17
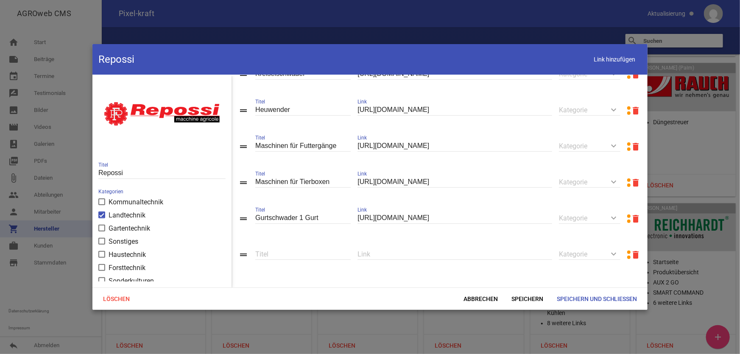
scroll to position [276, 0]
click at [404, 255] on input "text" at bounding box center [455, 254] width 195 height 11
paste input "[URL][DOMAIN_NAME]"
type input "[URL][DOMAIN_NAME]"
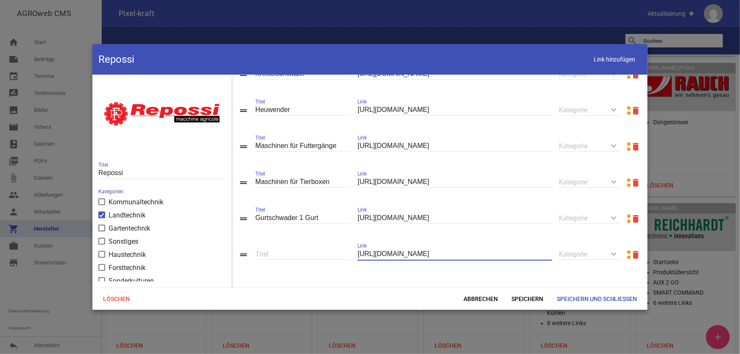
scroll to position [0, 0]
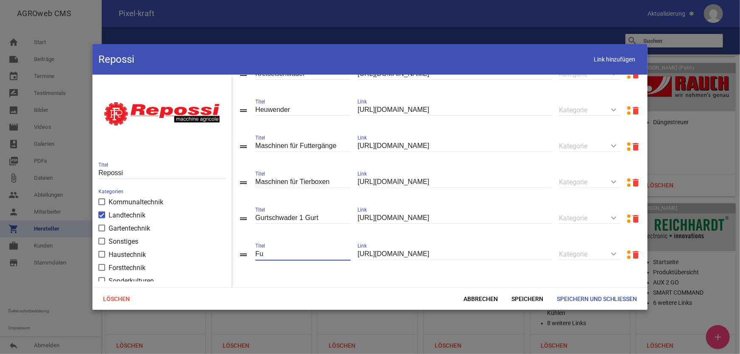
type input "F"
type input "Gurtschwader – 2 Gurt"
click at [302, 216] on input "Gurtschwader 1 Gurt" at bounding box center [302, 218] width 95 height 11
type input "Gurtschwader – 1 Gurt"
click at [509, 298] on span "Speichern" at bounding box center [527, 298] width 45 height 15
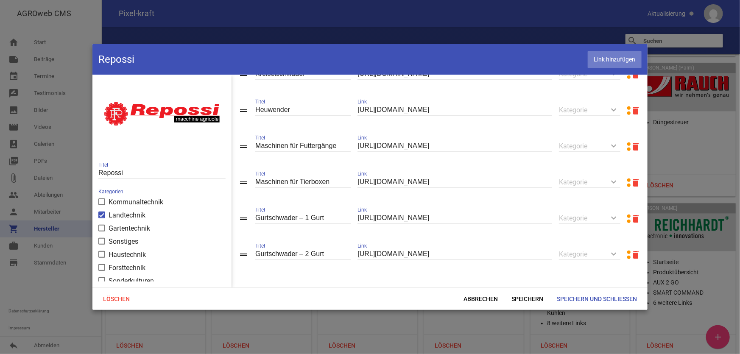
click at [598, 60] on span "Link hinzufügen" at bounding box center [615, 59] width 54 height 17
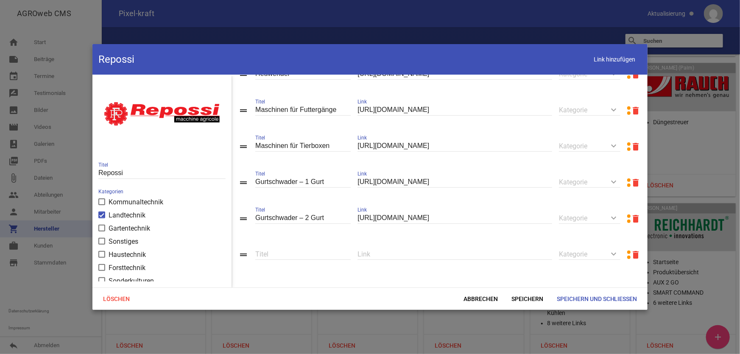
scroll to position [312, 0]
click at [482, 255] on input "text" at bounding box center [455, 254] width 195 height 11
paste input "[URL][DOMAIN_NAME]"
type input "[URL][DOMAIN_NAME]"
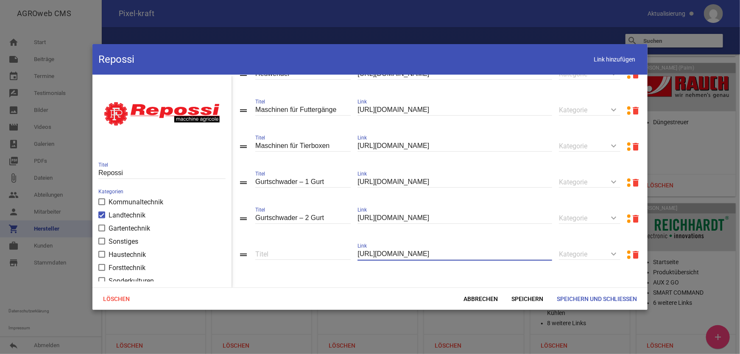
scroll to position [0, 0]
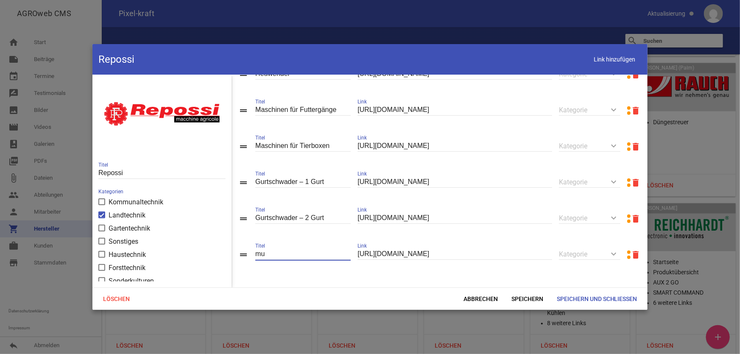
type input "m"
type input "Mulch-Mähwerk"
click at [593, 303] on span "Speichern und Schließen" at bounding box center [597, 298] width 94 height 15
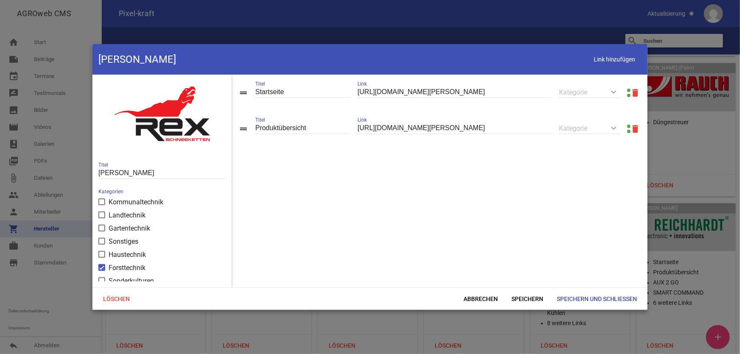
click at [627, 126] on link at bounding box center [628, 126] width 3 height 3
click at [484, 301] on span "Abbrechen" at bounding box center [481, 298] width 48 height 15
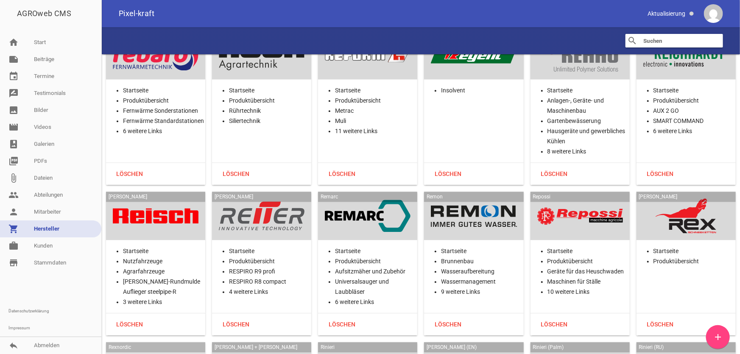
scroll to position [15681, 0]
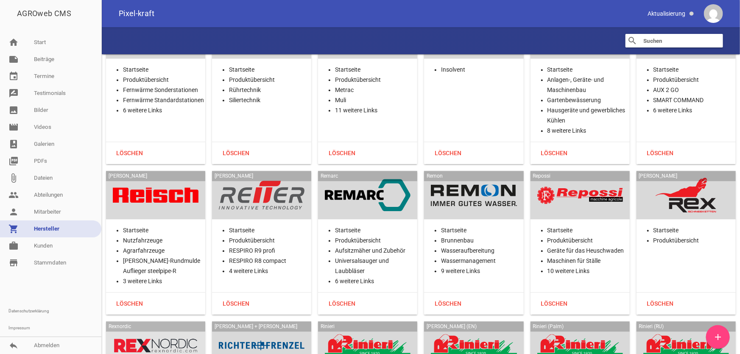
click at [164, 328] on div at bounding box center [156, 345] width 86 height 35
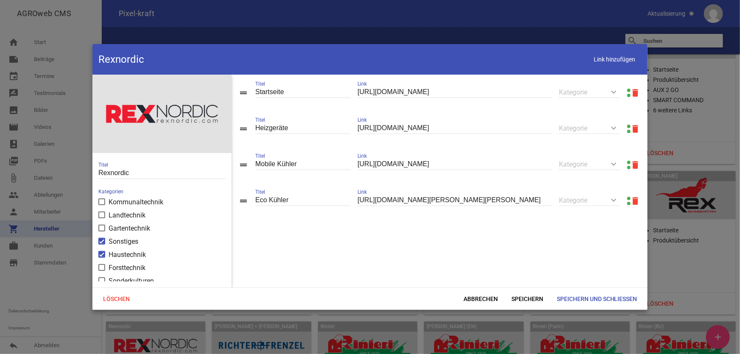
click at [627, 89] on link at bounding box center [628, 90] width 3 height 3
drag, startPoint x: 594, startPoint y: 64, endPoint x: 585, endPoint y: 70, distance: 10.7
click at [594, 64] on span "Link hinzufügen" at bounding box center [615, 59] width 54 height 17
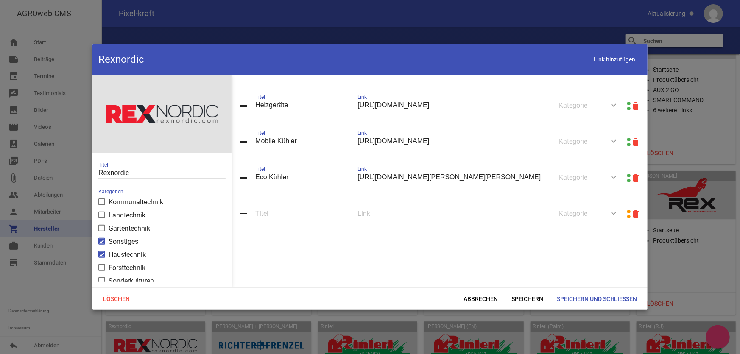
click at [424, 214] on input "text" at bounding box center [455, 213] width 195 height 11
paste input "[URL][DOMAIN_NAME][PERSON_NAME]"
type input "[URL][DOMAIN_NAME][PERSON_NAME]"
type input "Ausrüstungen"
drag, startPoint x: 319, startPoint y: 137, endPoint x: 239, endPoint y: 146, distance: 80.6
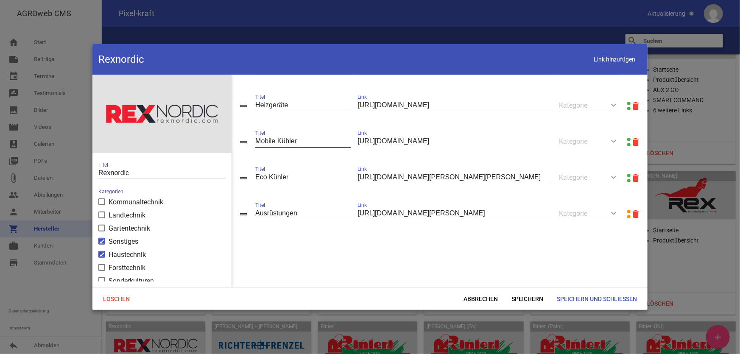
click at [239, 146] on div "drag_handle Mobile Kühler Titel [URL][DOMAIN_NAME] Link keyboard_arrow_down Kat…" at bounding box center [440, 142] width 416 height 36
type input "Kühlgeräte"
click at [621, 62] on span "Link hinzufügen" at bounding box center [615, 59] width 54 height 17
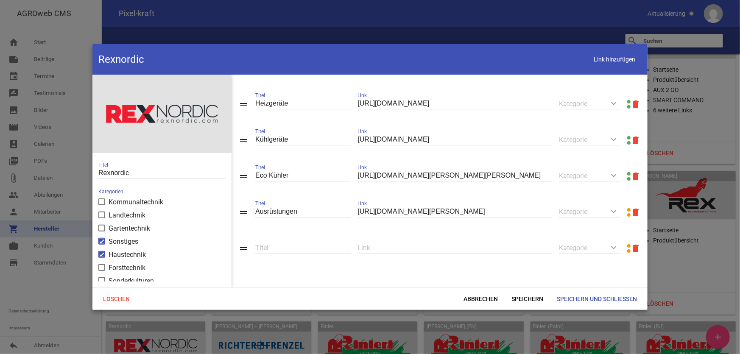
scroll to position [61, 0]
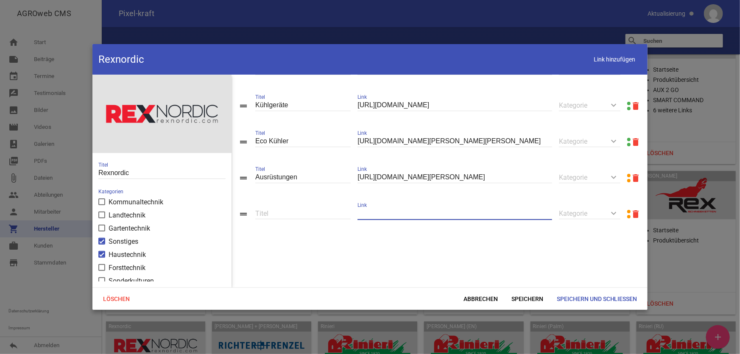
click at [407, 213] on input "text" at bounding box center [455, 213] width 195 height 11
paste input "[URL][DOMAIN_NAME]"
type input "[URL][DOMAIN_NAME]"
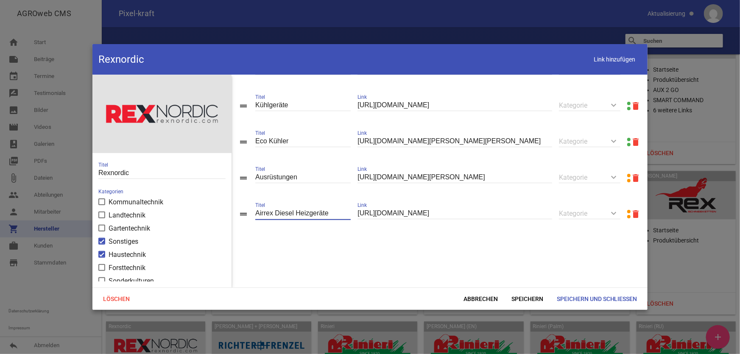
drag, startPoint x: 274, startPoint y: 210, endPoint x: 229, endPoint y: 218, distance: 46.0
click at [229, 218] on div "color_lens image Rexnordic Titel Kategorien Kommunaltechnik Landtechnik Gartent…" at bounding box center [369, 181] width 555 height 213
type input "AIRREX Diesel Heizgeräte"
click at [619, 64] on span "Link hinzufügen" at bounding box center [615, 59] width 54 height 17
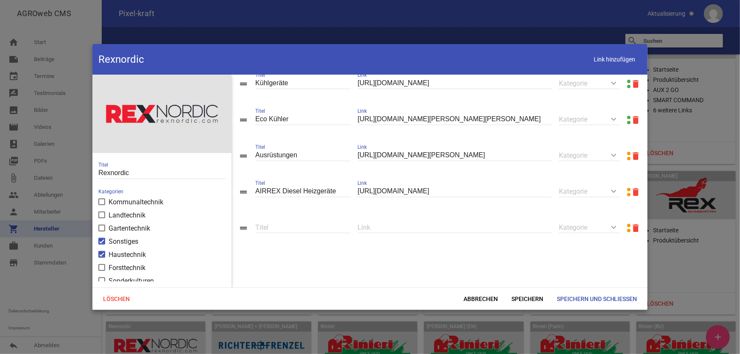
scroll to position [98, 0]
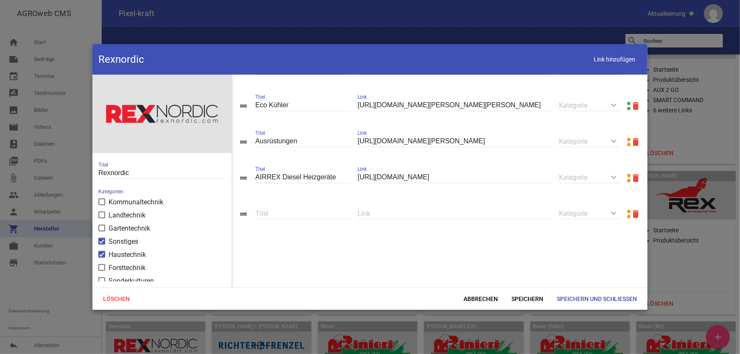
click at [428, 221] on div "Link" at bounding box center [455, 213] width 195 height 29
click at [433, 212] on input "text" at bounding box center [455, 213] width 195 height 11
paste input "[URL][DOMAIN_NAME]"
type input "[URL][DOMAIN_NAME]"
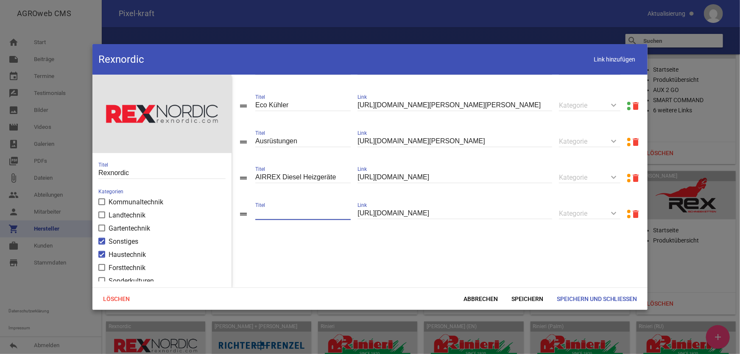
scroll to position [0, 0]
click at [529, 294] on span "Speichern" at bounding box center [527, 298] width 45 height 15
drag, startPoint x: 312, startPoint y: 215, endPoint x: 328, endPoint y: 218, distance: 16.9
click at [311, 215] on input "AIRREX Elektro Heizgeräte" at bounding box center [302, 213] width 95 height 11
type input "AIRREX Elektroheizgeräte"
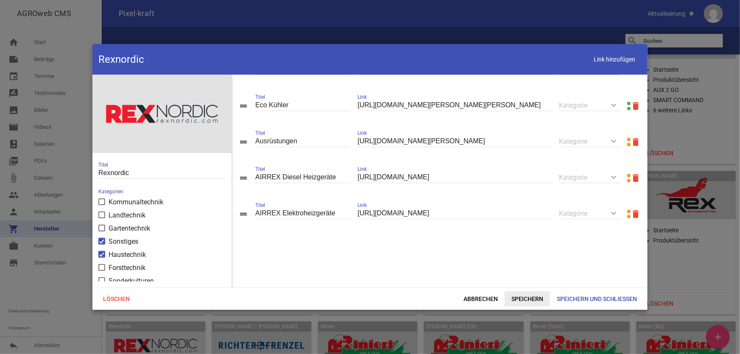
click at [526, 299] on span "Speichern" at bounding box center [527, 298] width 45 height 15
click at [612, 63] on span "Link hinzufügen" at bounding box center [615, 59] width 54 height 17
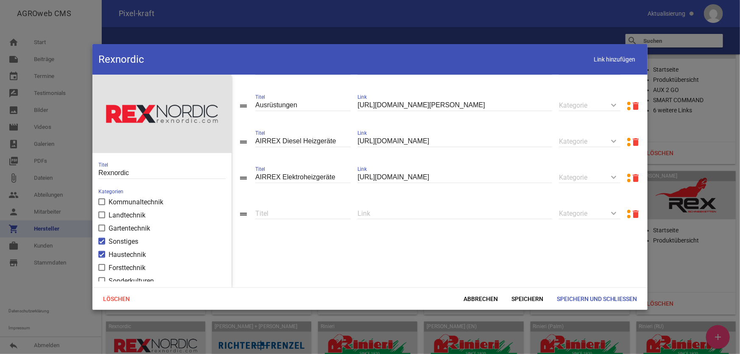
scroll to position [134, 0]
click at [436, 213] on input "text" at bounding box center [455, 213] width 195 height 11
paste input "[URL][DOMAIN_NAME]"
type input "[URL][DOMAIN_NAME]"
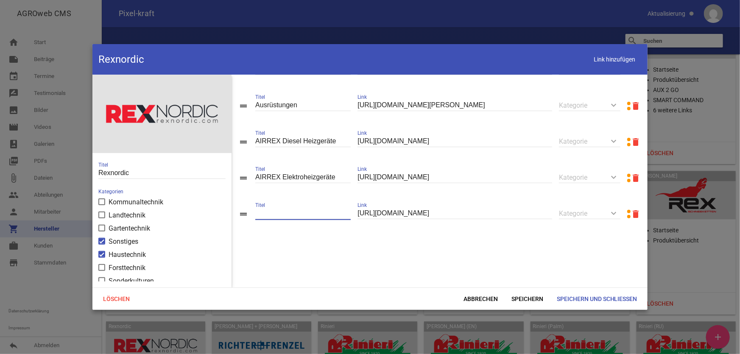
scroll to position [0, 0]
type input "B"
type input "G"
type input "Heizgeräte Ausrüstung"
click at [521, 297] on span "Speichern" at bounding box center [527, 298] width 45 height 15
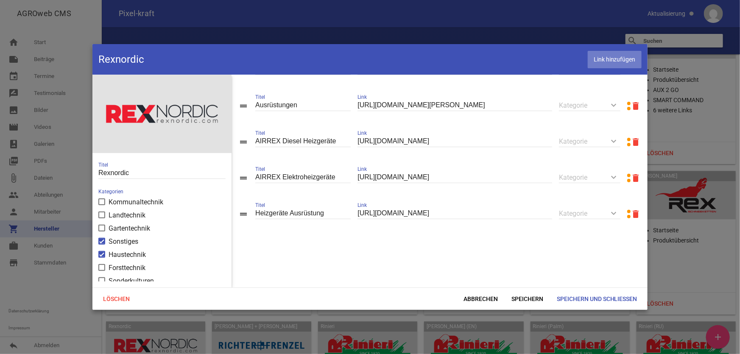
click at [590, 61] on span "Link hinzufügen" at bounding box center [615, 59] width 54 height 17
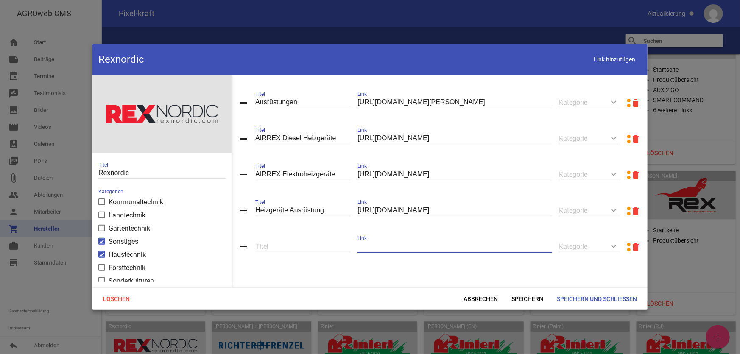
click at [417, 252] on input "text" at bounding box center [455, 246] width 195 height 11
paste input "[URL][DOMAIN_NAME]"
type input "[URL][DOMAIN_NAME]"
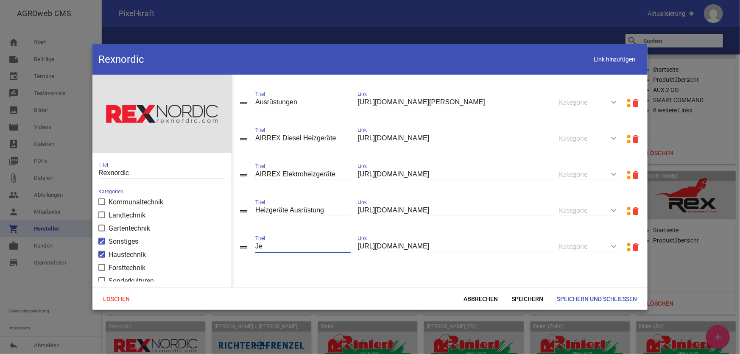
type input "J"
click at [329, 247] on input "Heizgeräte Ersatzteile" at bounding box center [302, 246] width 95 height 11
drag, startPoint x: 316, startPoint y: 252, endPoint x: 305, endPoint y: 250, distance: 11.2
click at [305, 250] on input "Heizgeräte Ersatzteile nud Servicekits" at bounding box center [302, 246] width 95 height 11
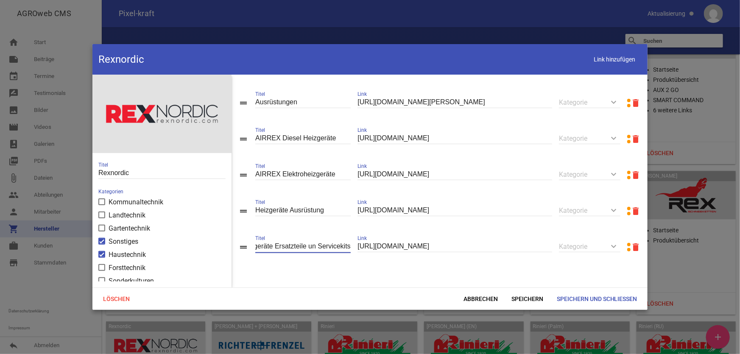
scroll to position [0, 12]
type input "Heizgeräte Ersatzteile und Servicekits"
click at [524, 299] on span "Speichern" at bounding box center [527, 298] width 45 height 15
click at [597, 55] on span "Link hinzufügen" at bounding box center [615, 59] width 54 height 17
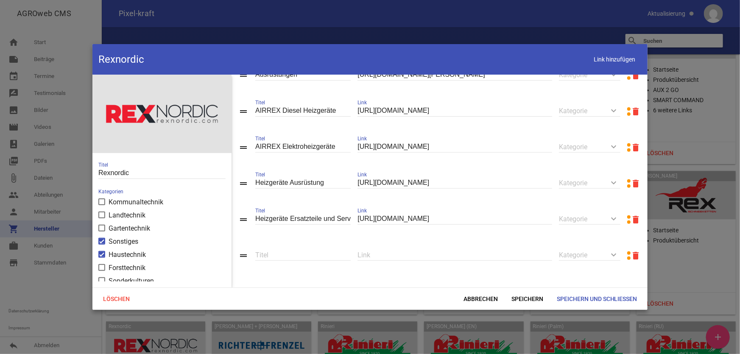
scroll to position [207, 0]
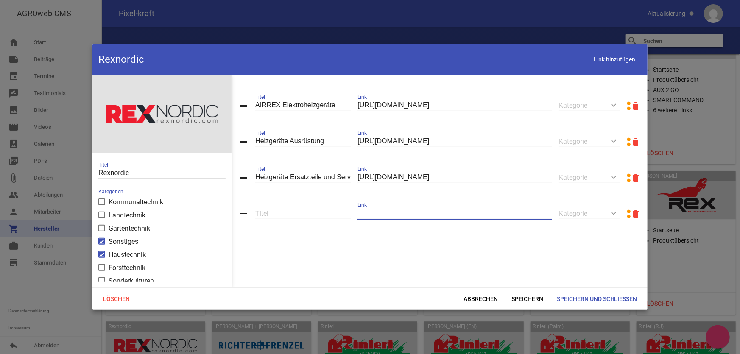
click at [402, 215] on input "text" at bounding box center [455, 213] width 195 height 11
paste input "[URL][DOMAIN_NAME]"
type input "[URL][DOMAIN_NAME]"
type input "Luftkühler"
click at [523, 296] on span "Speichern" at bounding box center [527, 298] width 45 height 15
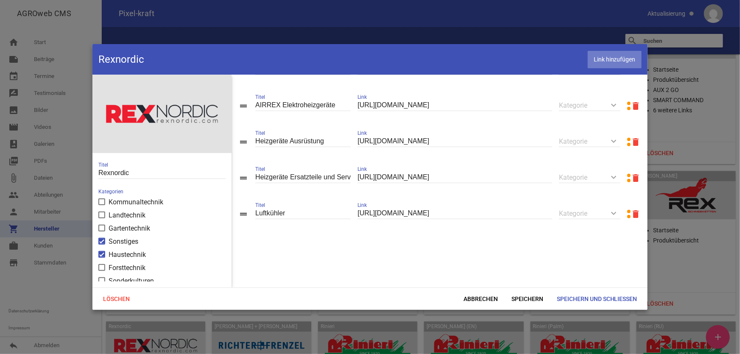
click at [615, 64] on span "Link hinzufügen" at bounding box center [615, 59] width 54 height 17
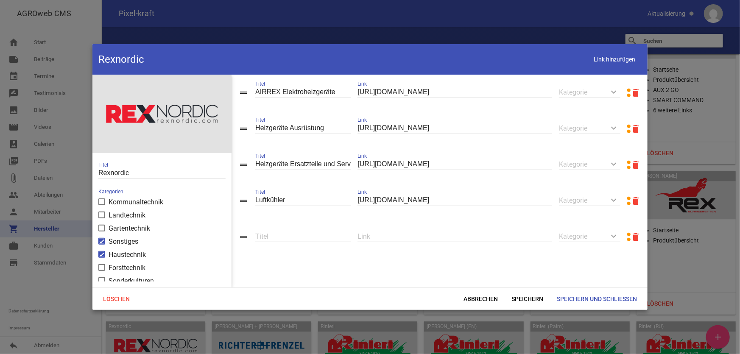
scroll to position [243, 0]
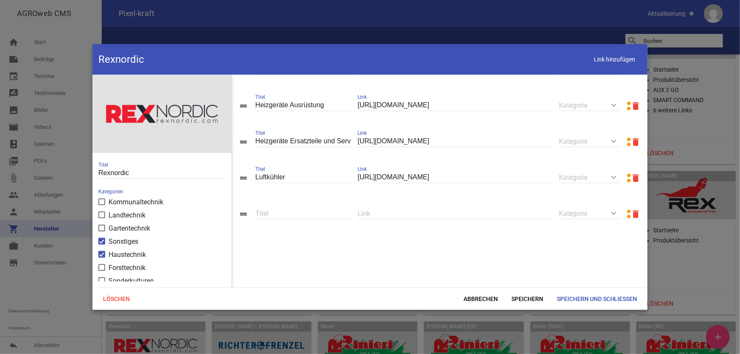
click at [464, 215] on input "text" at bounding box center [455, 213] width 195 height 11
paste input "[URL][DOMAIN_NAME]"
type input "[URL][DOMAIN_NAME]"
type input "K"
type input "L"
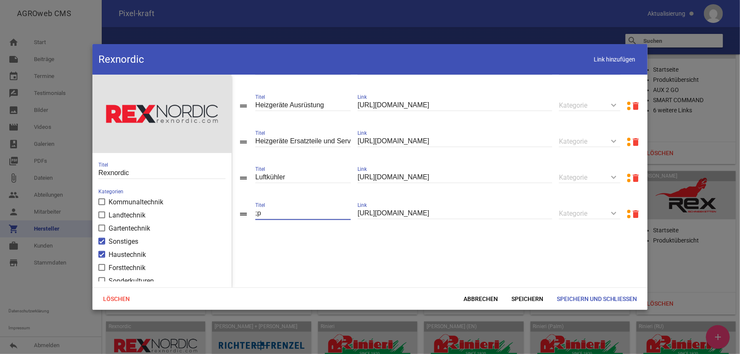
type input ";"
type input "Mobile Klimaanlagen"
click at [592, 58] on span "Link hinzufügen" at bounding box center [615, 59] width 54 height 17
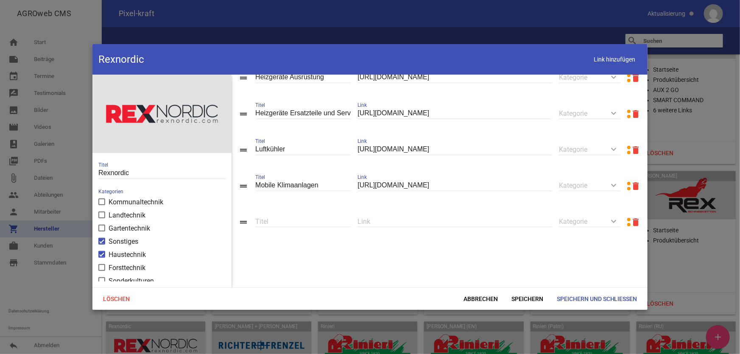
scroll to position [280, 0]
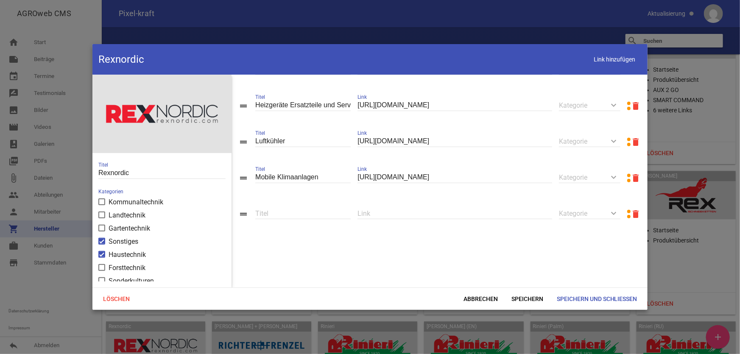
click at [401, 213] on input "text" at bounding box center [455, 213] width 195 height 11
paste input "[URL][DOMAIN_NAME]"
type input "[URL][DOMAIN_NAME]"
type input "AIRREX Punktkühler"
click at [526, 298] on span "Speichern" at bounding box center [527, 298] width 45 height 15
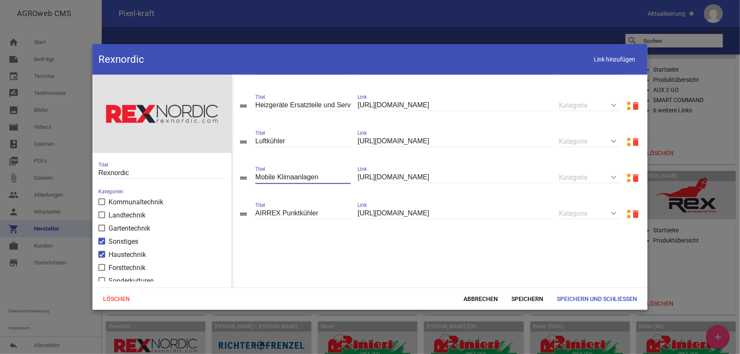
drag, startPoint x: 279, startPoint y: 176, endPoint x: 239, endPoint y: 177, distance: 40.3
click at [239, 177] on div "drag_handle Mobile Klimaanlagen Titel [URL][DOMAIN_NAME] Link keyboard_arrow_do…" at bounding box center [440, 178] width 416 height 36
type input "Klimaanlagen"
click at [520, 296] on span "Speichern" at bounding box center [527, 298] width 45 height 15
drag, startPoint x: 616, startPoint y: 60, endPoint x: 564, endPoint y: 102, distance: 66.6
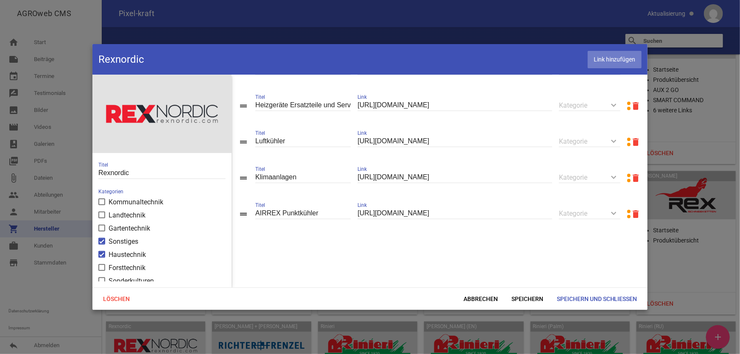
click at [616, 59] on span "Link hinzufügen" at bounding box center [615, 59] width 54 height 17
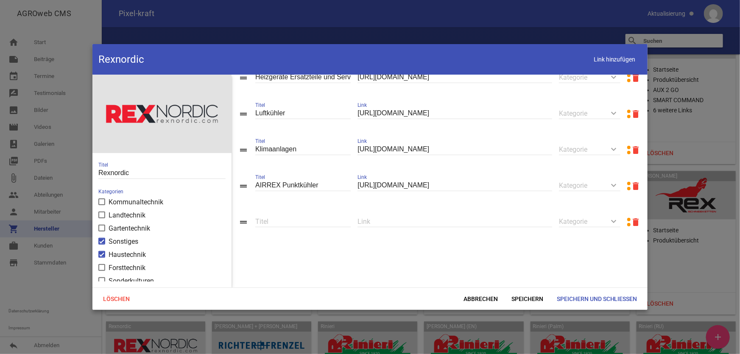
scroll to position [316, 0]
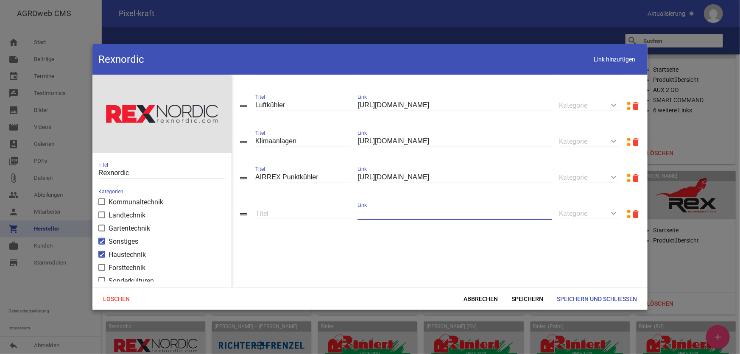
click at [403, 214] on input "text" at bounding box center [455, 213] width 195 height 11
paste input "[URL][DOMAIN_NAME][PERSON_NAME]"
type input "[URL][DOMAIN_NAME][PERSON_NAME]"
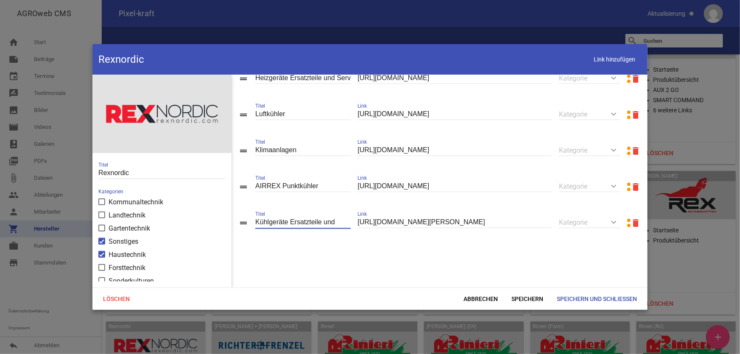
scroll to position [316, 0]
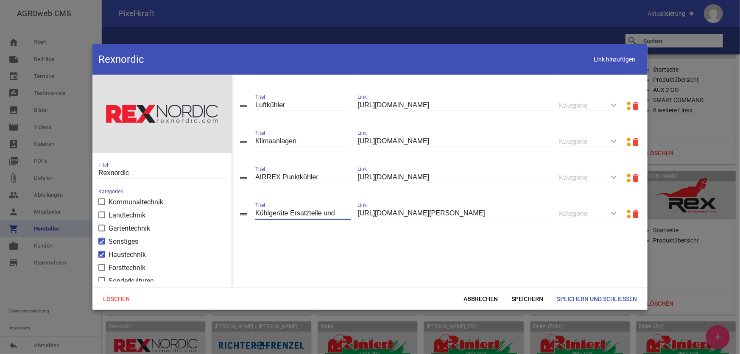
click at [334, 215] on input "Kühlgeräte Ersatzteile und" at bounding box center [302, 213] width 95 height 11
type input "Kühlgeräte Zusatzgeräte und Ersatzteile"
click at [520, 299] on span "Speichern" at bounding box center [527, 298] width 45 height 15
click at [609, 56] on span "Link hinzufügen" at bounding box center [615, 59] width 54 height 17
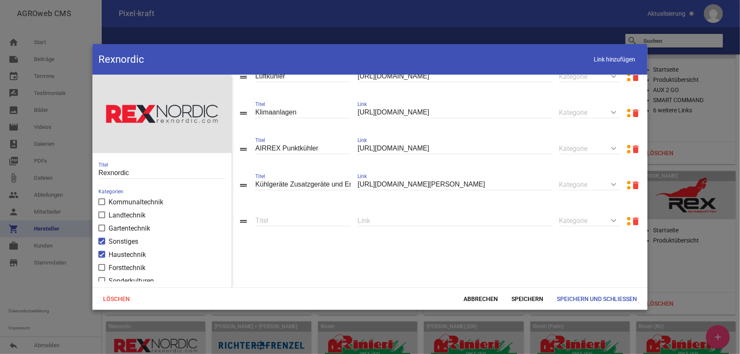
scroll to position [352, 0]
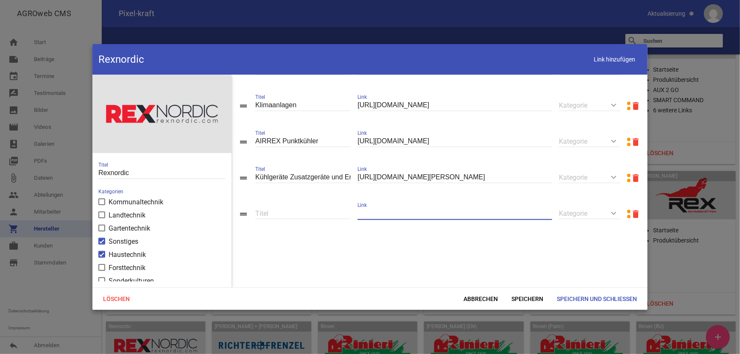
click at [412, 211] on input "text" at bounding box center [455, 213] width 195 height 11
paste input "[URL][DOMAIN_NAME][PERSON_NAME][PERSON_NAME]"
type input "[URL][DOMAIN_NAME][PERSON_NAME][PERSON_NAME]"
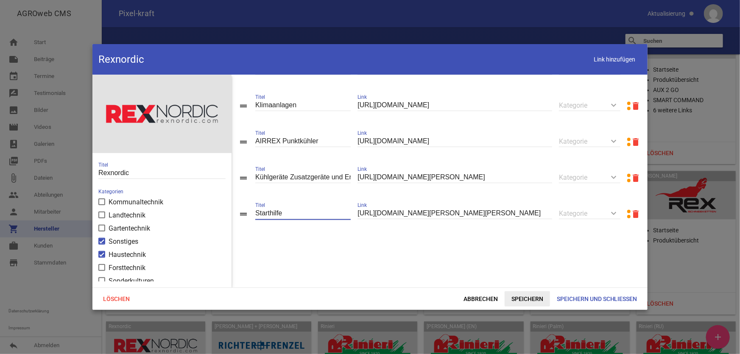
type input "Starthilfe"
click at [518, 297] on span "Speichern" at bounding box center [527, 298] width 45 height 15
click at [599, 63] on span "Link hinzufügen" at bounding box center [615, 59] width 54 height 17
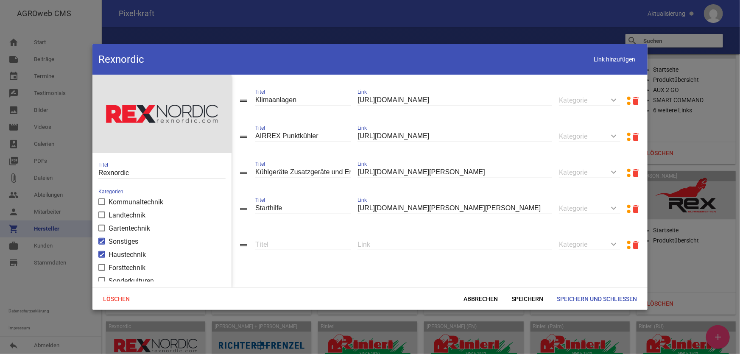
scroll to position [389, 0]
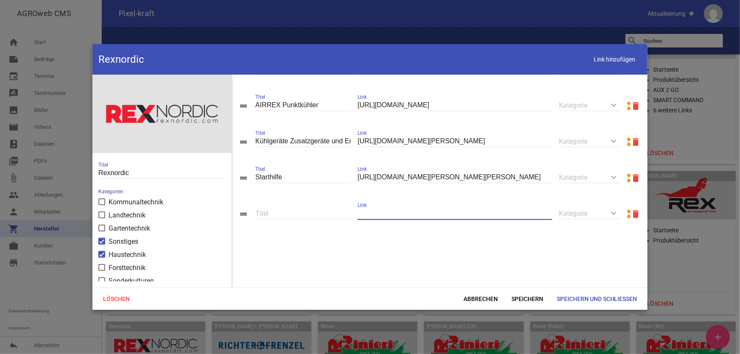
click at [439, 216] on input "text" at bounding box center [455, 213] width 195 height 11
paste input "[URL][DOMAIN_NAME][PERSON_NAME][PERSON_NAME]"
type input "[URL][DOMAIN_NAME][PERSON_NAME][PERSON_NAME]"
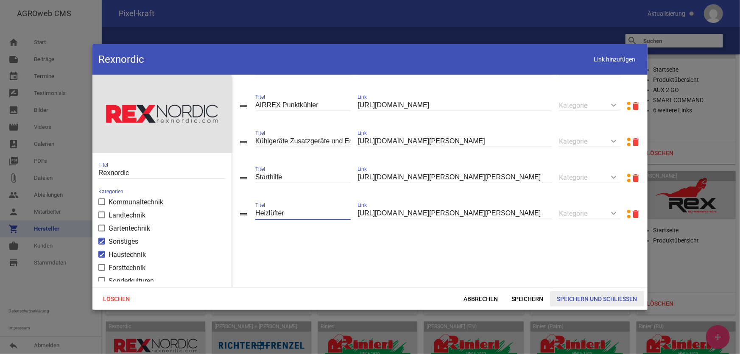
type input "Heizlüfter"
click at [611, 295] on span "Speichern und Schließen" at bounding box center [597, 298] width 94 height 15
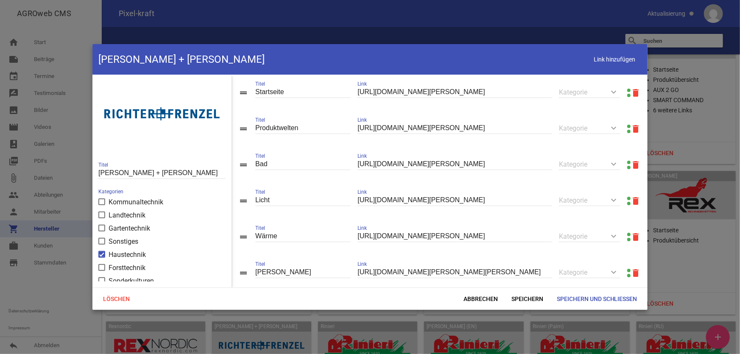
click at [627, 128] on link at bounding box center [628, 126] width 3 height 3
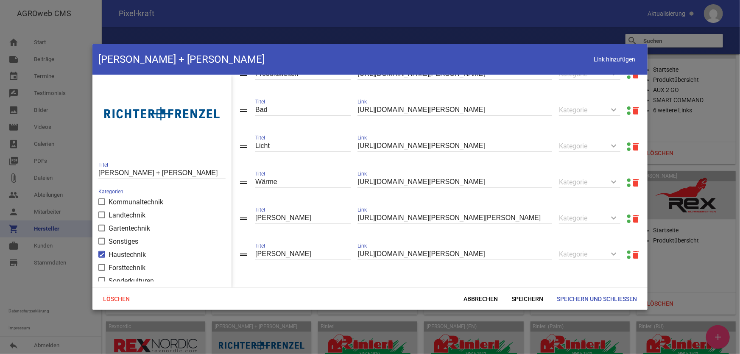
scroll to position [56, 0]
click at [473, 299] on span "Abbrechen" at bounding box center [481, 298] width 48 height 15
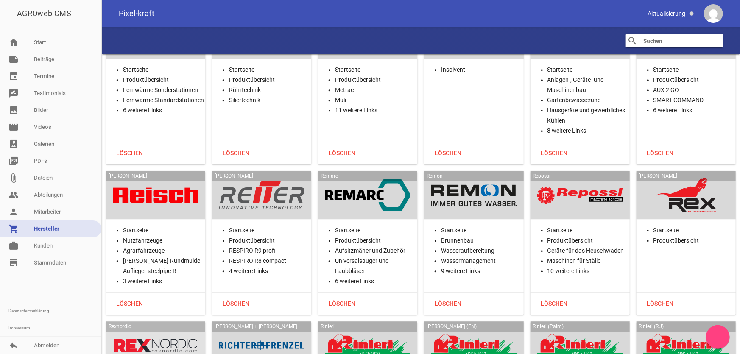
click at [390, 328] on div at bounding box center [368, 345] width 86 height 35
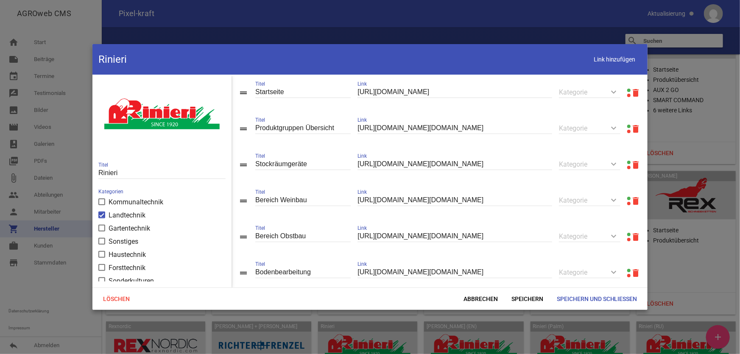
click at [627, 127] on link at bounding box center [628, 126] width 3 height 3
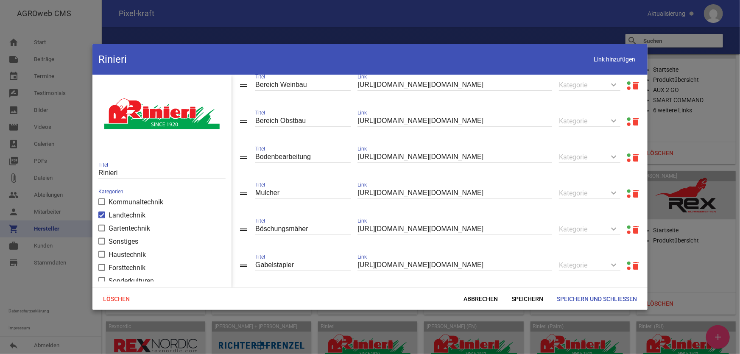
scroll to position [129, 0]
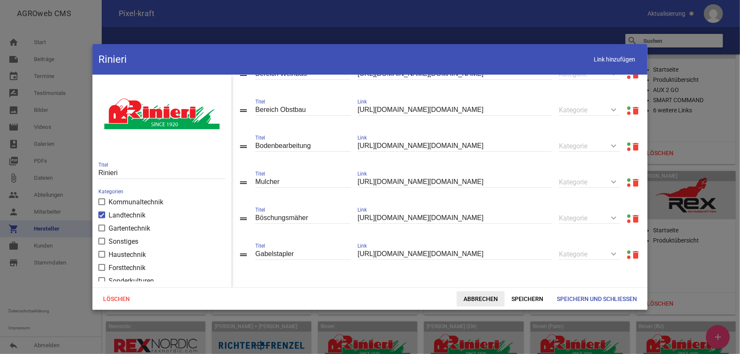
click at [469, 301] on span "Abbrechen" at bounding box center [481, 298] width 48 height 15
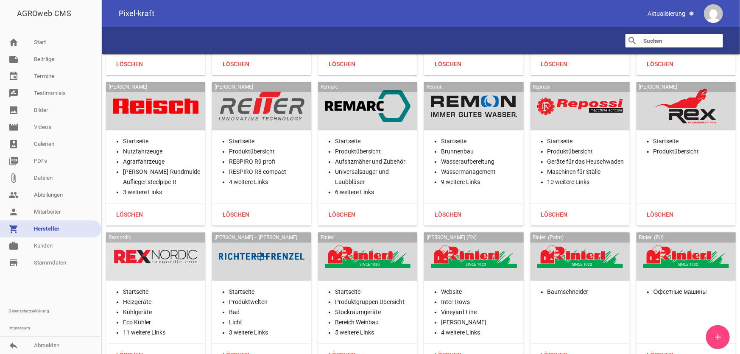
scroll to position [15835, 0]
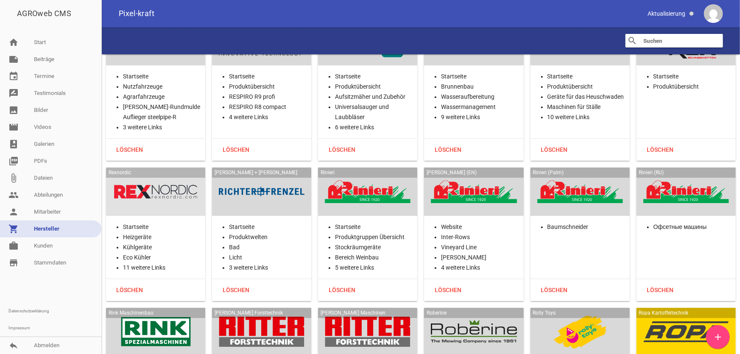
click at [163, 315] on div at bounding box center [156, 332] width 86 height 35
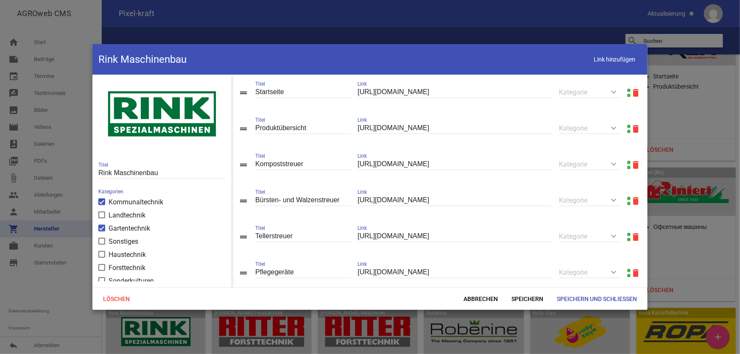
click at [627, 126] on link at bounding box center [628, 126] width 3 height 3
click at [492, 299] on span "Abbrechen" at bounding box center [481, 298] width 48 height 15
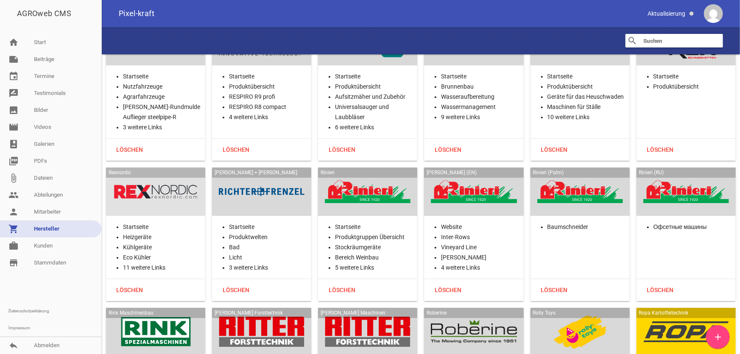
click at [274, 315] on div at bounding box center [262, 332] width 86 height 35
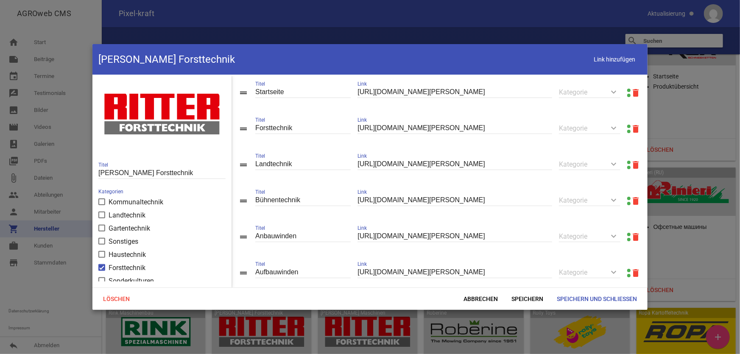
click at [627, 89] on link at bounding box center [628, 90] width 3 height 3
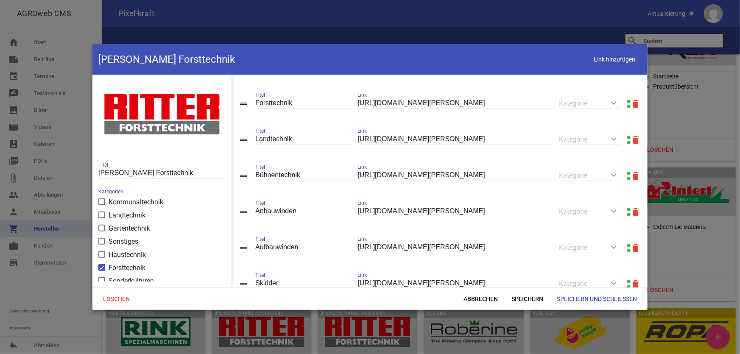
scroll to position [38, 0]
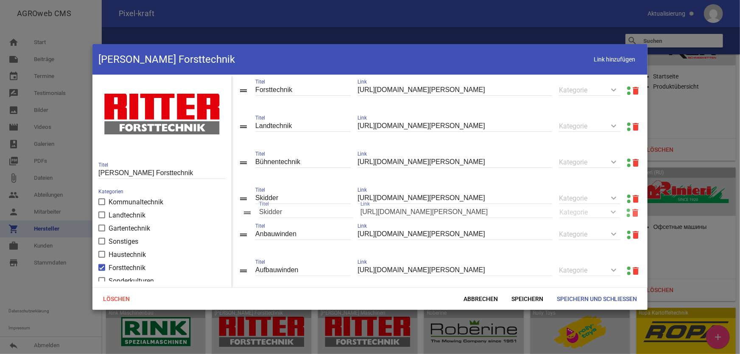
drag, startPoint x: 242, startPoint y: 270, endPoint x: 246, endPoint y: 210, distance: 60.4
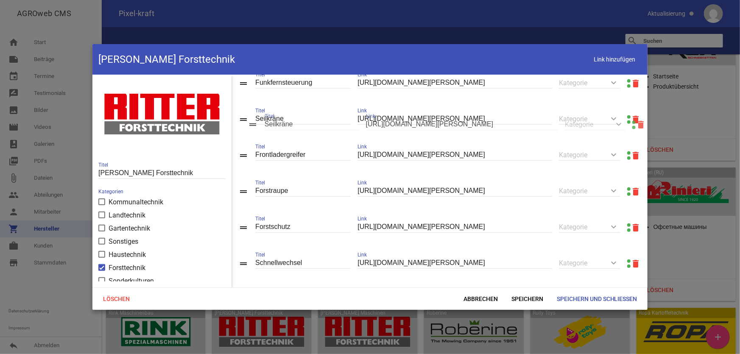
scroll to position [253, 0]
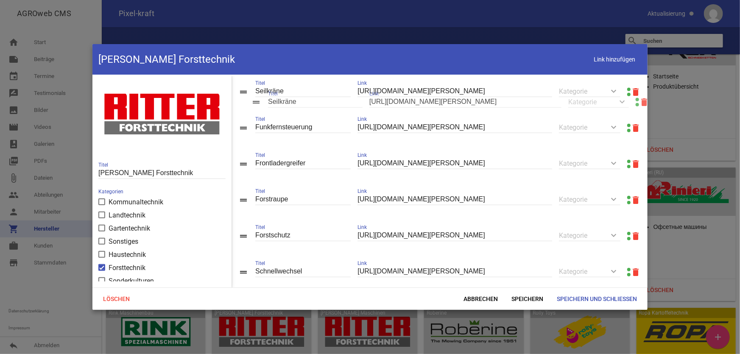
drag, startPoint x: 246, startPoint y: 180, endPoint x: 258, endPoint y: 101, distance: 80.8
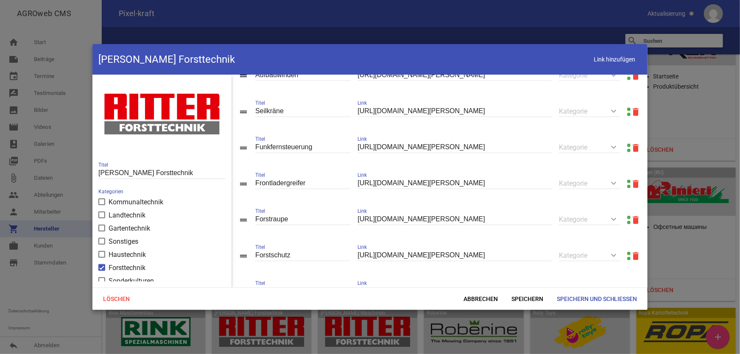
scroll to position [215, 0]
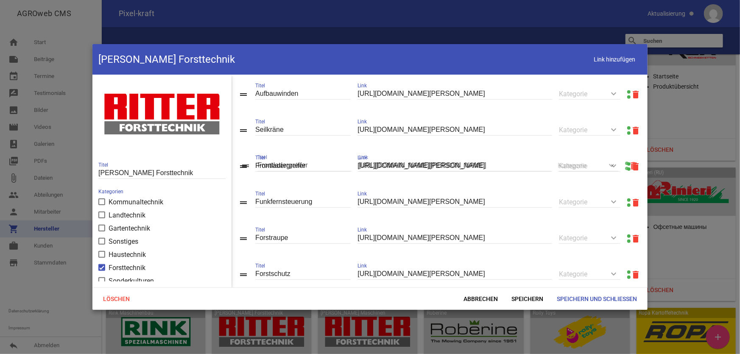
drag, startPoint x: 246, startPoint y: 207, endPoint x: 248, endPoint y: 167, distance: 40.4
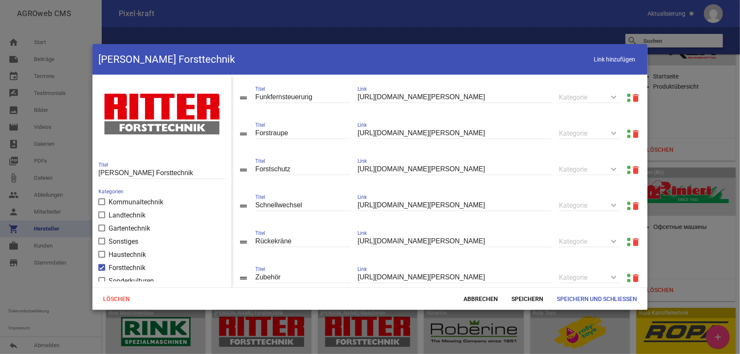
scroll to position [330, 0]
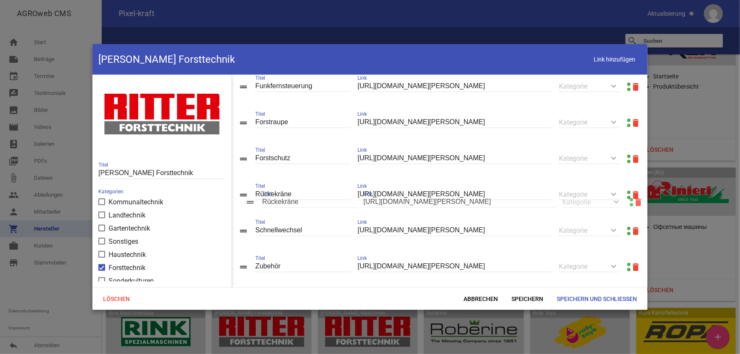
drag, startPoint x: 245, startPoint y: 235, endPoint x: 252, endPoint y: 201, distance: 34.6
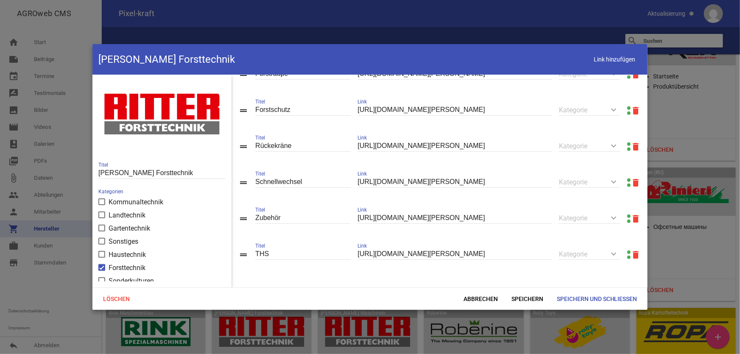
scroll to position [385, 0]
click at [518, 298] on span "Speichern" at bounding box center [527, 298] width 45 height 15
click at [573, 299] on span "Speichern und Schließen" at bounding box center [597, 298] width 94 height 15
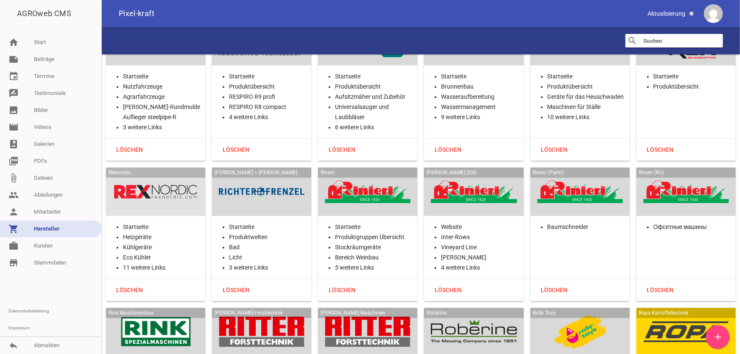
click at [471, 315] on div at bounding box center [474, 332] width 86 height 35
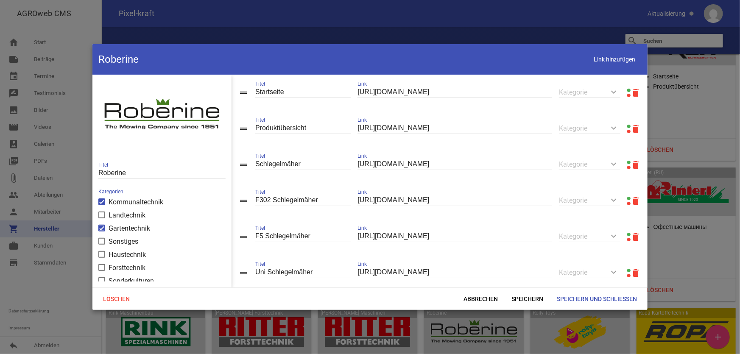
click at [627, 125] on link at bounding box center [628, 126] width 3 height 3
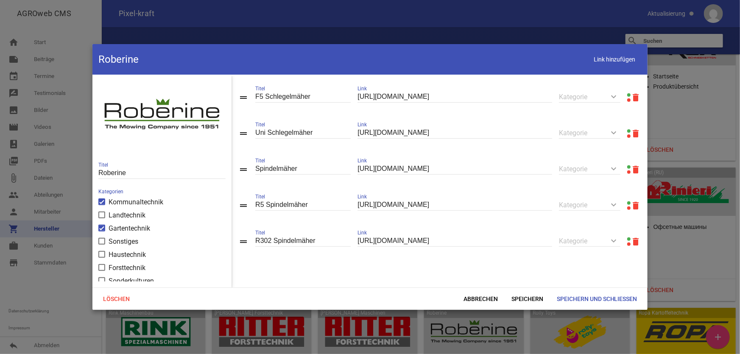
scroll to position [150, 0]
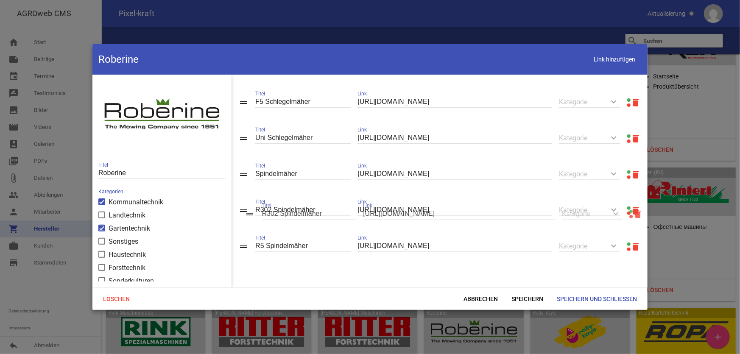
drag, startPoint x: 244, startPoint y: 234, endPoint x: 251, endPoint y: 214, distance: 21.3
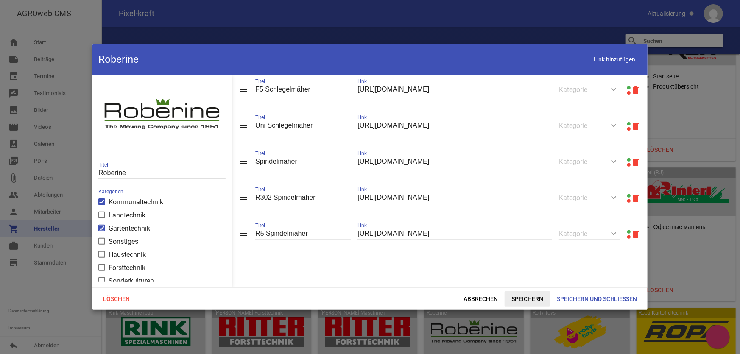
click at [526, 301] on span "Speichern" at bounding box center [527, 298] width 45 height 15
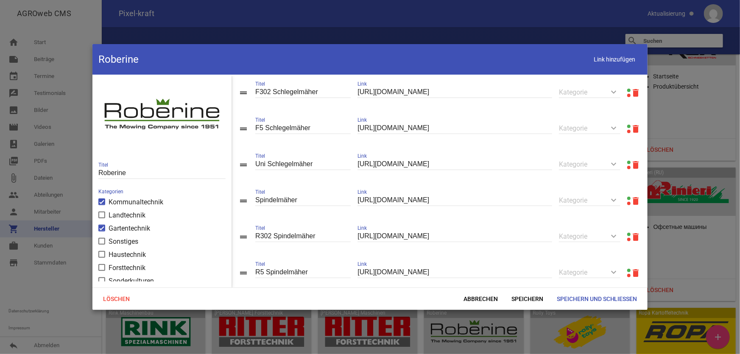
scroll to position [111, 0]
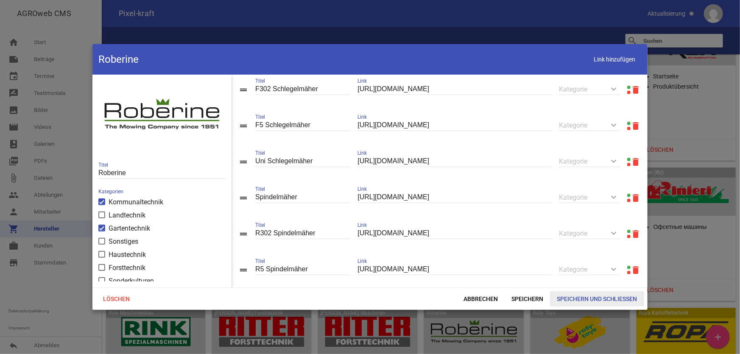
click at [582, 301] on span "Speichern und Schließen" at bounding box center [597, 298] width 94 height 15
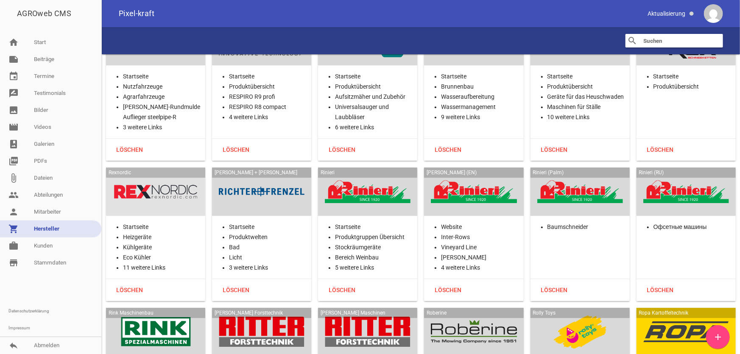
click at [684, 308] on div "Ropa Kartoffeltechnik" at bounding box center [686, 332] width 99 height 48
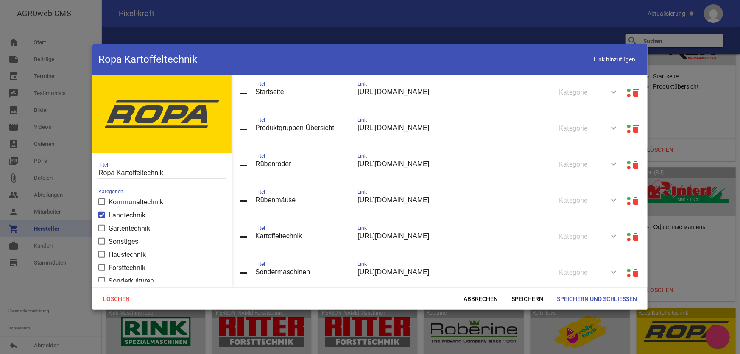
click at [627, 125] on link at bounding box center [628, 126] width 3 height 3
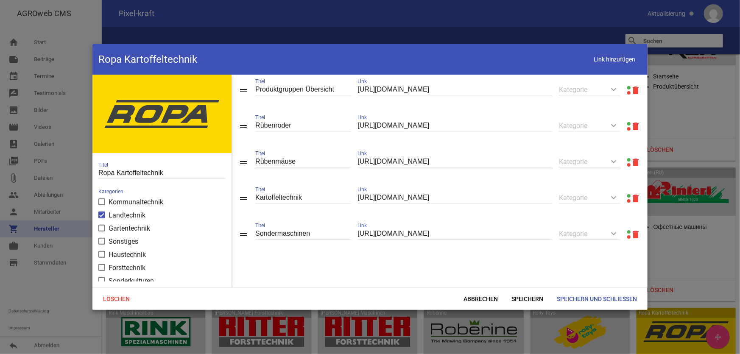
scroll to position [41, 0]
click at [593, 59] on span "Link hinzufügen" at bounding box center [615, 59] width 54 height 17
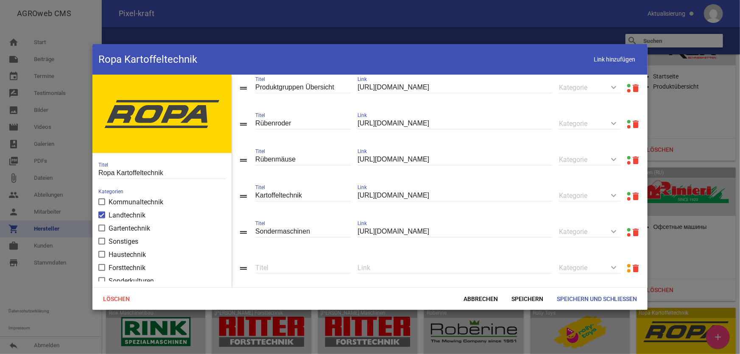
click at [424, 272] on input "text" at bounding box center [455, 267] width 195 height 11
paste input "[URL][DOMAIN_NAME]"
type input "[URL][DOMAIN_NAME]"
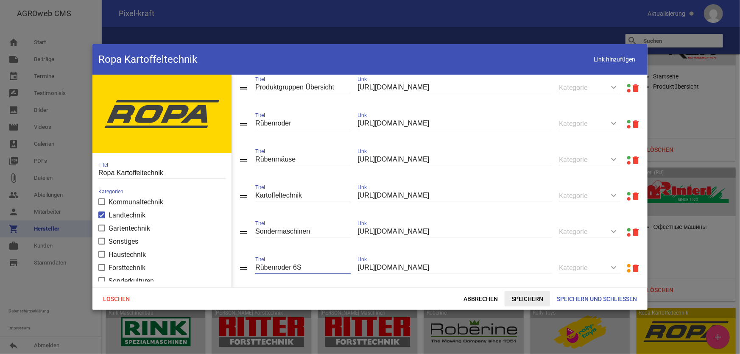
type input "Rübenroder 6S"
click at [535, 298] on span "Speichern" at bounding box center [527, 298] width 45 height 15
drag, startPoint x: 600, startPoint y: 67, endPoint x: 592, endPoint y: 71, distance: 9.3
click at [600, 67] on span "Link hinzufügen" at bounding box center [615, 59] width 54 height 17
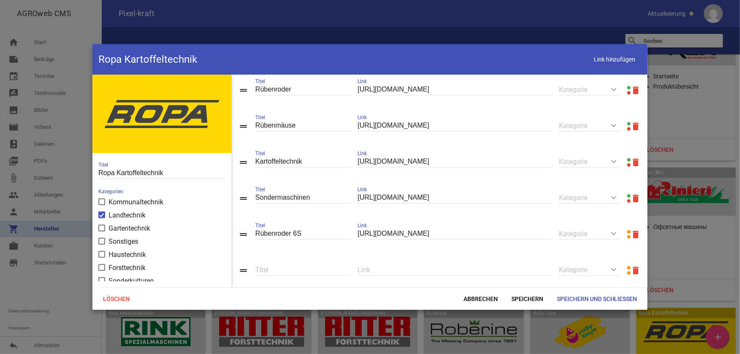
scroll to position [114, 0]
click at [394, 237] on input "text" at bounding box center [455, 233] width 195 height 11
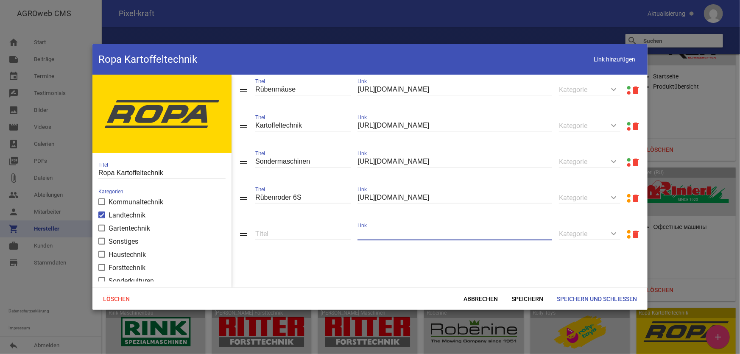
paste input "[URL][DOMAIN_NAME]"
type input "[URL][DOMAIN_NAME]"
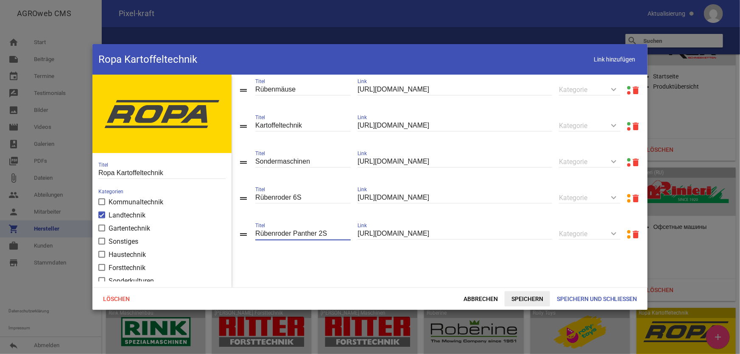
type input "Rübenroder Panther 2S"
click at [525, 297] on span "Speichern" at bounding box center [527, 298] width 45 height 15
click at [596, 64] on span "Link hinzufügen" at bounding box center [615, 59] width 54 height 17
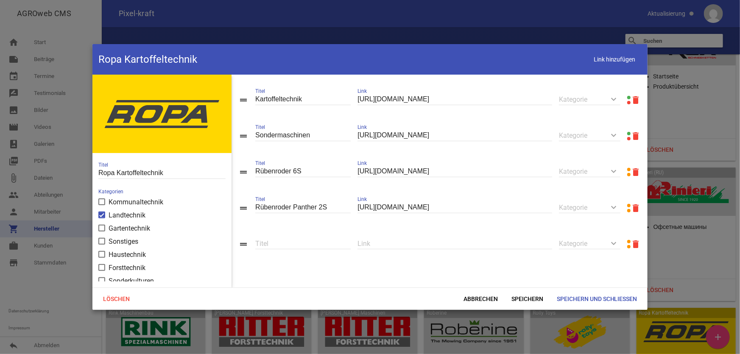
scroll to position [150, 0]
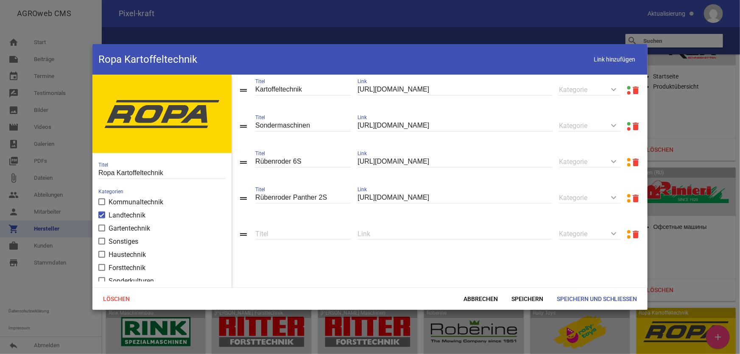
click at [401, 234] on input "text" at bounding box center [455, 233] width 195 height 11
paste input "[URL][DOMAIN_NAME]"
type input "[URL][DOMAIN_NAME]"
type input "Rübenroder Tiger 6"
click at [600, 59] on span "Link hinzufügen" at bounding box center [615, 59] width 54 height 17
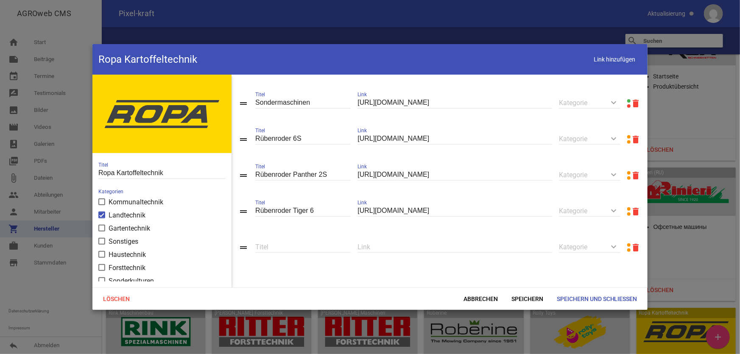
scroll to position [187, 0]
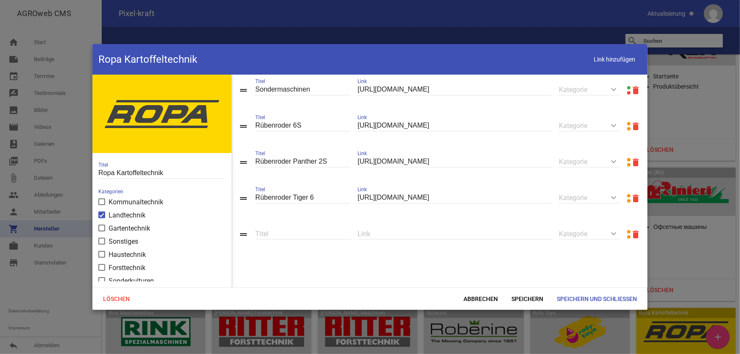
click at [409, 238] on input "text" at bounding box center [455, 233] width 195 height 11
paste input "[URL][DOMAIN_NAME]"
type input "[URL][DOMAIN_NAME]"
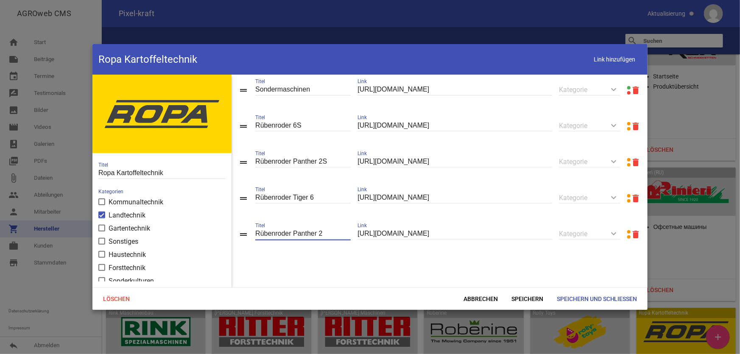
type input "Rübenroder Panther 2"
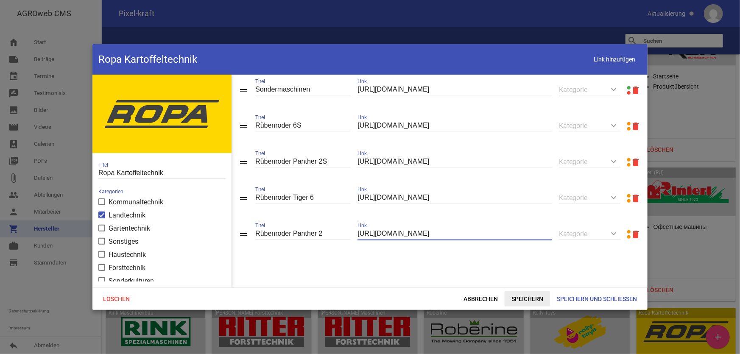
click at [535, 305] on span "Speichern" at bounding box center [527, 298] width 45 height 15
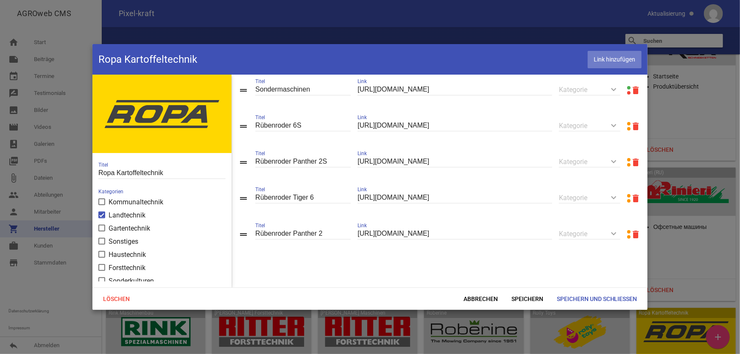
click at [602, 64] on span "Link hinzufügen" at bounding box center [615, 59] width 54 height 17
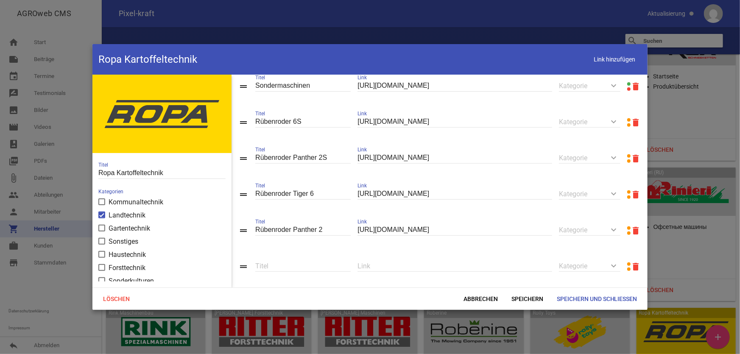
drag, startPoint x: 387, startPoint y: 269, endPoint x: 392, endPoint y: 266, distance: 4.7
click at [389, 268] on input "text" at bounding box center [455, 265] width 195 height 11
paste input "[URL][DOMAIN_NAME]"
type input "[URL][DOMAIN_NAME]"
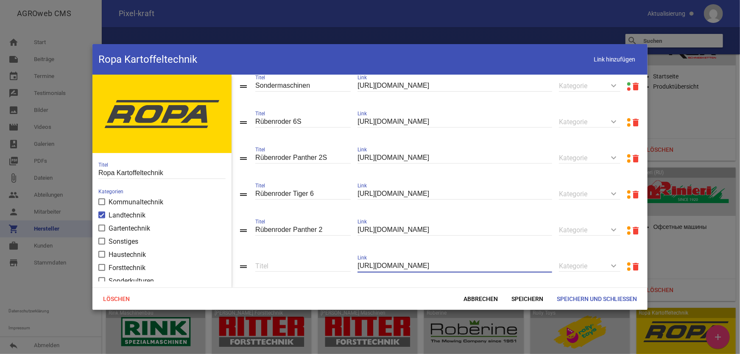
scroll to position [0, 0]
type input "E"
type input "Rübenroder Tiger 5"
click at [532, 297] on span "Speichern" at bounding box center [527, 298] width 45 height 15
click at [599, 58] on span "Link hinzufügen" at bounding box center [615, 59] width 54 height 17
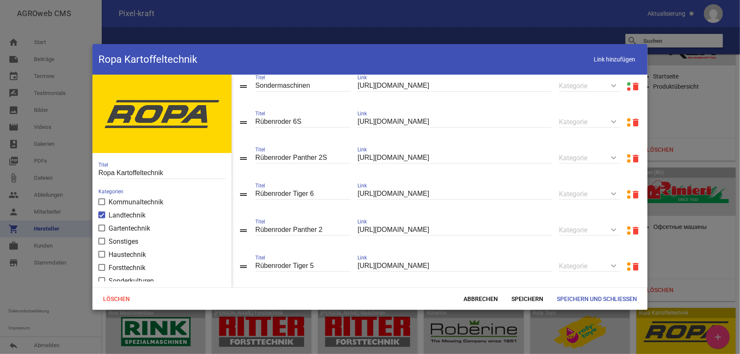
scroll to position [259, 0]
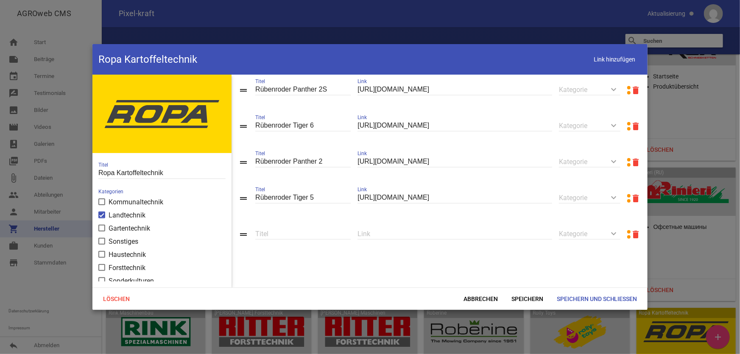
click at [405, 235] on input "text" at bounding box center [455, 233] width 195 height 11
paste input "[URL][DOMAIN_NAME]"
type input "[URL][DOMAIN_NAME]"
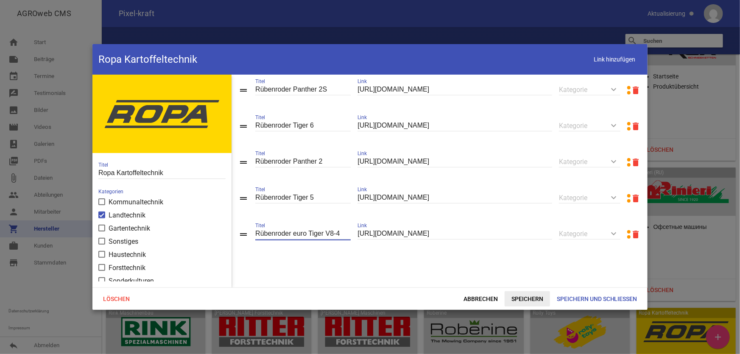
type input "Rübenroder euro Tiger V8-4"
click at [519, 298] on span "Speichern" at bounding box center [527, 298] width 45 height 15
drag, startPoint x: 604, startPoint y: 64, endPoint x: 597, endPoint y: 71, distance: 9.9
click at [604, 64] on span "Link hinzufügen" at bounding box center [615, 59] width 54 height 17
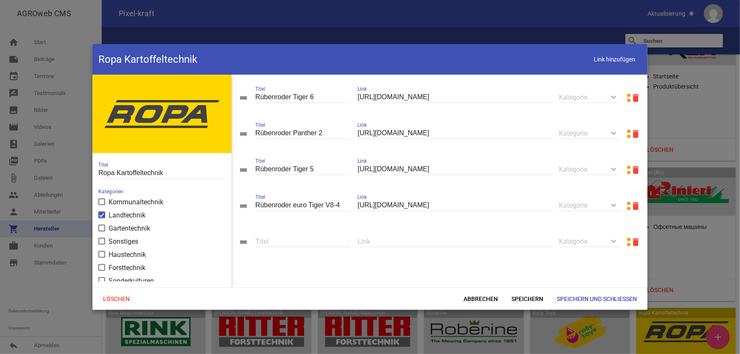
scroll to position [296, 0]
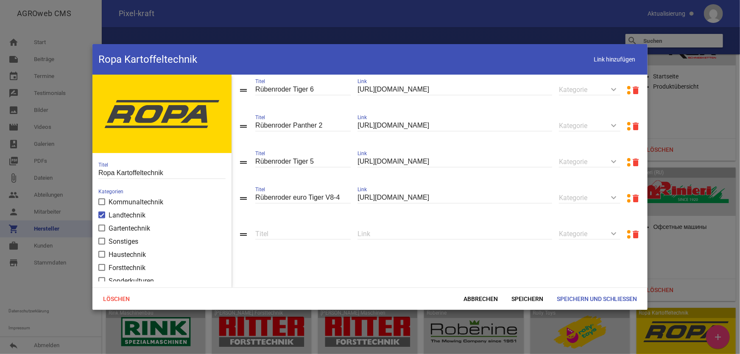
click at [417, 242] on div "Link" at bounding box center [455, 234] width 195 height 29
click at [420, 236] on input "text" at bounding box center [455, 233] width 195 height 11
paste input "[URL][DOMAIN_NAME]"
click at [448, 241] on div "[URL][DOMAIN_NAME] Link" at bounding box center [455, 234] width 195 height 29
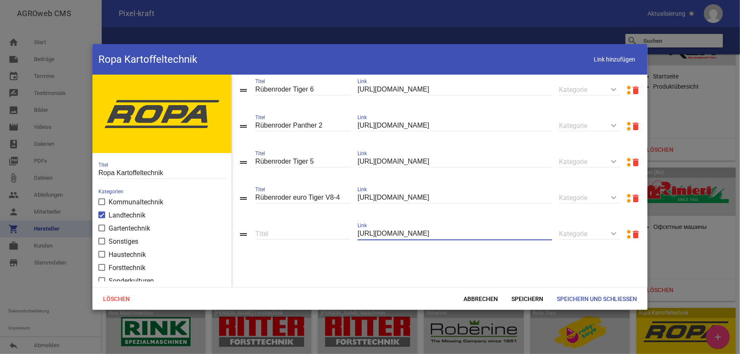
click at [457, 234] on input "[URL][DOMAIN_NAME]" at bounding box center [455, 233] width 195 height 11
paste input "panther"
type input "[URL][DOMAIN_NAME]"
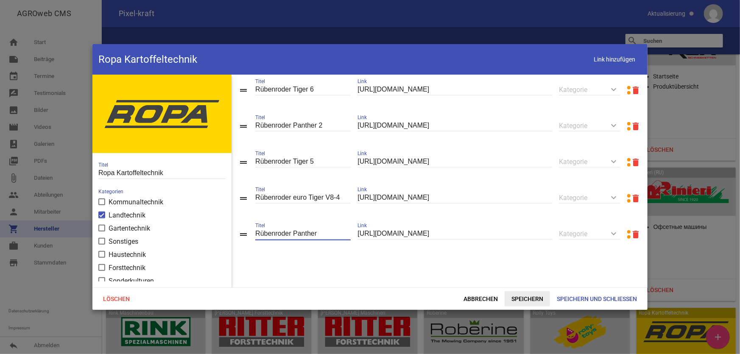
type input "Rübenroder Panther"
click at [522, 301] on span "Speichern" at bounding box center [527, 298] width 45 height 15
drag, startPoint x: 599, startPoint y: 59, endPoint x: 594, endPoint y: 65, distance: 7.2
click at [599, 60] on span "Link hinzufügen" at bounding box center [615, 59] width 54 height 17
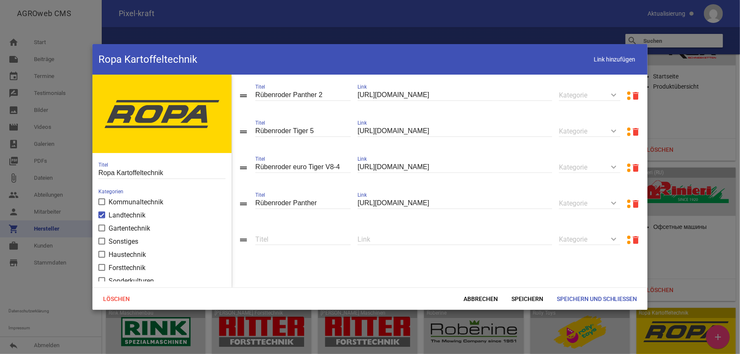
scroll to position [332, 0]
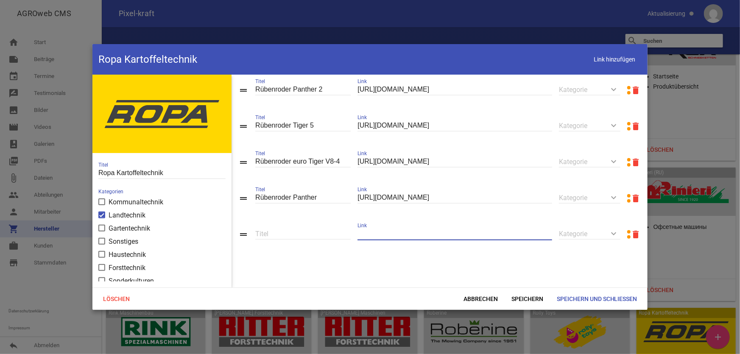
click at [400, 233] on input "text" at bounding box center [455, 233] width 195 height 11
paste input "[URL][DOMAIN_NAME][PERSON_NAME]"
type input "[URL][DOMAIN_NAME][PERSON_NAME]"
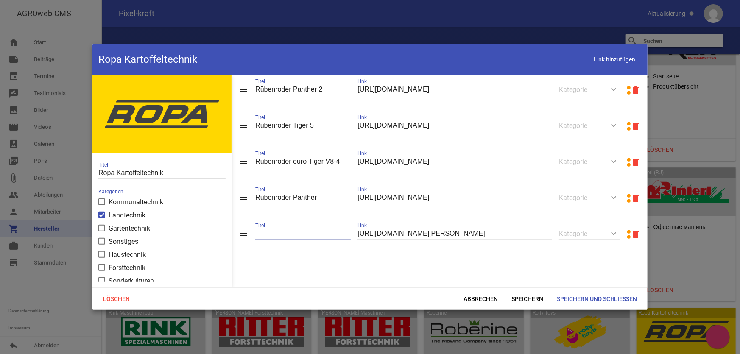
scroll to position [0, 0]
type input "E"
click at [520, 302] on span "Speichern" at bounding box center [527, 298] width 45 height 15
drag, startPoint x: 293, startPoint y: 230, endPoint x: 244, endPoint y: 237, distance: 49.3
click at [244, 237] on div "drag_handle Rübenmaus [PERSON_NAME] 6 Titel [URL][DOMAIN_NAME][PERSON_NAME] Lin…" at bounding box center [440, 234] width 416 height 36
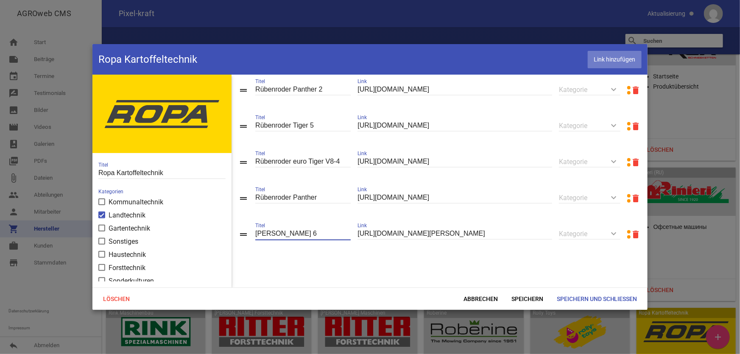
type input "[PERSON_NAME] 6"
click at [613, 62] on span "Link hinzufügen" at bounding box center [615, 59] width 54 height 17
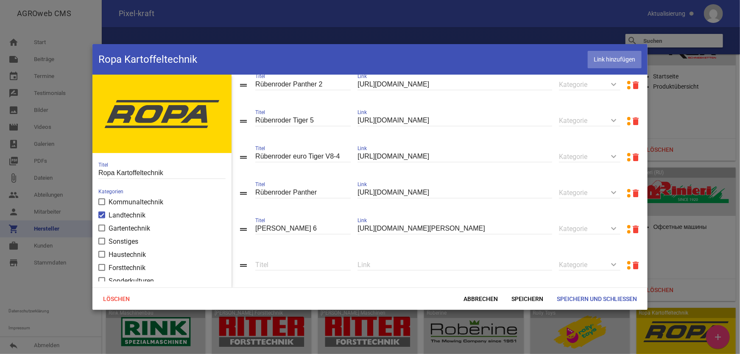
click at [590, 66] on span "Link hinzufügen" at bounding box center [615, 59] width 54 height 17
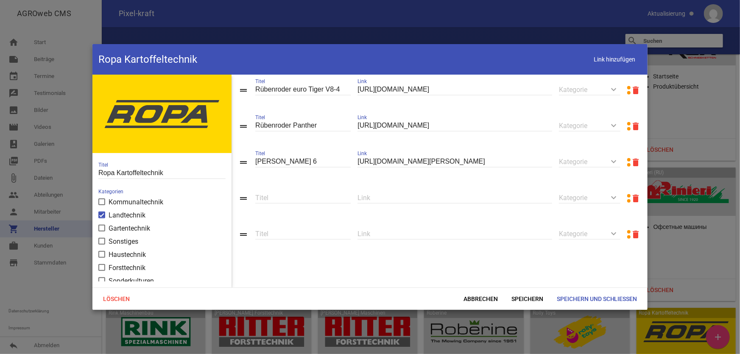
scroll to position [405, 0]
click at [396, 203] on input "text" at bounding box center [455, 197] width 195 height 11
paste input "[URL][DOMAIN_NAME]"
type input "[URL][DOMAIN_NAME]"
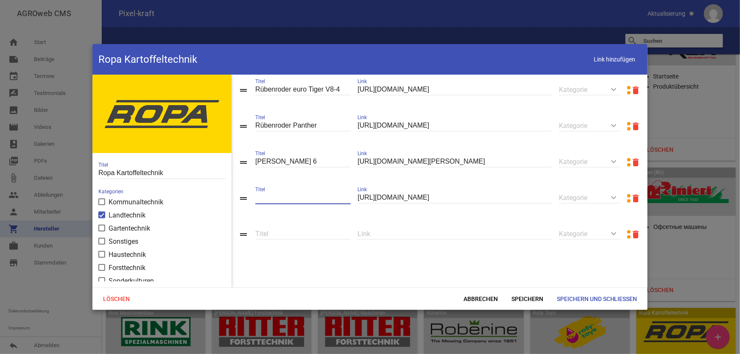
scroll to position [0, 0]
type input "b"
type input "Bunkermaus 6"
click at [395, 228] on div "Link" at bounding box center [455, 234] width 195 height 29
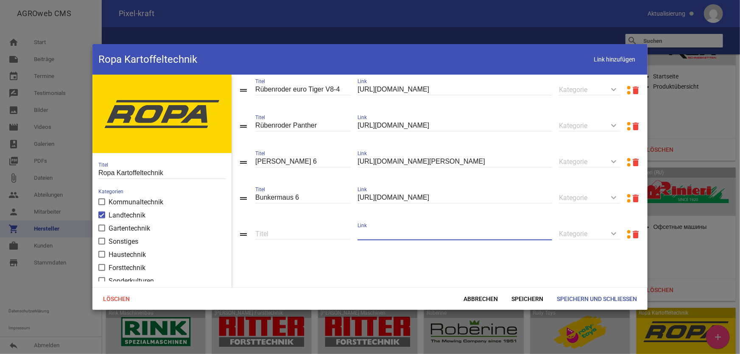
click at [394, 234] on input "text" at bounding box center [455, 233] width 195 height 11
paste input "[URL][DOMAIN_NAME][PERSON_NAME]"
type input "[URL][DOMAIN_NAME][PERSON_NAME]"
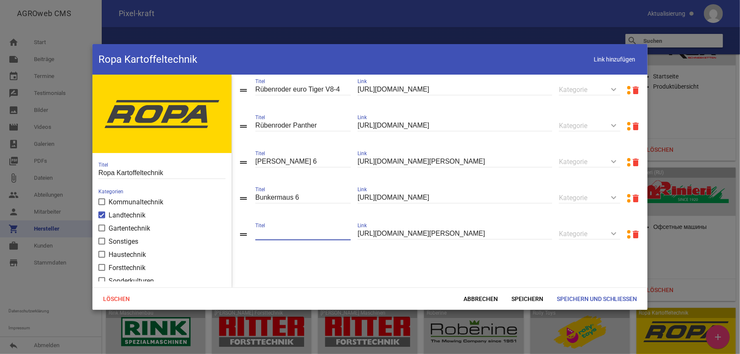
scroll to position [0, 0]
type input "[PERSON_NAME] 5"
click at [529, 296] on span "Speichern" at bounding box center [527, 298] width 45 height 15
click at [620, 62] on span "Link hinzufügen" at bounding box center [615, 59] width 54 height 17
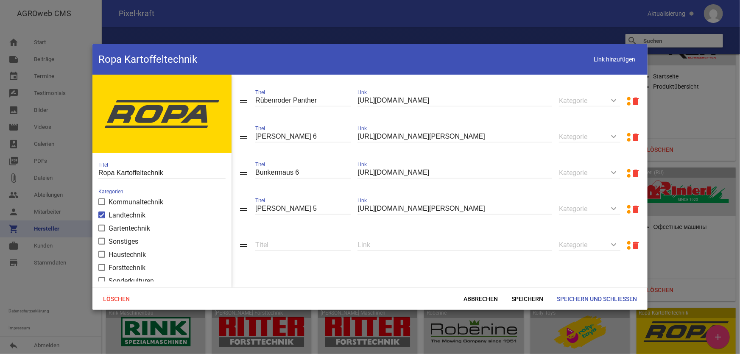
scroll to position [442, 0]
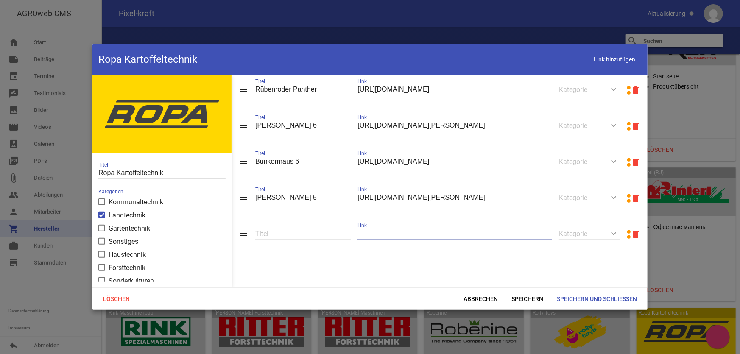
click at [372, 230] on input "text" at bounding box center [455, 233] width 195 height 11
paste input "[URL][DOMAIN_NAME]"
type input "[URL][DOMAIN_NAME]"
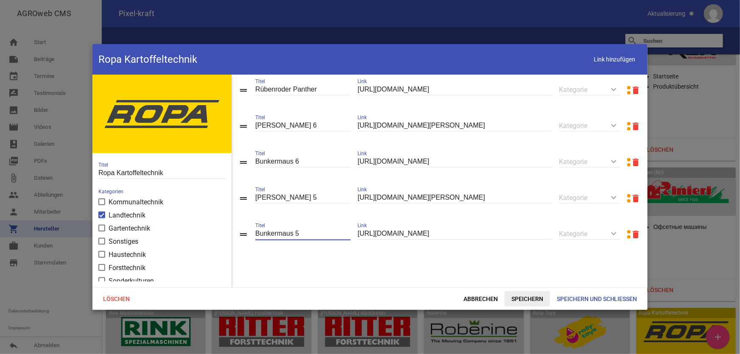
type input "Bunkermaus 5"
drag, startPoint x: 514, startPoint y: 299, endPoint x: 36, endPoint y: 263, distance: 479.0
click at [515, 299] on span "Speichern" at bounding box center [527, 298] width 45 height 15
drag, startPoint x: 611, startPoint y: 58, endPoint x: 585, endPoint y: 78, distance: 33.2
click at [611, 58] on span "Link hinzufügen" at bounding box center [615, 59] width 54 height 17
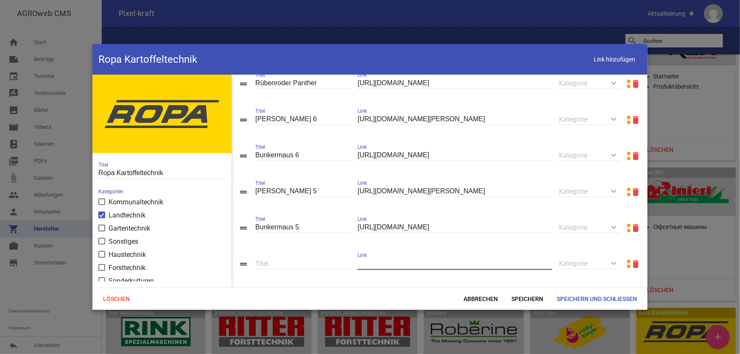
click at [373, 265] on input "text" at bounding box center [455, 263] width 195 height 11
paste input "[URL][DOMAIN_NAME][PERSON_NAME]"
type input "[URL][DOMAIN_NAME][PERSON_NAME]"
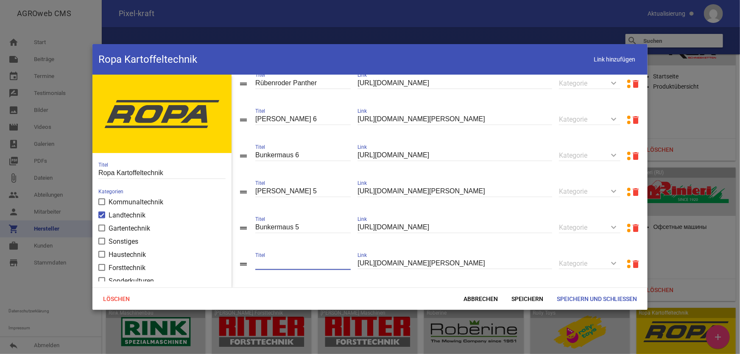
click at [271, 269] on input "text" at bounding box center [302, 263] width 95 height 11
type input "euro-[PERSON_NAME] 4"
click at [279, 161] on input "Bunkermaus 6" at bounding box center [302, 155] width 95 height 11
type input "BunkerMaus 6"
click at [280, 233] on input "Bunkermaus 5" at bounding box center [302, 227] width 95 height 11
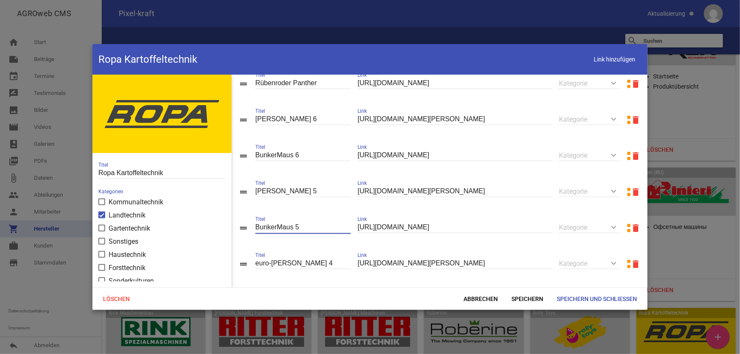
type input "BunkerMaus 5"
drag, startPoint x: 597, startPoint y: 61, endPoint x: 596, endPoint y: 67, distance: 6.0
click at [598, 61] on span "Link hinzufügen" at bounding box center [615, 59] width 54 height 17
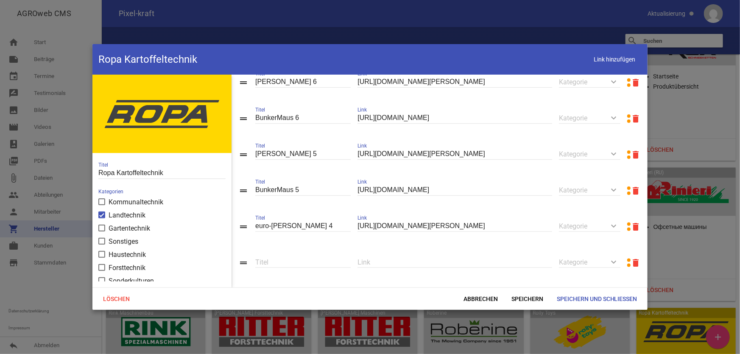
scroll to position [515, 0]
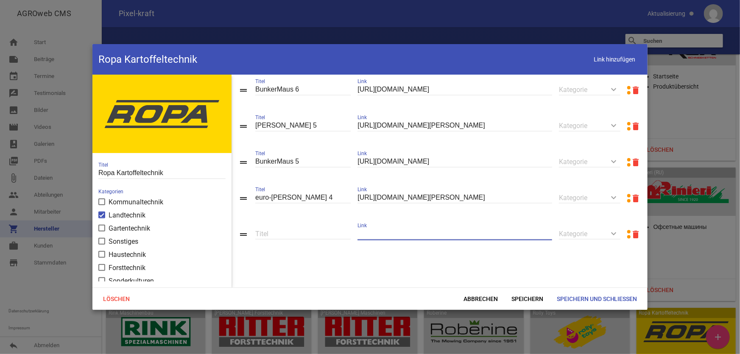
click at [433, 231] on input "text" at bounding box center [455, 233] width 195 height 11
paste input "[URL][DOMAIN_NAME][PERSON_NAME]"
type input "[URL][DOMAIN_NAME][PERSON_NAME]"
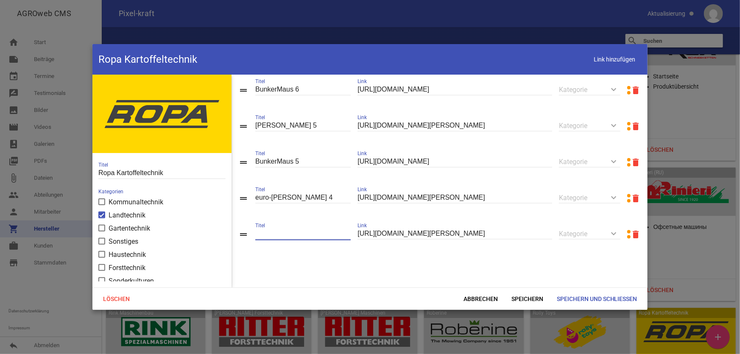
scroll to position [0, 0]
type input "euro-[PERSON_NAME] 3"
click at [531, 296] on span "Speichern" at bounding box center [527, 298] width 45 height 15
click at [600, 59] on span "Link hinzufügen" at bounding box center [615, 59] width 54 height 17
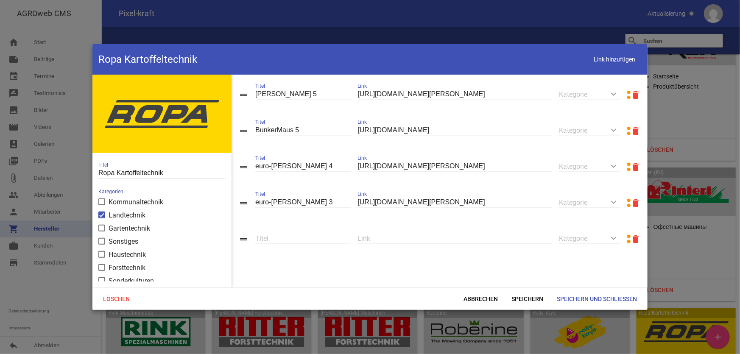
scroll to position [551, 0]
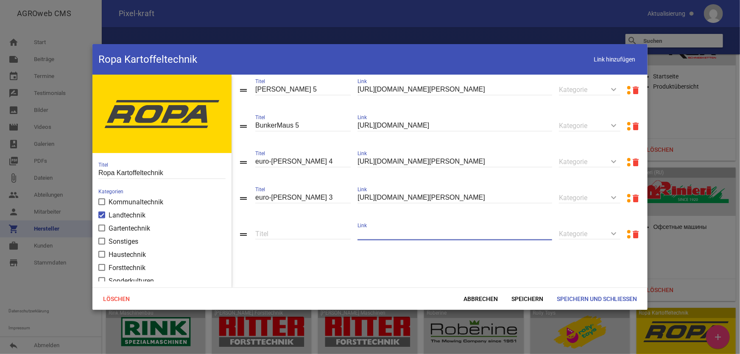
click at [427, 236] on input "text" at bounding box center [455, 233] width 195 height 11
paste input "[URL][DOMAIN_NAME][PERSON_NAME]"
type input "[URL][DOMAIN_NAME][PERSON_NAME]"
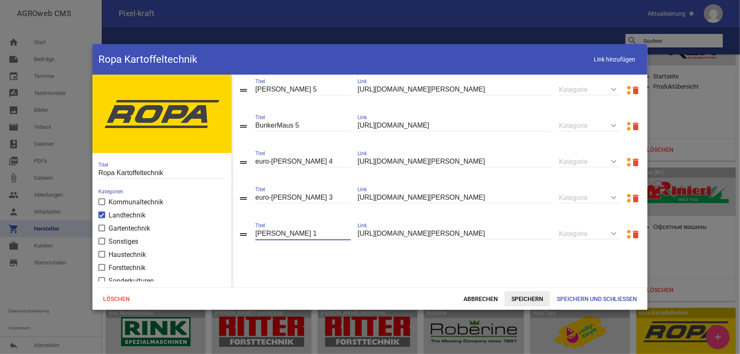
type input "[PERSON_NAME] 1"
click at [534, 295] on span "Speichern" at bounding box center [527, 298] width 45 height 15
drag, startPoint x: 619, startPoint y: 59, endPoint x: 601, endPoint y: 73, distance: 23.1
click at [618, 61] on span "Link hinzufügen" at bounding box center [615, 59] width 54 height 17
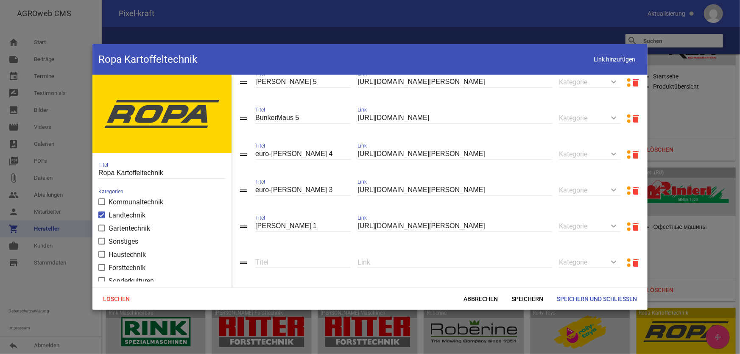
scroll to position [587, 0]
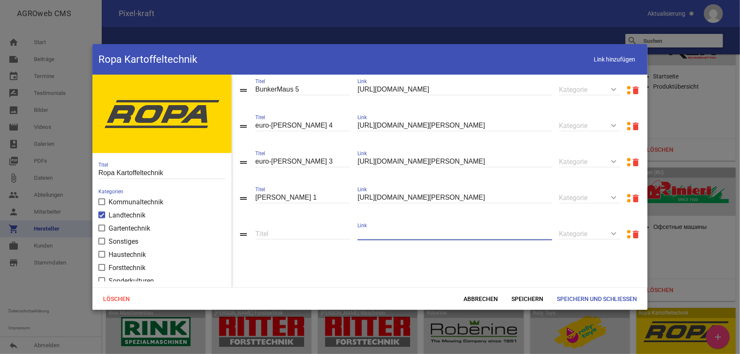
click at [452, 229] on input "text" at bounding box center [455, 233] width 195 height 11
paste input "[URL][DOMAIN_NAME][PERSON_NAME]"
type input "[URL][DOMAIN_NAME][PERSON_NAME]"
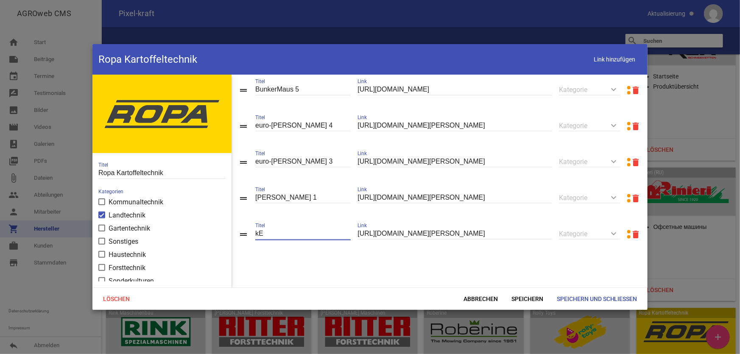
type input "k"
type input "[PERSON_NAME] 2 RK22"
click at [534, 300] on span "Speichern" at bounding box center [527, 298] width 45 height 15
click at [604, 64] on span "Link hinzufügen" at bounding box center [615, 59] width 54 height 17
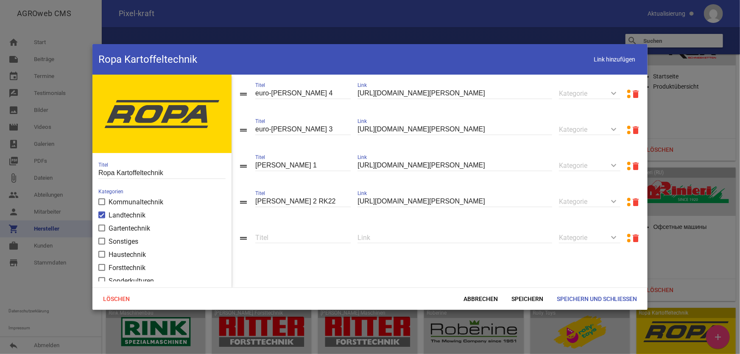
scroll to position [624, 0]
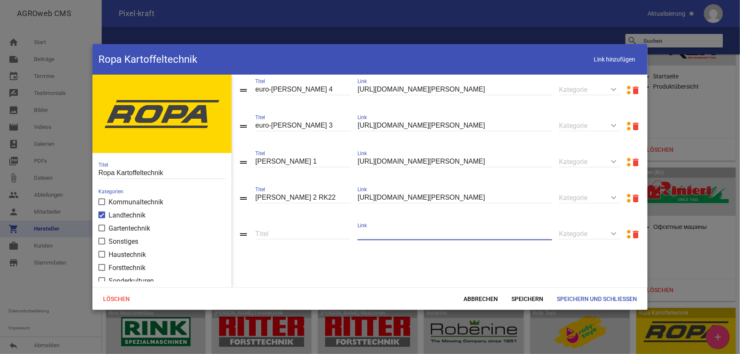
click at [472, 236] on input "text" at bounding box center [455, 233] width 195 height 11
paste input "[URL][DOMAIN_NAME][PERSON_NAME]"
type input "[URL][DOMAIN_NAME][PERSON_NAME]"
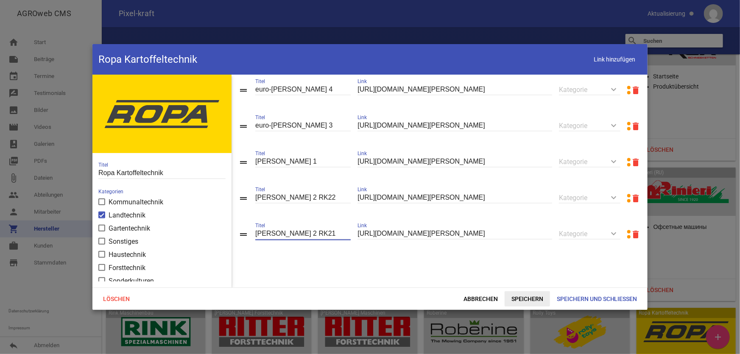
type input "[PERSON_NAME] 2 RK21"
click at [530, 294] on span "Speichern" at bounding box center [527, 298] width 45 height 15
drag, startPoint x: 600, startPoint y: 61, endPoint x: 543, endPoint y: 117, distance: 80.7
click at [598, 62] on span "Link hinzufügen" at bounding box center [615, 59] width 54 height 17
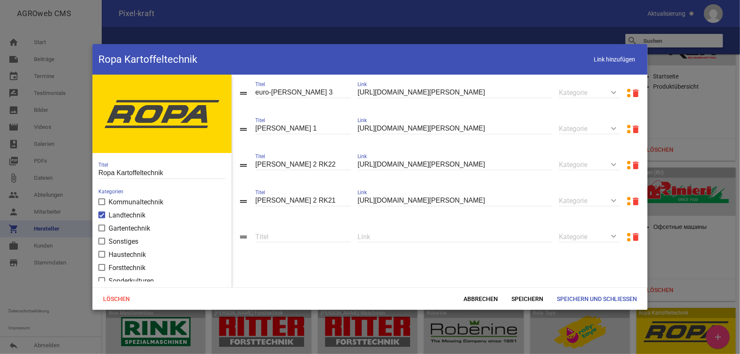
scroll to position [660, 0]
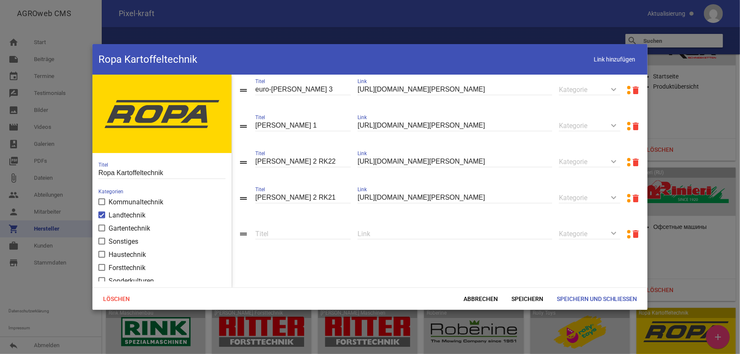
click at [399, 237] on input "text" at bounding box center [455, 233] width 195 height 11
paste input "[URL][DOMAIN_NAME]"
type input "[URL][DOMAIN_NAME]"
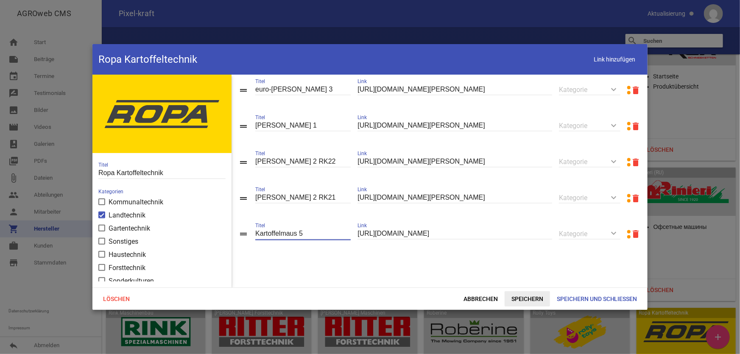
type input "Kartoffelmaus 5"
click at [520, 293] on span "Speichern" at bounding box center [527, 298] width 45 height 15
click at [611, 61] on span "Link hinzufügen" at bounding box center [615, 59] width 54 height 17
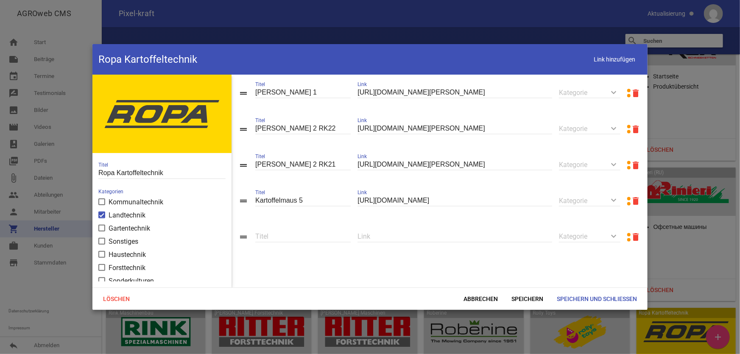
scroll to position [697, 0]
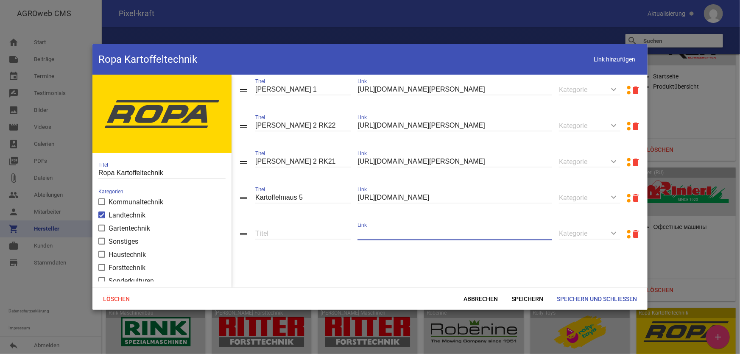
click at [429, 232] on input "text" at bounding box center [455, 233] width 195 height 11
paste input "[URL][DOMAIN_NAME]"
type input "[URL][DOMAIN_NAME]"
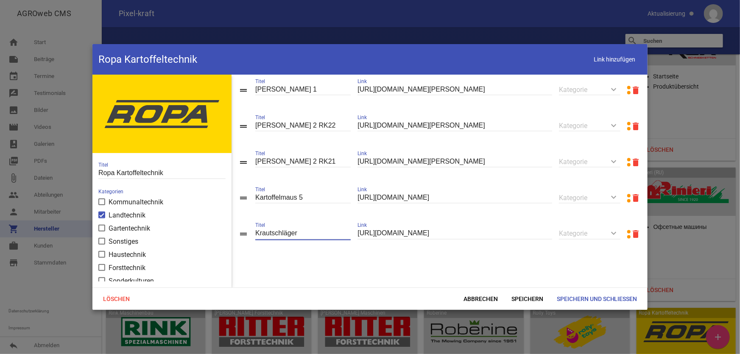
type input "Krautschläger"
click at [622, 62] on span "Link hinzufügen" at bounding box center [615, 59] width 54 height 17
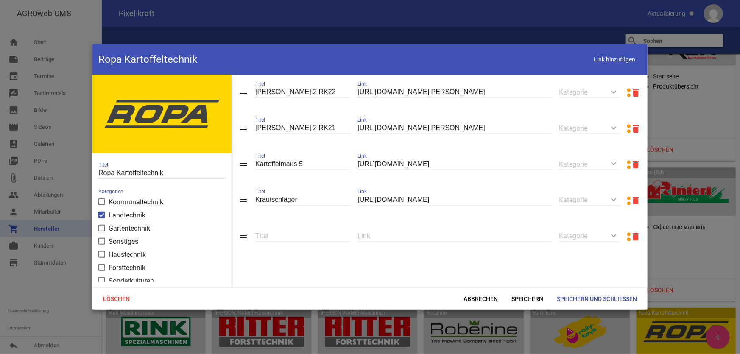
scroll to position [733, 0]
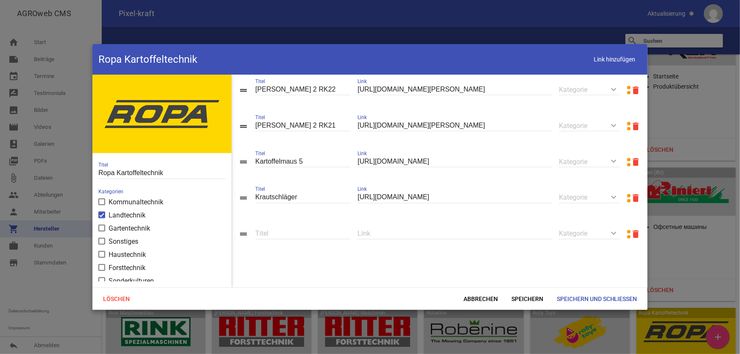
click at [433, 232] on input "text" at bounding box center [455, 233] width 195 height 11
paste input "[URL][DOMAIN_NAME]"
type input "[URL][DOMAIN_NAME]"
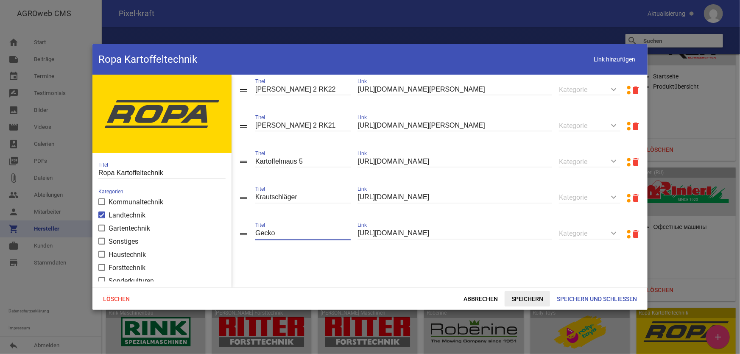
type input "Gecko"
click at [529, 299] on span "Speichern" at bounding box center [527, 298] width 45 height 15
click at [603, 63] on span "Link hinzufügen" at bounding box center [615, 59] width 54 height 17
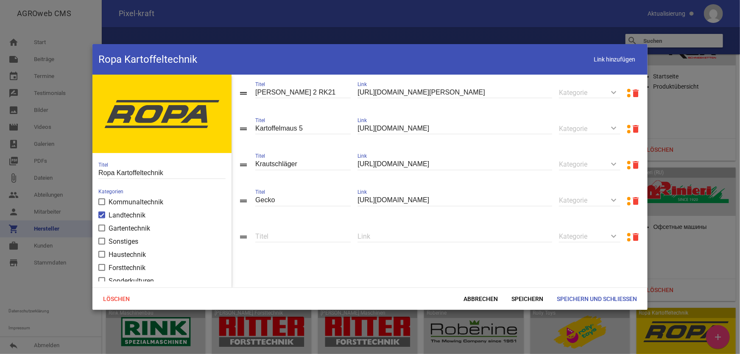
scroll to position [770, 0]
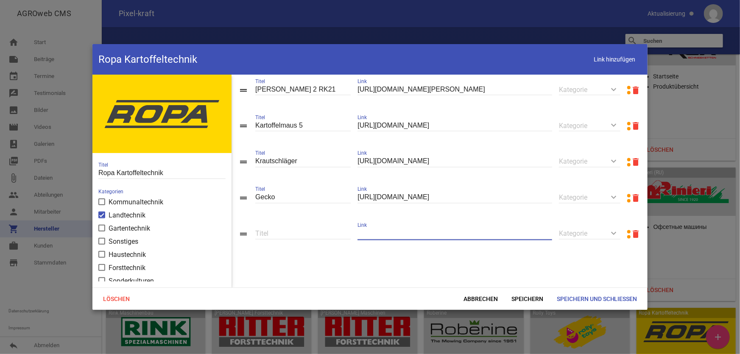
click at [428, 237] on input "text" at bounding box center [455, 233] width 195 height 11
type input "T"
paste input "[URL][DOMAIN_NAME]"
type input "[URL][DOMAIN_NAME]"
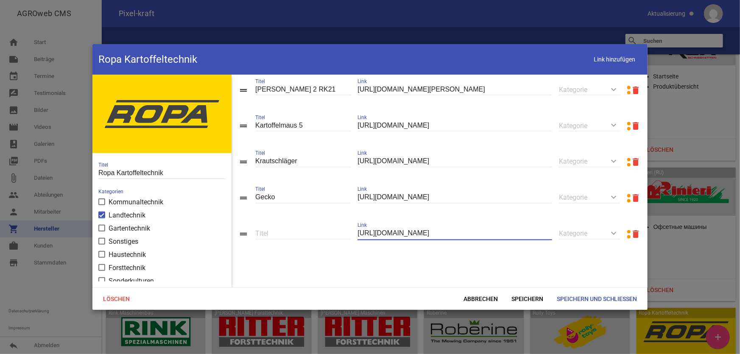
scroll to position [0, 0]
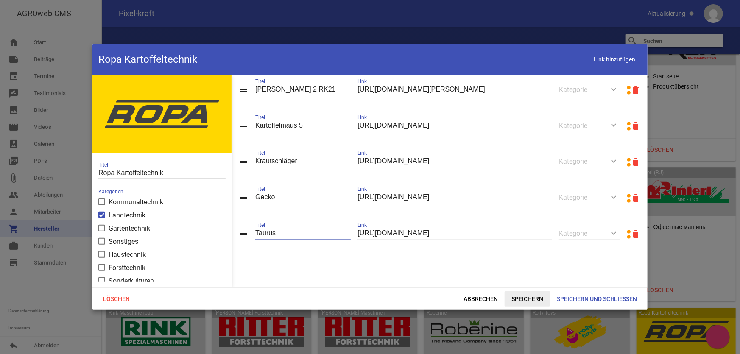
type input "Taurus"
click at [511, 302] on span "Speichern" at bounding box center [527, 298] width 45 height 15
click at [632, 59] on span "Link hinzufügen" at bounding box center [615, 59] width 54 height 17
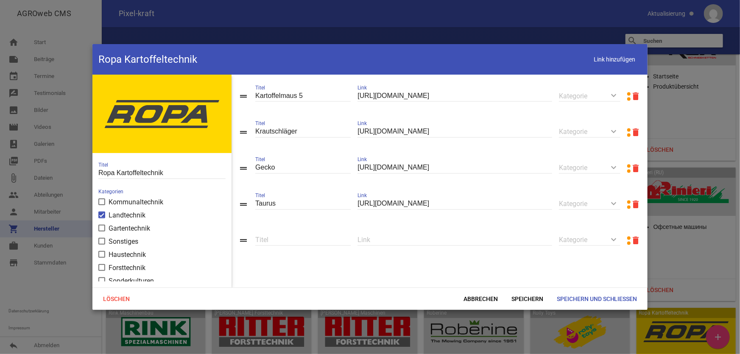
scroll to position [806, 0]
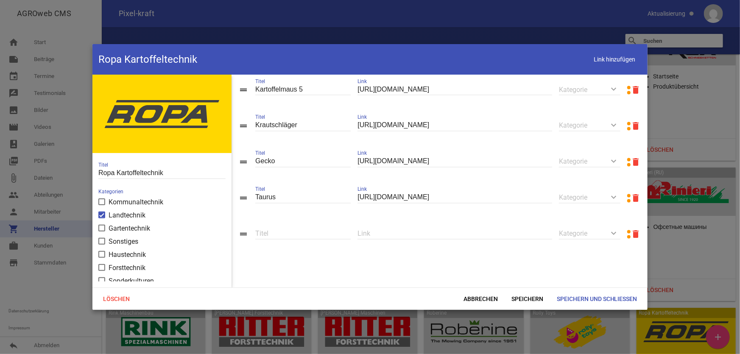
click at [398, 242] on div "Link" at bounding box center [455, 234] width 195 height 29
click at [407, 224] on div "Link" at bounding box center [455, 234] width 195 height 29
click at [403, 232] on input "text" at bounding box center [455, 233] width 195 height 11
paste input "[URL][DOMAIN_NAME][PERSON_NAME]"
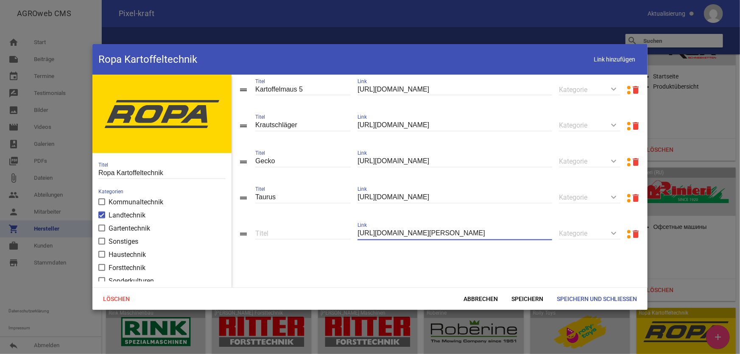
type input "[URL][DOMAIN_NAME][PERSON_NAME]"
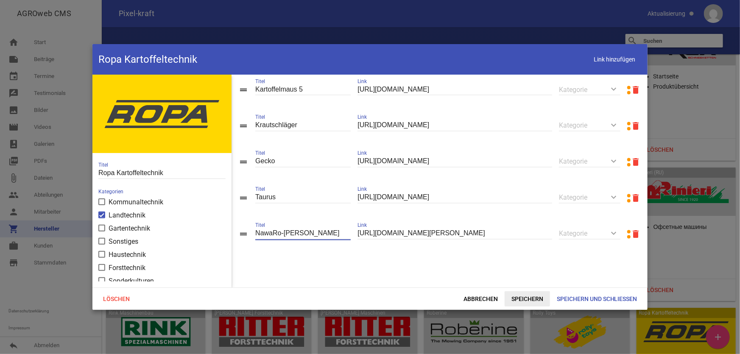
type input "NawaRo-[PERSON_NAME]"
click at [536, 300] on span "Speichern" at bounding box center [527, 298] width 45 height 15
click at [604, 55] on span "Link hinzufügen" at bounding box center [615, 59] width 54 height 17
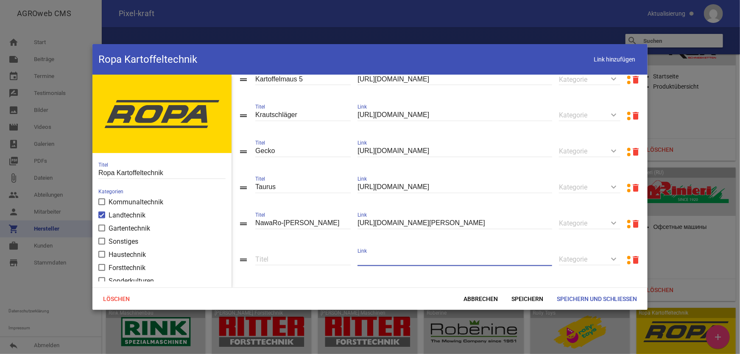
click at [394, 266] on input "text" at bounding box center [455, 259] width 195 height 11
paste input "[URL][DOMAIN_NAME]"
type input "[URL][DOMAIN_NAME]"
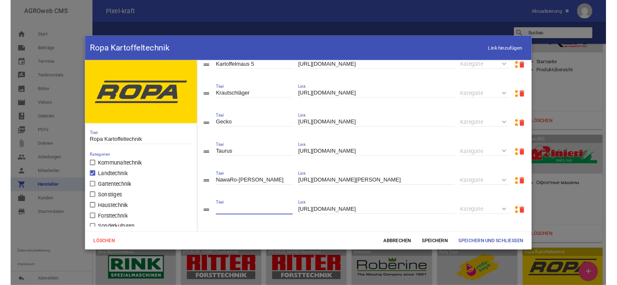
scroll to position [0, 0]
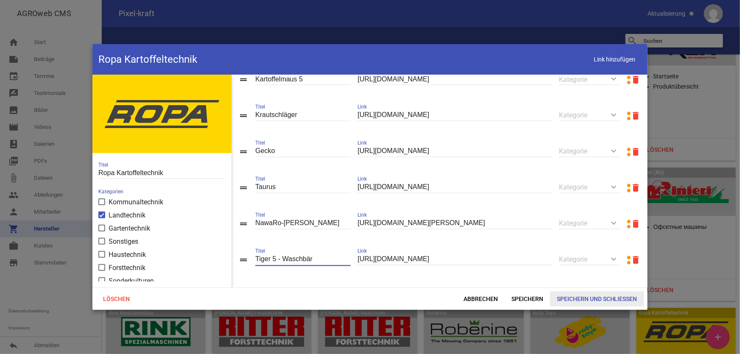
type input "Tiger 5 - Waschbär"
click at [573, 302] on span "Speichern und Schließen" at bounding box center [597, 298] width 94 height 15
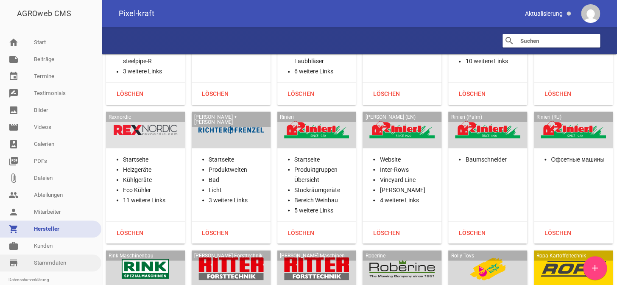
scroll to position [38, 0]
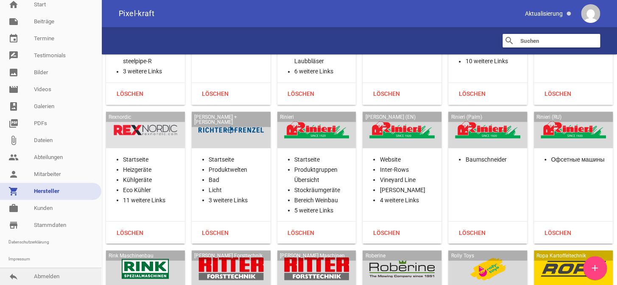
click at [46, 274] on link "reply Abmelden" at bounding box center [50, 276] width 101 height 17
